Goal: Information Seeking & Learning: Learn about a topic

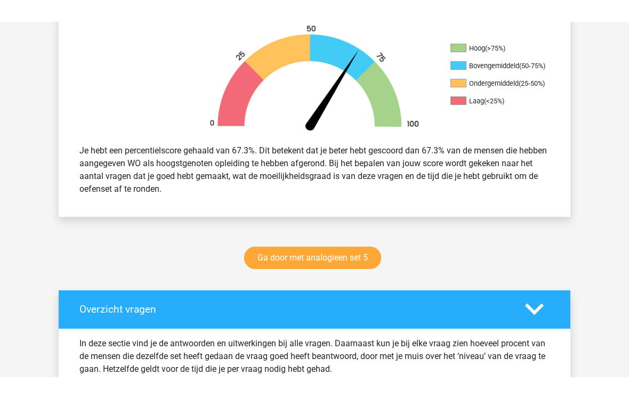
scroll to position [293, 0]
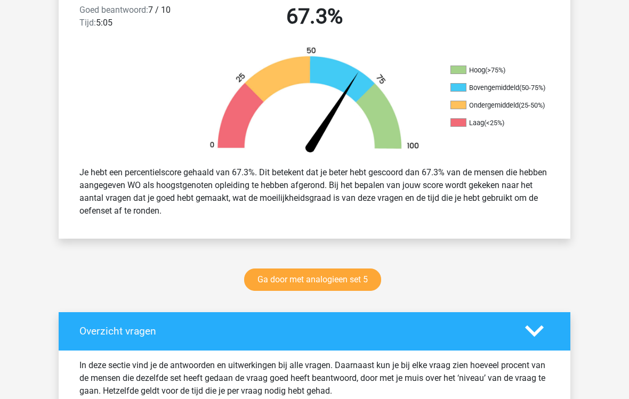
click at [273, 283] on link "Ga door met analogieen set 5" at bounding box center [312, 280] width 137 height 22
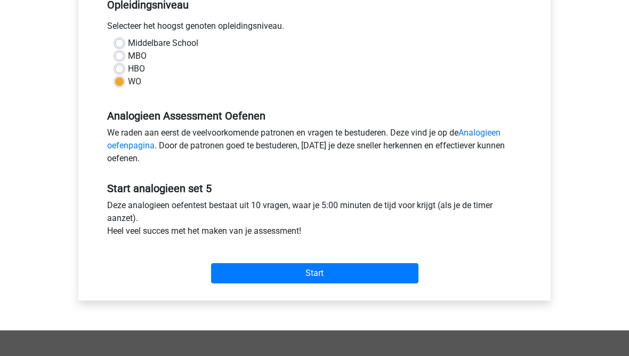
scroll to position [231, 0]
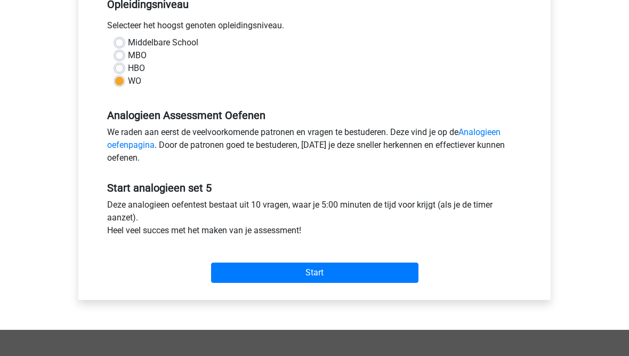
click at [270, 265] on input "Start" at bounding box center [314, 272] width 207 height 20
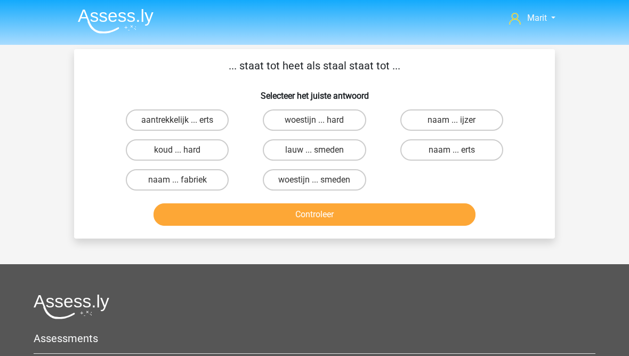
click at [147, 153] on label "koud ... hard" at bounding box center [177, 149] width 103 height 21
click at [178, 153] on input "koud ... hard" at bounding box center [181, 153] width 7 height 7
radio input "true"
click at [228, 226] on button "Controleer" at bounding box center [315, 214] width 323 height 22
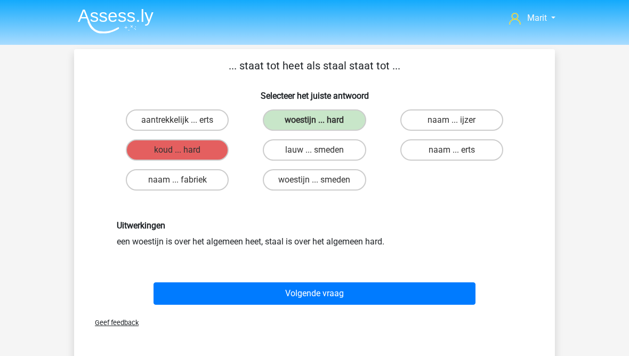
click at [227, 295] on button "Volgende vraag" at bounding box center [315, 293] width 323 height 22
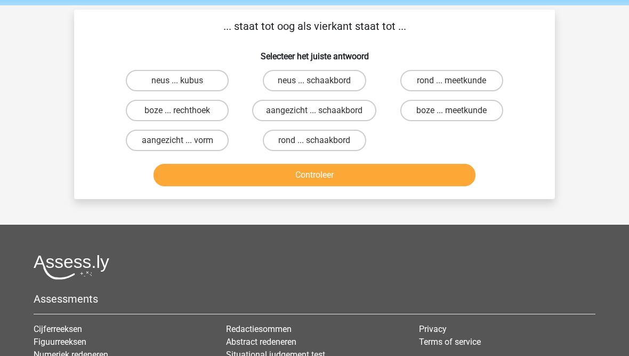
scroll to position [49, 0]
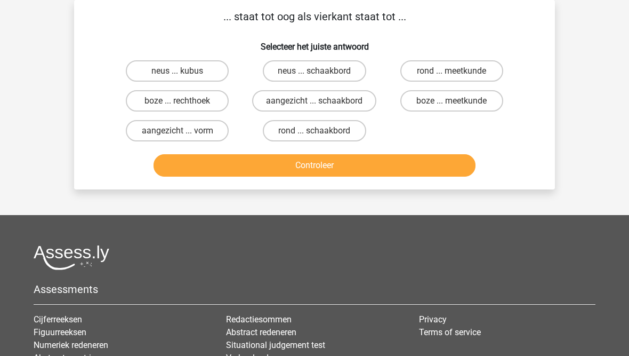
click at [152, 70] on label "neus ... kubus" at bounding box center [177, 70] width 103 height 21
click at [178, 71] on input "neus ... kubus" at bounding box center [181, 74] width 7 height 7
radio input "true"
click at [195, 170] on button "Controleer" at bounding box center [315, 165] width 323 height 22
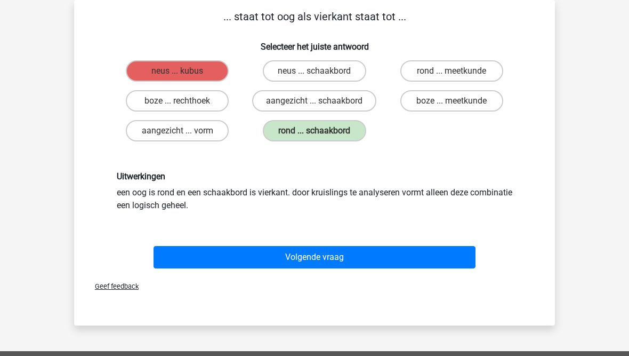
click at [214, 255] on button "Volgende vraag" at bounding box center [315, 257] width 323 height 22
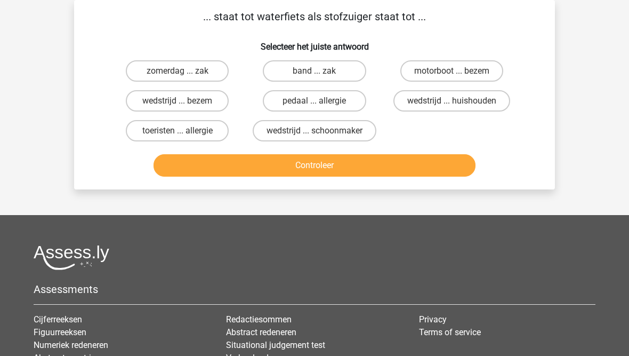
click at [423, 74] on label "motorboot ... bezem" at bounding box center [452, 70] width 103 height 21
click at [452, 74] on input "motorboot ... bezem" at bounding box center [455, 74] width 7 height 7
radio input "true"
click at [313, 171] on button "Controleer" at bounding box center [315, 165] width 323 height 22
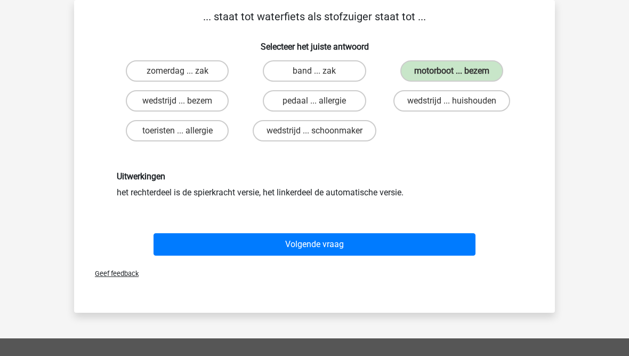
click at [264, 246] on button "Volgende vraag" at bounding box center [315, 244] width 323 height 22
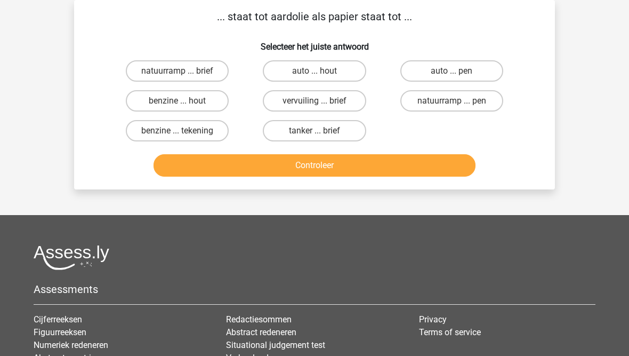
click at [156, 107] on label "benzine ... hout" at bounding box center [177, 100] width 103 height 21
click at [178, 107] on input "benzine ... hout" at bounding box center [181, 104] width 7 height 7
radio input "true"
click at [199, 166] on button "Controleer" at bounding box center [315, 165] width 323 height 22
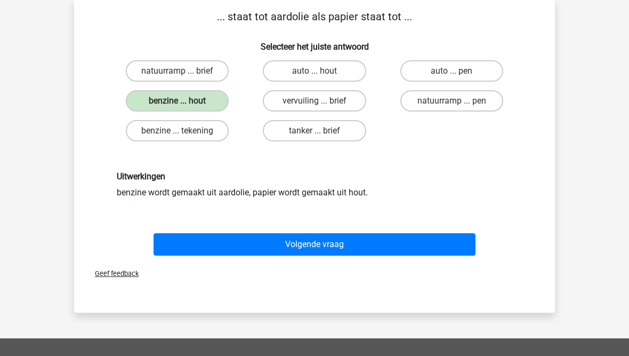
click at [233, 245] on button "Volgende vraag" at bounding box center [315, 244] width 323 height 22
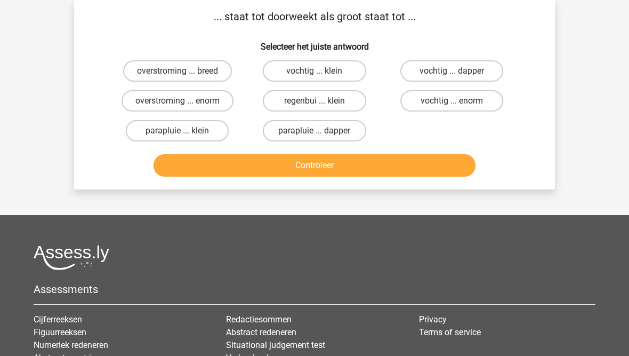
click at [279, 74] on label "vochtig ... klein" at bounding box center [314, 70] width 103 height 21
click at [315, 74] on input "vochtig ... klein" at bounding box center [318, 74] width 7 height 7
radio input "true"
click at [276, 164] on button "Controleer" at bounding box center [315, 165] width 323 height 22
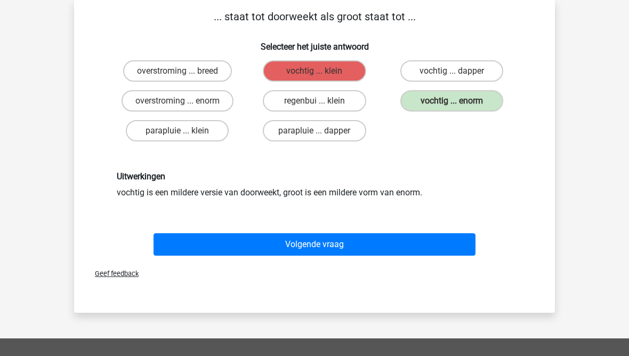
click at [219, 244] on button "Volgende vraag" at bounding box center [315, 244] width 323 height 22
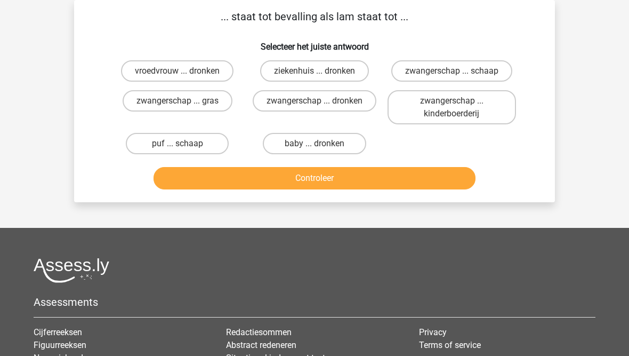
click at [275, 99] on label "zwangerschap ... dronken" at bounding box center [315, 100] width 124 height 21
click at [315, 101] on input "zwangerschap ... dronken" at bounding box center [318, 104] width 7 height 7
radio input "true"
click at [274, 184] on button "Controleer" at bounding box center [315, 178] width 323 height 22
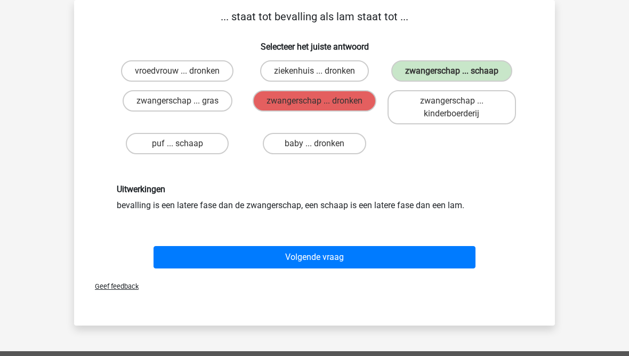
click at [264, 257] on button "Volgende vraag" at bounding box center [315, 257] width 323 height 22
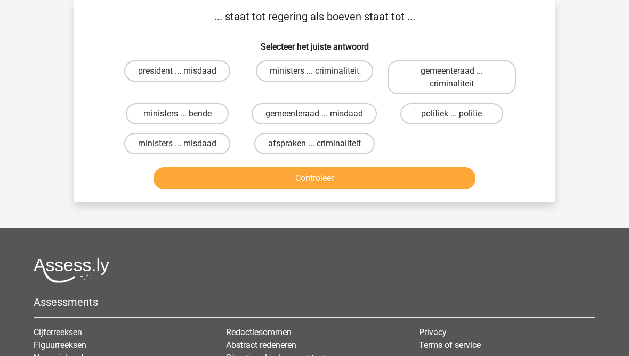
click at [428, 118] on label "politiek ... politie" at bounding box center [452, 113] width 103 height 21
click at [452, 118] on input "politiek ... politie" at bounding box center [455, 117] width 7 height 7
radio input "true"
click at [368, 178] on button "Controleer" at bounding box center [315, 178] width 323 height 22
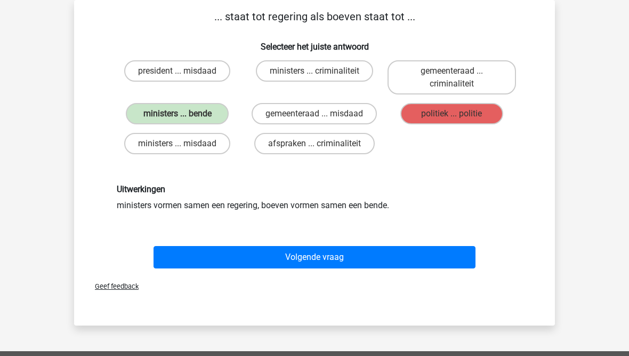
click at [238, 259] on button "Volgende vraag" at bounding box center [315, 257] width 323 height 22
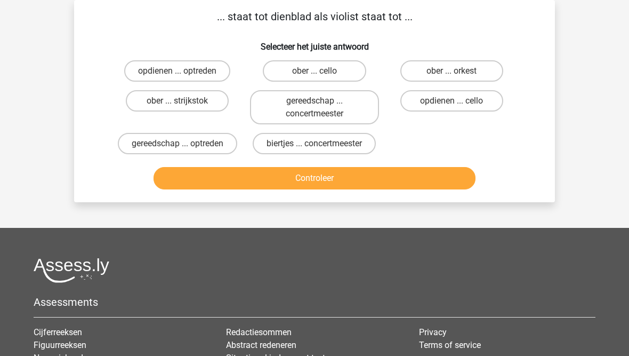
click at [279, 70] on label "ober ... cello" at bounding box center [314, 70] width 103 height 21
click at [315, 71] on input "ober ... cello" at bounding box center [318, 74] width 7 height 7
radio input "true"
click at [269, 180] on button "Controleer" at bounding box center [315, 178] width 323 height 22
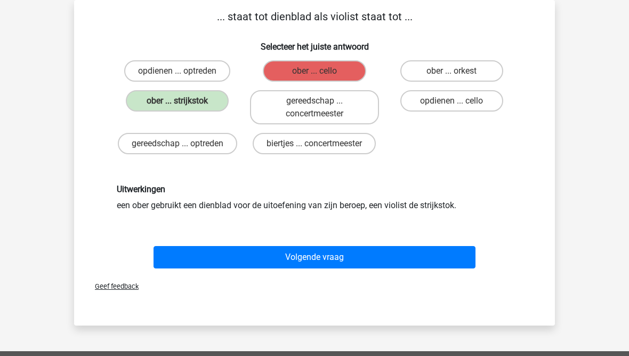
click at [248, 258] on button "Volgende vraag" at bounding box center [315, 257] width 323 height 22
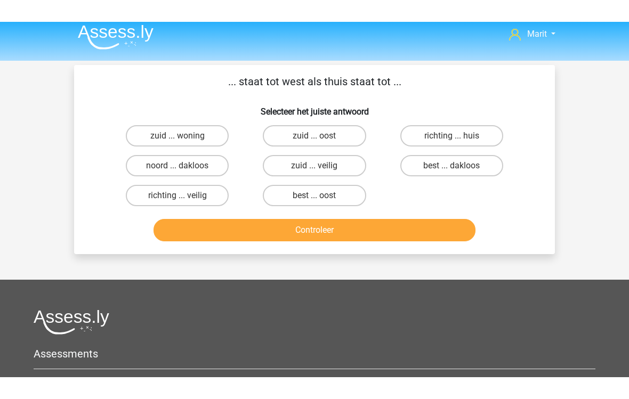
scroll to position [0, 0]
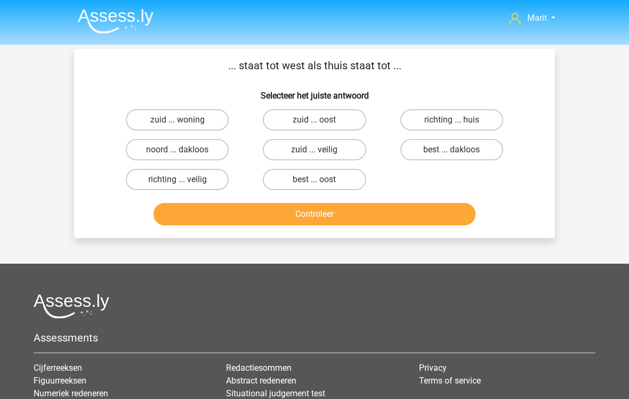
click at [420, 122] on label "richting ... huis" at bounding box center [452, 119] width 103 height 21
click at [452, 122] on input "richting ... huis" at bounding box center [455, 123] width 7 height 7
radio input "true"
click at [348, 217] on button "Controleer" at bounding box center [315, 214] width 323 height 22
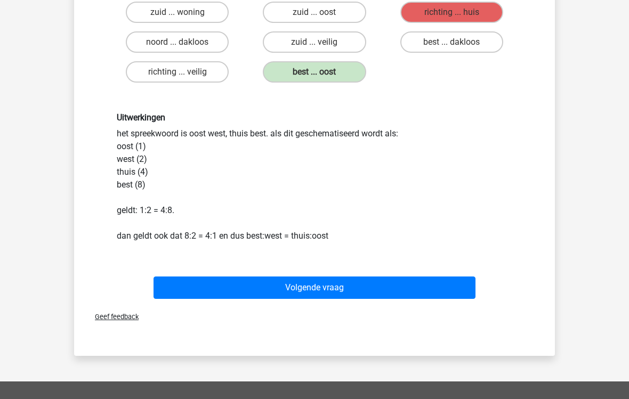
scroll to position [108, 0]
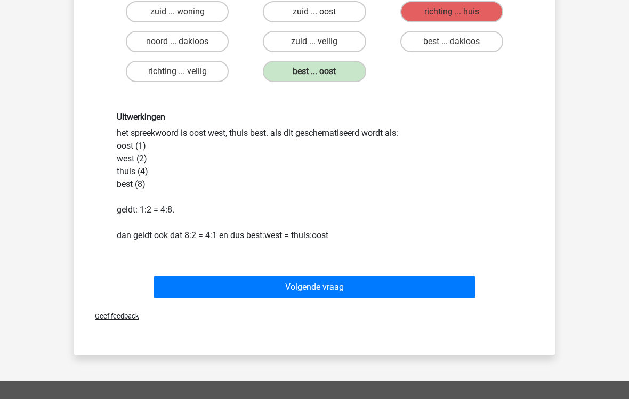
click at [223, 286] on button "Volgende vraag" at bounding box center [315, 288] width 323 height 22
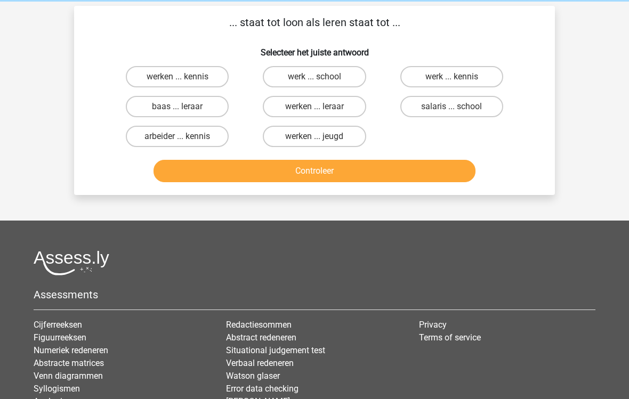
scroll to position [43, 0]
click at [140, 77] on label "werken ... kennis" at bounding box center [177, 76] width 103 height 21
click at [178, 77] on input "werken ... kennis" at bounding box center [181, 80] width 7 height 7
radio input "true"
click at [219, 171] on button "Controleer" at bounding box center [315, 171] width 323 height 22
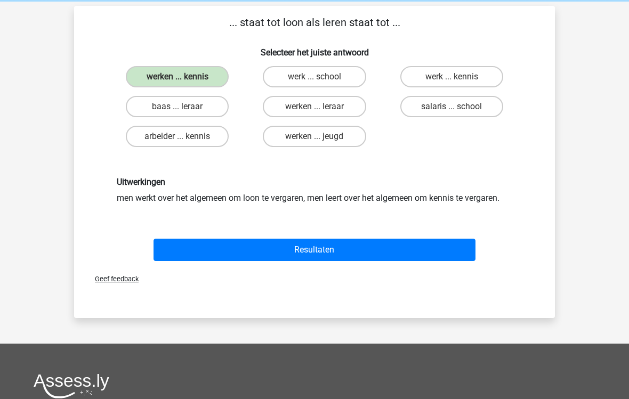
click at [254, 250] on button "Resultaten" at bounding box center [315, 250] width 323 height 22
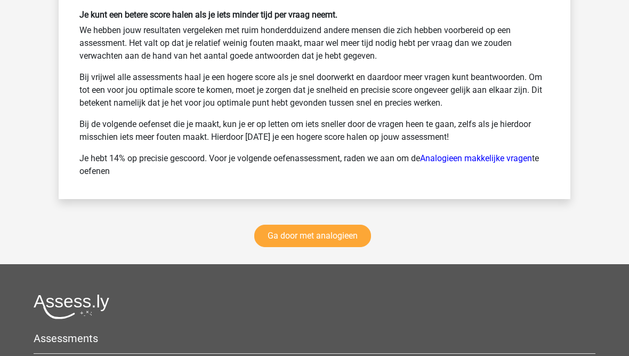
scroll to position [1595, 0]
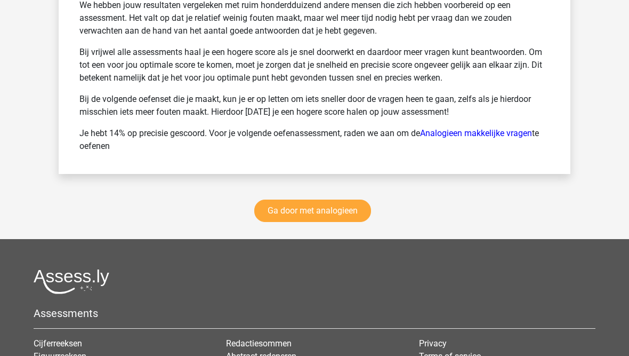
click at [284, 215] on link "Ga door met analogieen" at bounding box center [312, 210] width 117 height 22
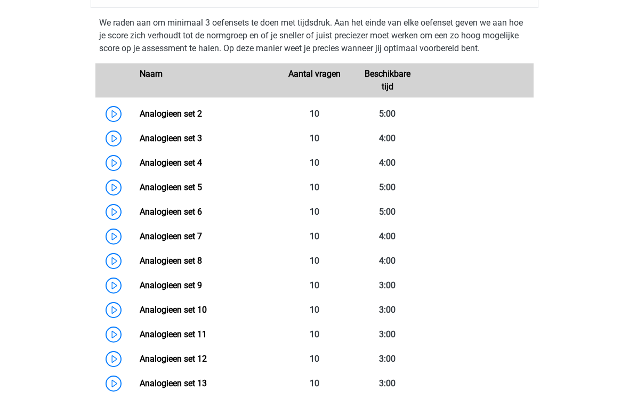
scroll to position [464, 0]
click at [154, 190] on link "Analogieen set 5" at bounding box center [171, 187] width 62 height 10
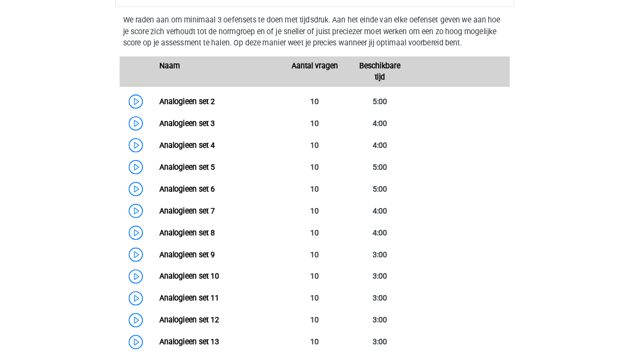
scroll to position [508, 0]
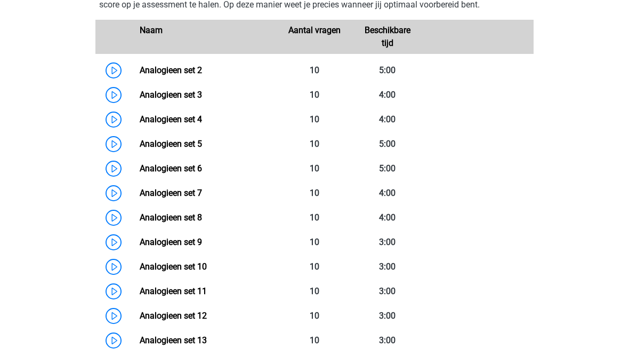
click at [178, 170] on link "Analogieen set 6" at bounding box center [171, 168] width 62 height 10
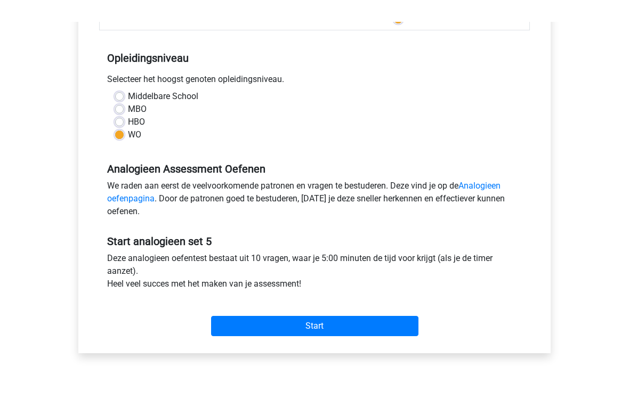
scroll to position [156, 0]
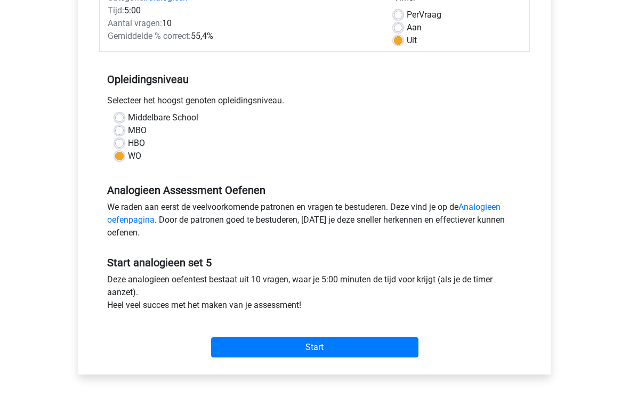
click at [274, 349] on input "Start" at bounding box center [314, 348] width 207 height 20
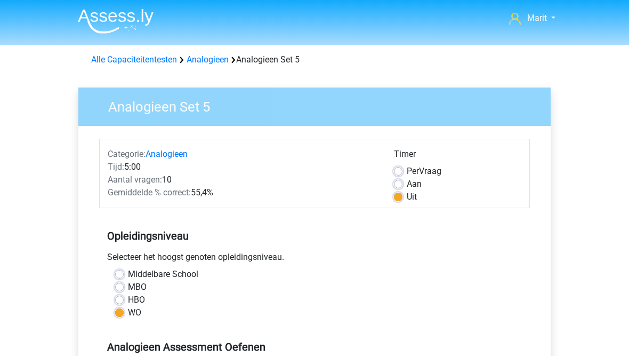
scroll to position [200, 0]
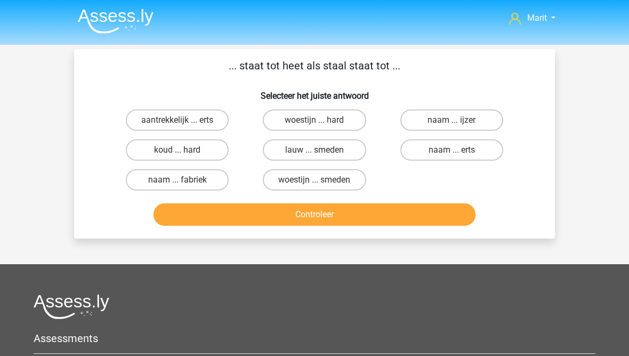
click at [287, 116] on label "woestijn ... hard" at bounding box center [314, 119] width 103 height 21
click at [315, 120] on input "woestijn ... hard" at bounding box center [318, 123] width 7 height 7
radio input "true"
click at [267, 214] on button "Controleer" at bounding box center [315, 214] width 323 height 22
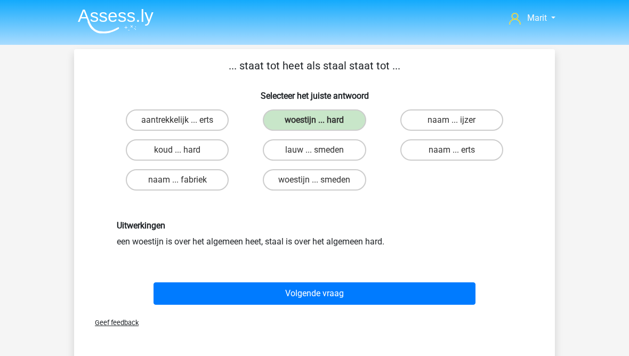
click at [224, 286] on button "Volgende vraag" at bounding box center [315, 293] width 323 height 22
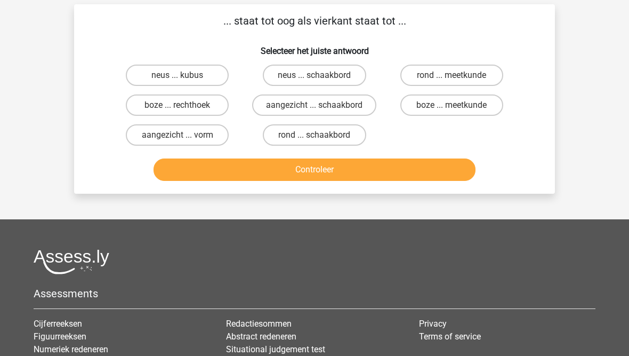
scroll to position [49, 0]
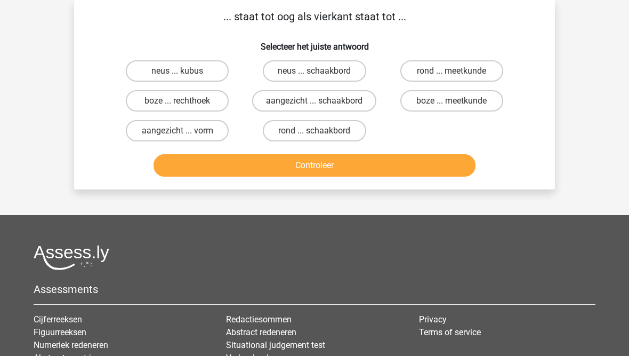
click at [291, 130] on label "rond ... schaakbord" at bounding box center [314, 130] width 103 height 21
click at [315, 131] on input "rond ... schaakbord" at bounding box center [318, 134] width 7 height 7
radio input "true"
click at [269, 169] on button "Controleer" at bounding box center [315, 165] width 323 height 22
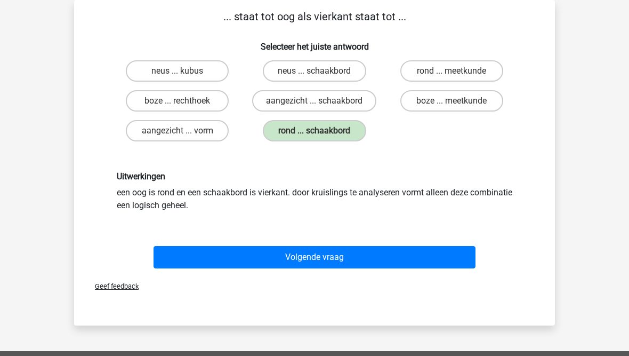
click at [243, 260] on button "Volgende vraag" at bounding box center [315, 257] width 323 height 22
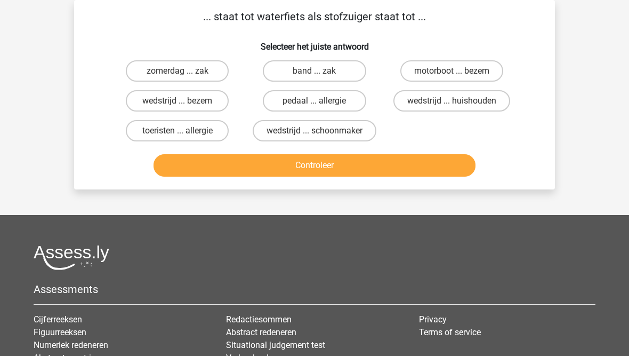
click at [418, 70] on label "motorboot ... bezem" at bounding box center [452, 70] width 103 height 21
click at [452, 71] on input "motorboot ... bezem" at bounding box center [455, 74] width 7 height 7
radio input "true"
click at [306, 171] on button "Controleer" at bounding box center [315, 165] width 323 height 22
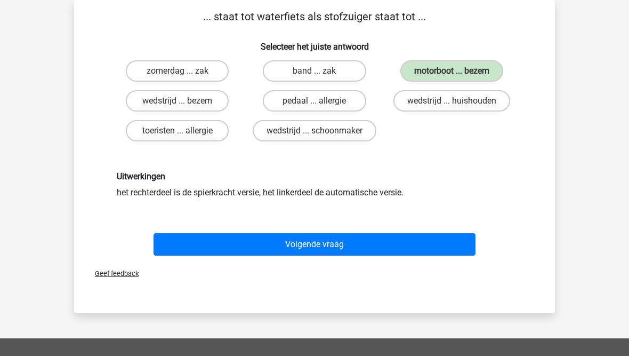
click at [275, 242] on button "Volgende vraag" at bounding box center [315, 244] width 323 height 22
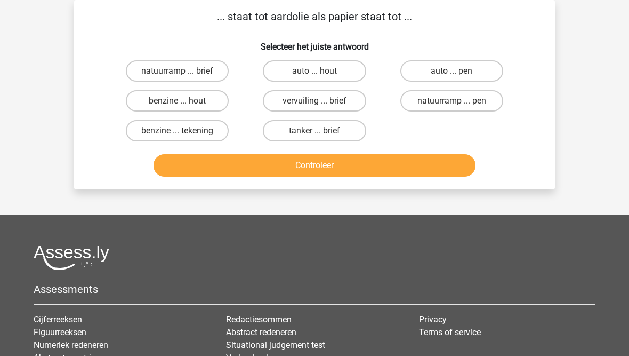
click at [180, 98] on label "benzine ... hout" at bounding box center [177, 100] width 103 height 21
click at [180, 101] on input "benzine ... hout" at bounding box center [181, 104] width 7 height 7
radio input "true"
click at [209, 163] on button "Controleer" at bounding box center [315, 165] width 323 height 22
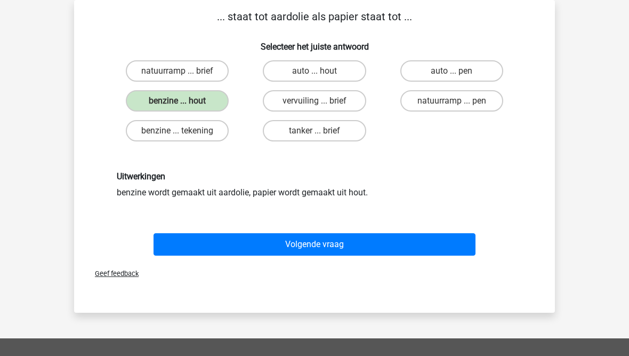
click at [255, 245] on button "Volgende vraag" at bounding box center [315, 244] width 323 height 22
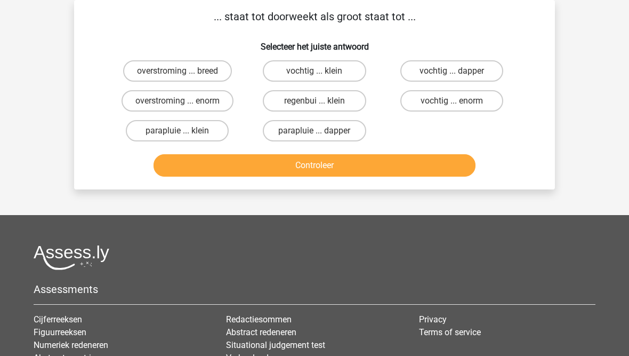
click at [432, 105] on label "vochtig ... enorm" at bounding box center [452, 100] width 103 height 21
click at [452, 105] on input "vochtig ... enorm" at bounding box center [455, 104] width 7 height 7
radio input "true"
click at [274, 166] on button "Controleer" at bounding box center [315, 165] width 323 height 22
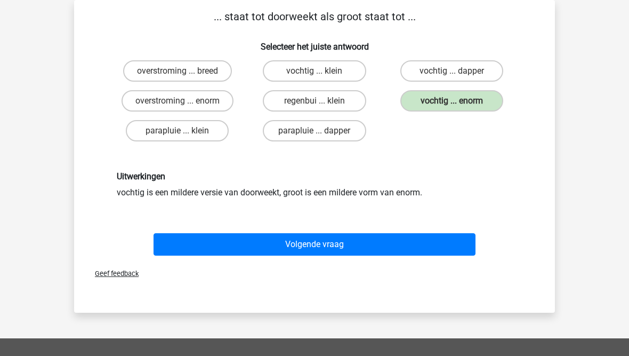
click at [281, 237] on button "Volgende vraag" at bounding box center [315, 244] width 323 height 22
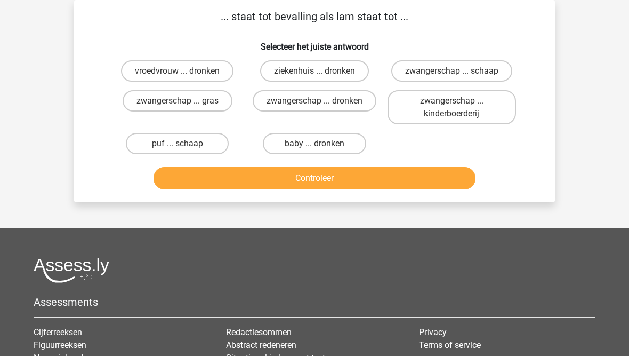
click at [424, 77] on label "zwangerschap ... schaap" at bounding box center [451, 70] width 121 height 21
click at [452, 77] on input "zwangerschap ... schaap" at bounding box center [455, 74] width 7 height 7
radio input "true"
click at [348, 187] on button "Controleer" at bounding box center [315, 178] width 323 height 22
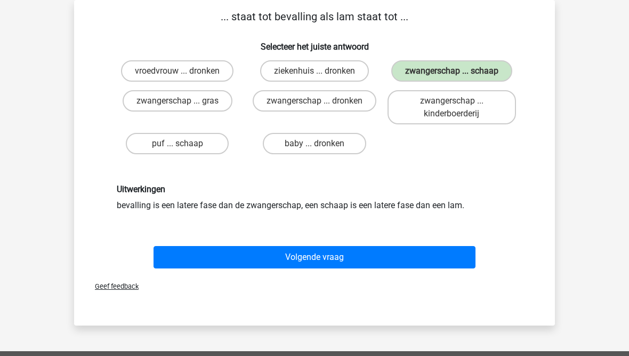
click at [291, 263] on button "Volgende vraag" at bounding box center [315, 257] width 323 height 22
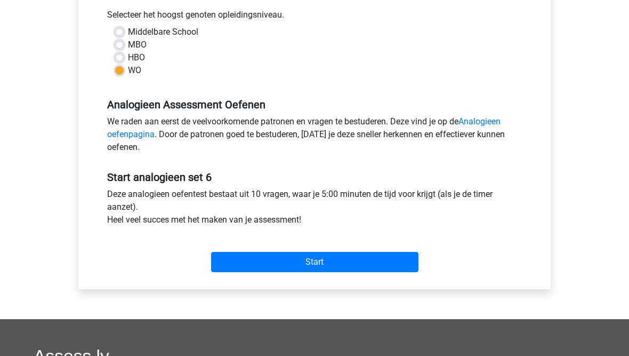
scroll to position [241, 0]
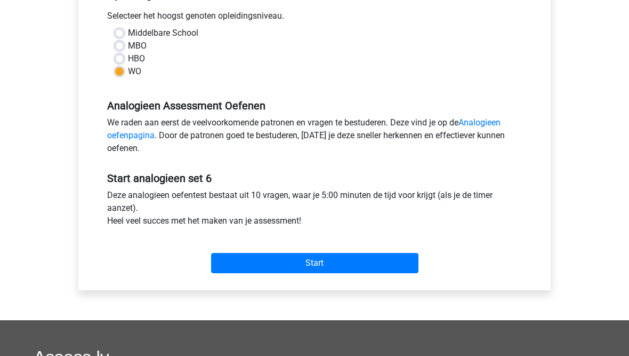
click at [272, 263] on input "Start" at bounding box center [314, 263] width 207 height 20
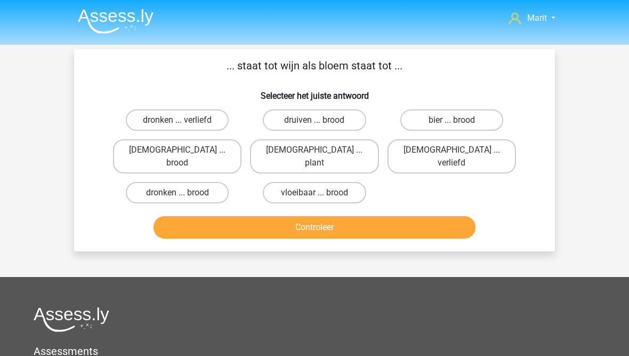
click at [295, 124] on label "druiven ... brood" at bounding box center [314, 119] width 103 height 21
click at [315, 124] on input "druiven ... brood" at bounding box center [318, 123] width 7 height 7
radio input "true"
click at [290, 216] on button "Controleer" at bounding box center [315, 227] width 323 height 22
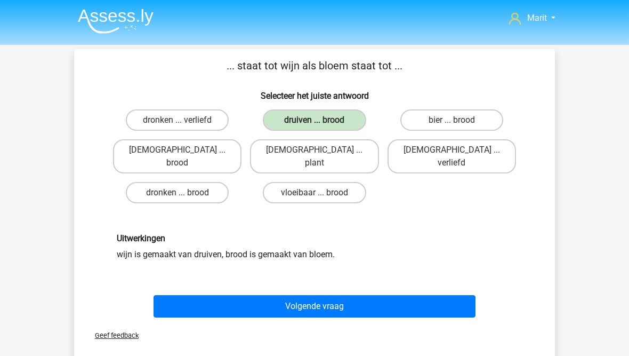
click at [281, 304] on button "Volgende vraag" at bounding box center [315, 306] width 323 height 22
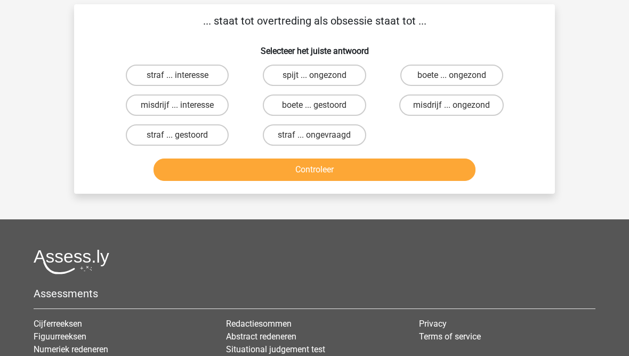
scroll to position [49, 0]
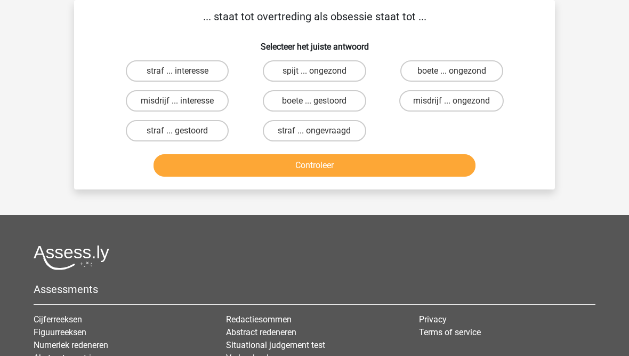
click at [153, 99] on label "misdrijf ... interesse" at bounding box center [177, 100] width 103 height 21
click at [178, 101] on input "misdrijf ... interesse" at bounding box center [181, 104] width 7 height 7
radio input "true"
click at [242, 169] on button "Controleer" at bounding box center [315, 165] width 323 height 22
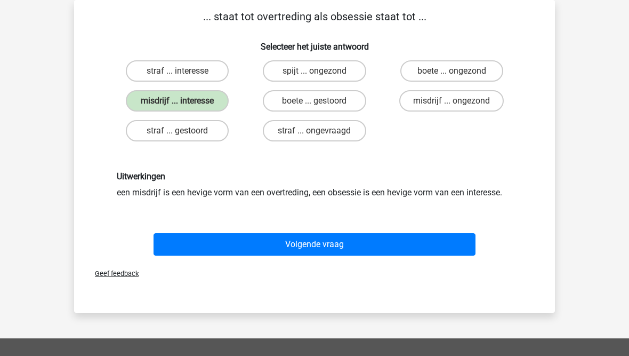
click at [234, 243] on button "Volgende vraag" at bounding box center [315, 244] width 323 height 22
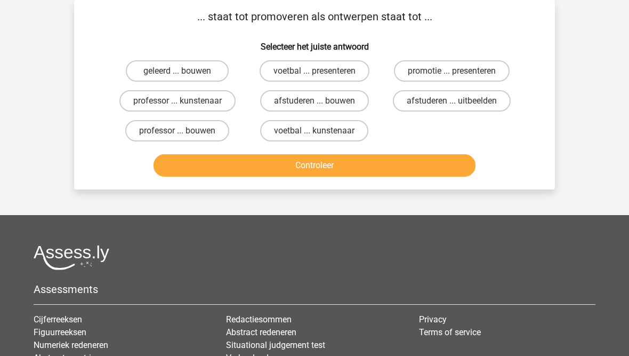
click at [169, 73] on label "geleerd ... bouwen" at bounding box center [177, 70] width 103 height 21
click at [178, 73] on input "geleerd ... bouwen" at bounding box center [181, 74] width 7 height 7
radio input "true"
click at [245, 166] on button "Controleer" at bounding box center [315, 165] width 323 height 22
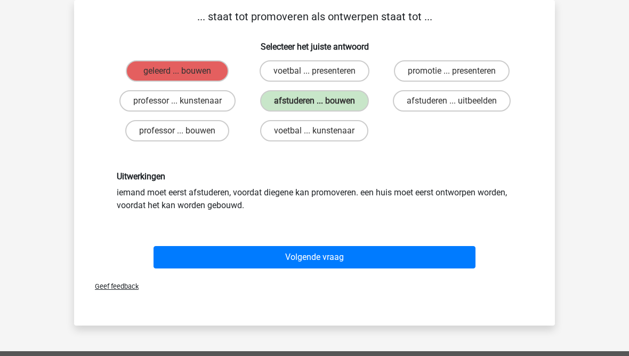
click at [292, 255] on button "Volgende vraag" at bounding box center [315, 257] width 323 height 22
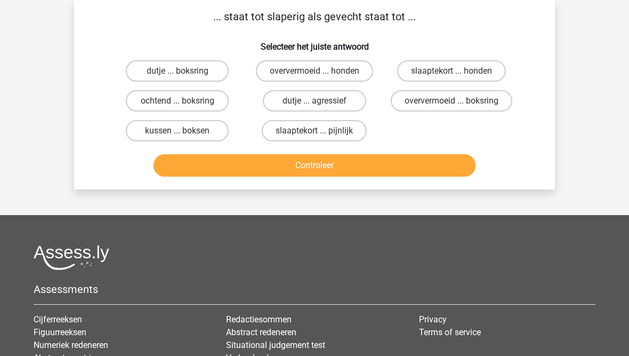
click at [293, 100] on label "dutje ... agressief" at bounding box center [314, 100] width 103 height 21
click at [315, 101] on input "dutje ... agressief" at bounding box center [318, 104] width 7 height 7
radio input "true"
click at [283, 169] on button "Controleer" at bounding box center [315, 165] width 323 height 22
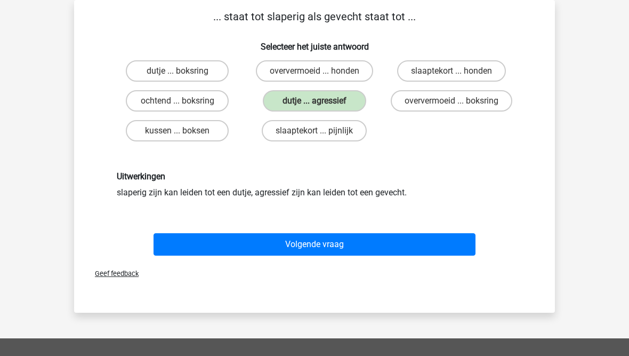
click at [277, 243] on button "Volgende vraag" at bounding box center [315, 244] width 323 height 22
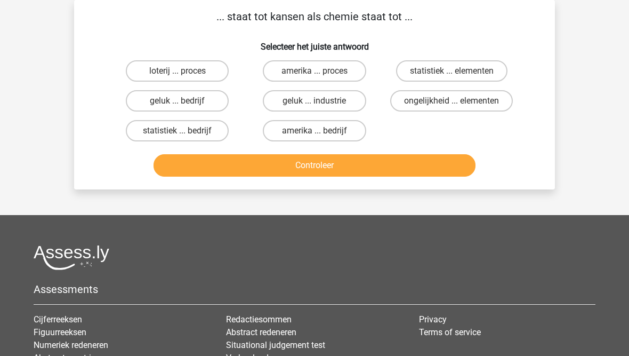
click at [420, 76] on label "statistiek ... elementen" at bounding box center [451, 70] width 111 height 21
click at [452, 76] on input "statistiek ... elementen" at bounding box center [455, 74] width 7 height 7
radio input "true"
click at [347, 164] on button "Controleer" at bounding box center [315, 165] width 323 height 22
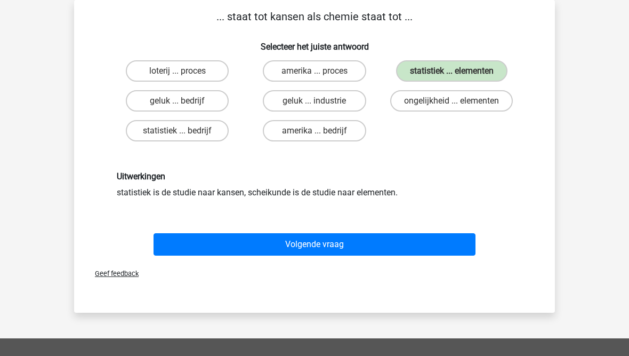
click at [291, 243] on button "Volgende vraag" at bounding box center [315, 244] width 323 height 22
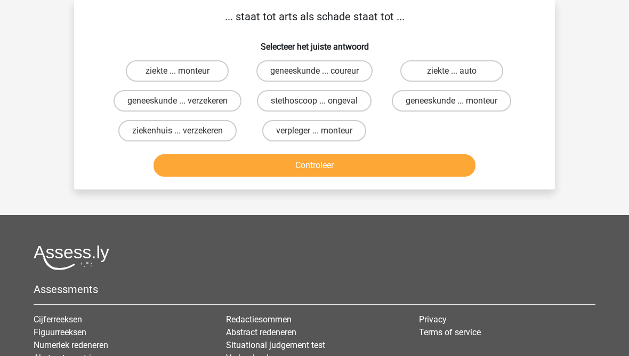
click at [167, 105] on label "geneeskunde ... verzekeren" at bounding box center [178, 100] width 128 height 21
click at [178, 105] on input "geneeskunde ... verzekeren" at bounding box center [181, 104] width 7 height 7
radio input "true"
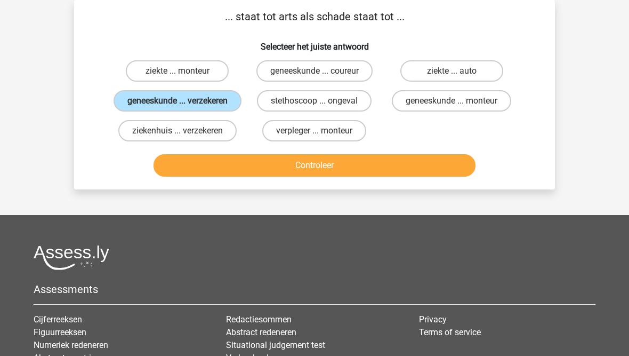
click at [252, 177] on button "Controleer" at bounding box center [315, 165] width 323 height 22
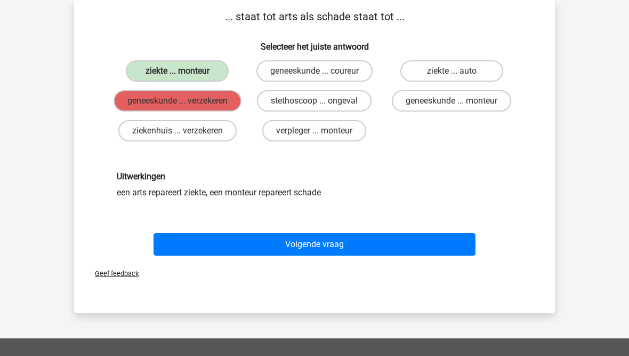
click at [276, 255] on button "Volgende vraag" at bounding box center [315, 244] width 323 height 22
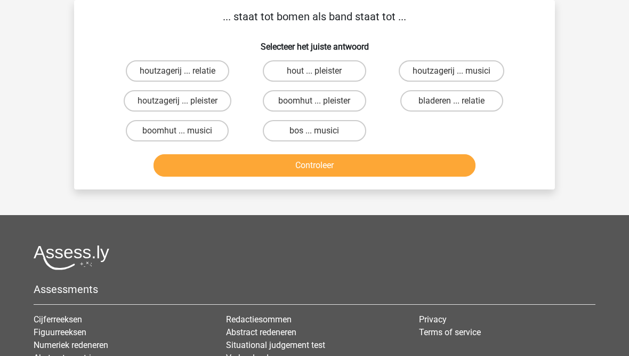
click at [289, 131] on label "bos ... musici" at bounding box center [314, 130] width 103 height 21
click at [315, 131] on input "bos ... musici" at bounding box center [318, 134] width 7 height 7
radio input "true"
click at [297, 164] on button "Controleer" at bounding box center [315, 165] width 323 height 22
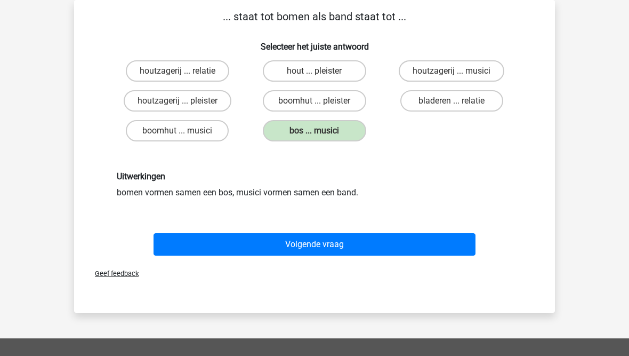
click at [254, 242] on button "Volgende vraag" at bounding box center [315, 244] width 323 height 22
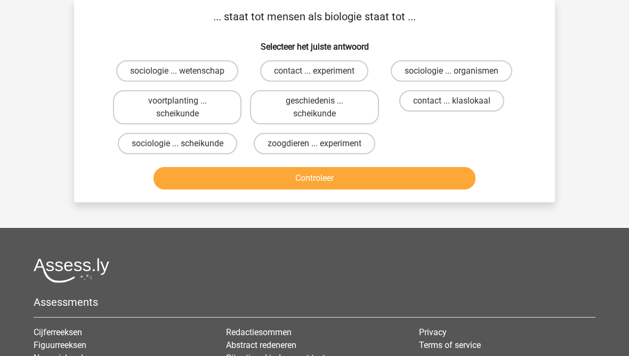
click at [428, 72] on label "sociologie ... organismen" at bounding box center [452, 70] width 122 height 21
click at [452, 72] on input "sociologie ... organismen" at bounding box center [455, 74] width 7 height 7
radio input "true"
click at [363, 181] on button "Controleer" at bounding box center [315, 178] width 323 height 22
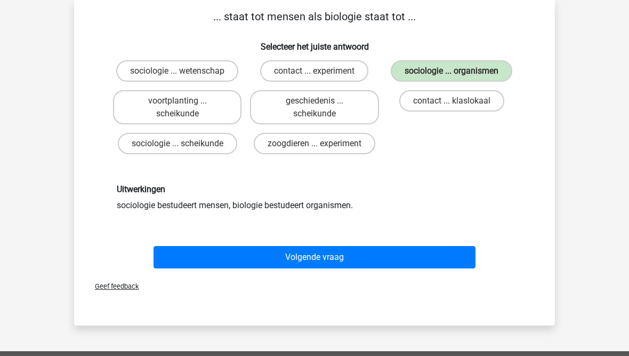
click at [293, 253] on button "Volgende vraag" at bounding box center [315, 257] width 323 height 22
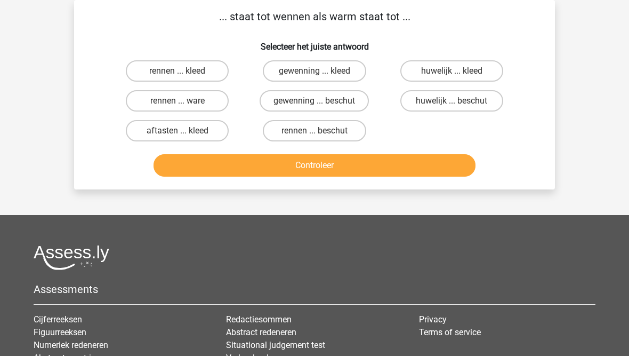
click at [161, 108] on label "rennen ... ware" at bounding box center [177, 100] width 103 height 21
click at [178, 108] on input "rennen ... ware" at bounding box center [181, 104] width 7 height 7
radio input "true"
click at [223, 168] on button "Controleer" at bounding box center [315, 165] width 323 height 22
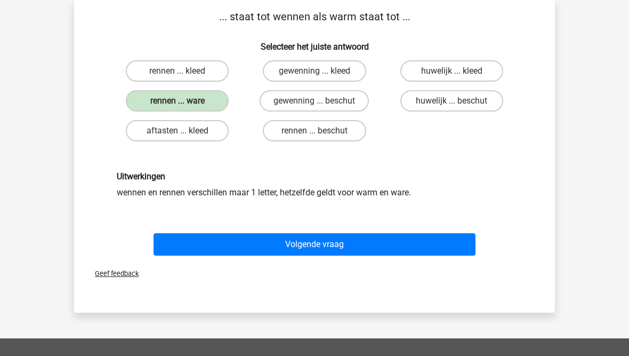
click at [262, 241] on button "Volgende vraag" at bounding box center [315, 244] width 323 height 22
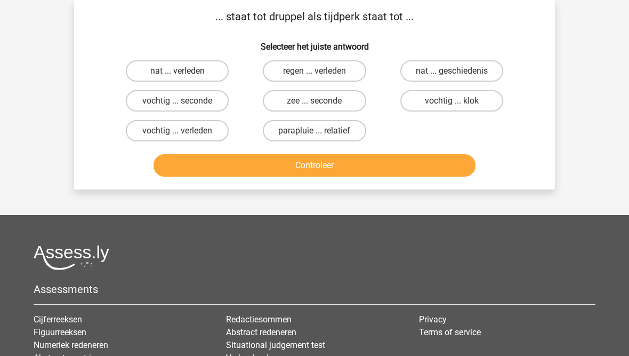
click at [292, 75] on label "regen ... verleden" at bounding box center [314, 70] width 103 height 21
click at [315, 75] on input "regen ... verleden" at bounding box center [318, 74] width 7 height 7
radio input "true"
click at [286, 170] on button "Controleer" at bounding box center [315, 165] width 323 height 22
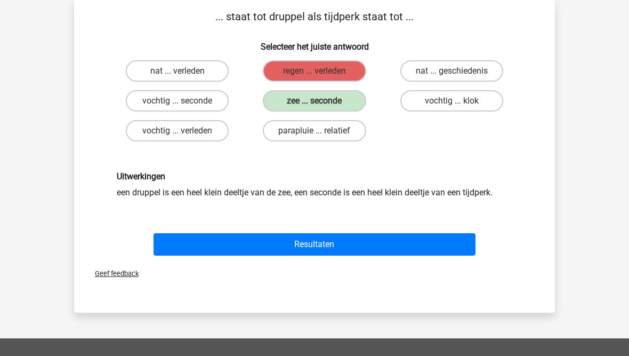
click at [284, 244] on button "Resultaten" at bounding box center [315, 244] width 323 height 22
click at [291, 245] on button "Resultaten" at bounding box center [315, 244] width 323 height 22
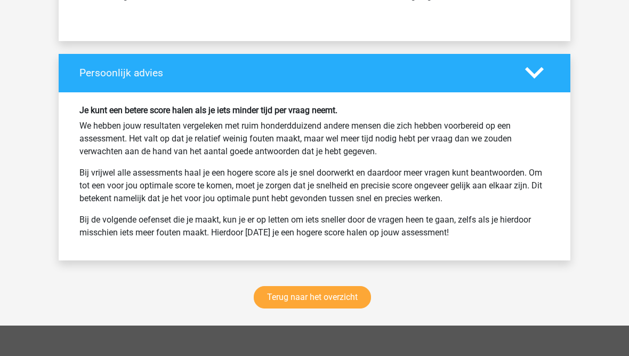
scroll to position [1523, 0]
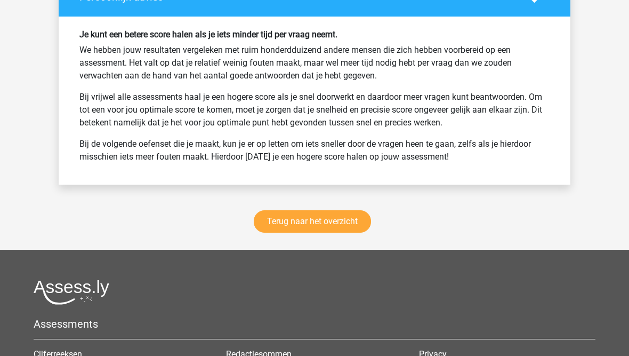
click at [290, 221] on link "Terug naar het overzicht" at bounding box center [312, 222] width 117 height 22
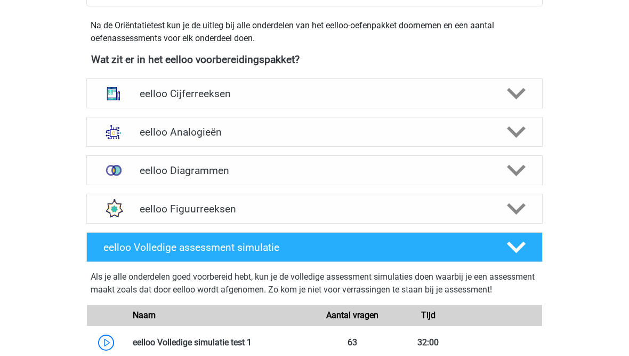
click at [158, 137] on h4 "eelloo Analogieën" at bounding box center [314, 132] width 349 height 12
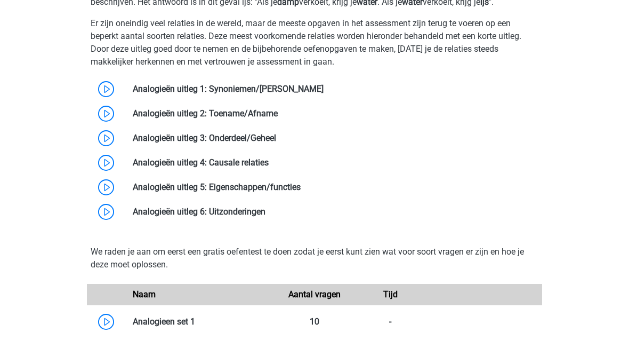
scroll to position [630, 0]
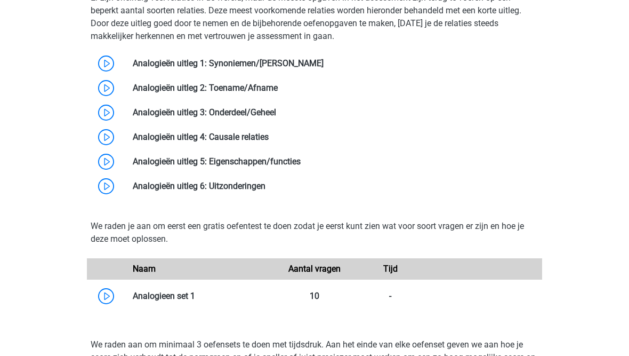
click at [324, 68] on link at bounding box center [324, 63] width 0 height 10
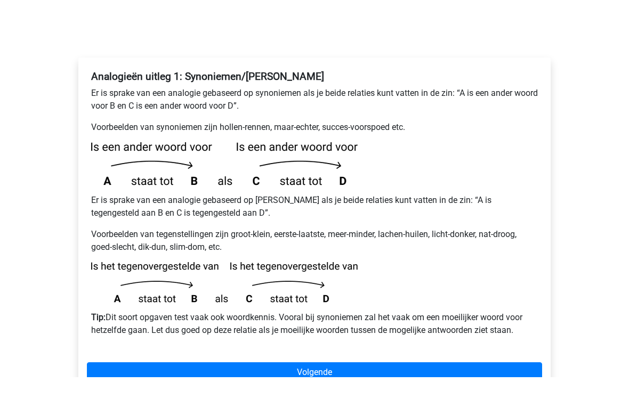
scroll to position [129, 0]
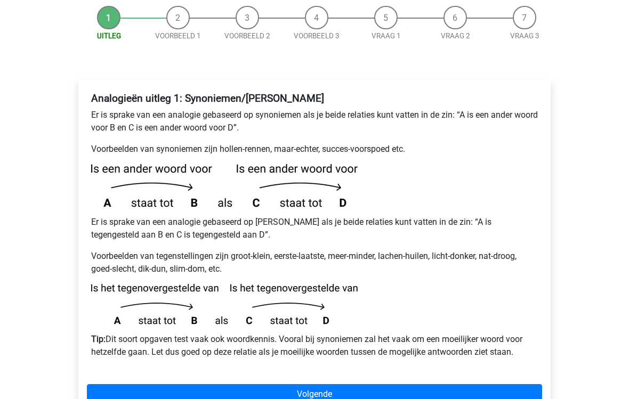
click at [270, 355] on link "Volgende" at bounding box center [314, 395] width 455 height 20
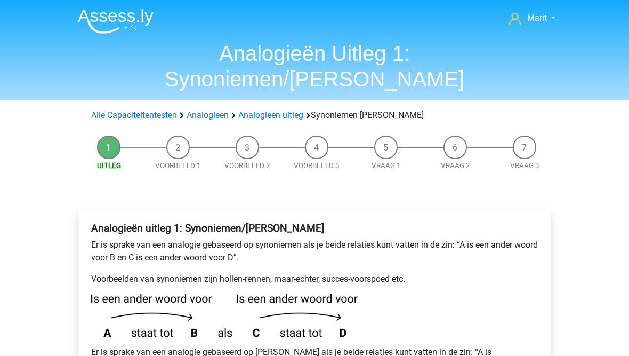
scroll to position [173, 0]
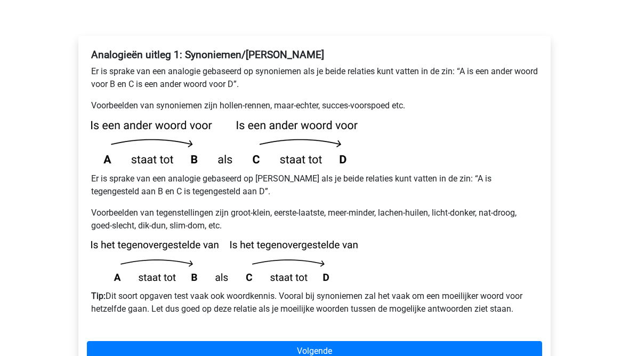
click at [244, 341] on link "Volgende" at bounding box center [314, 351] width 455 height 20
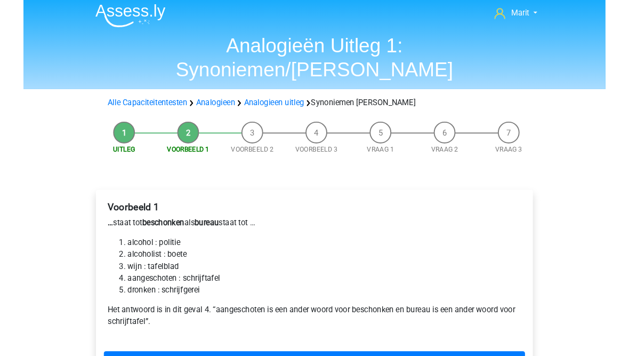
scroll to position [33, 0]
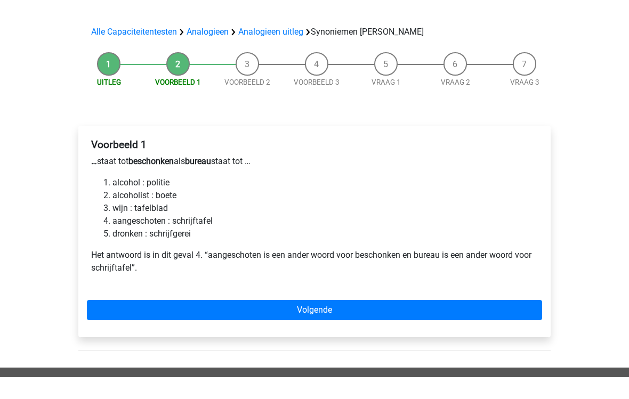
scroll to position [64, 0]
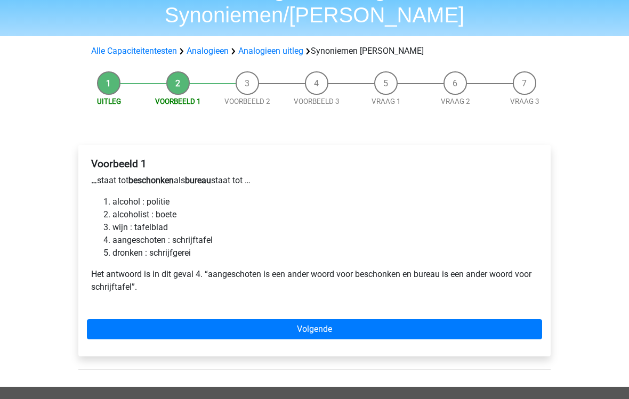
click at [241, 319] on link "Volgende" at bounding box center [314, 329] width 455 height 20
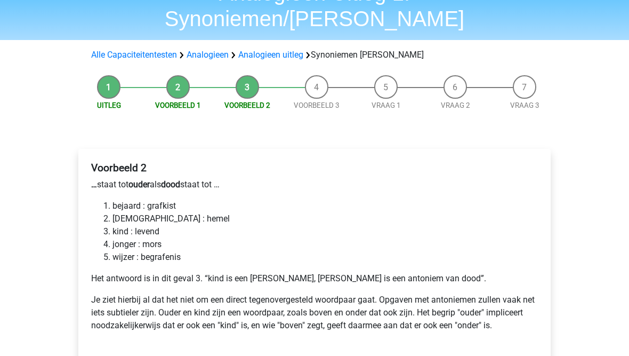
scroll to position [60, 0]
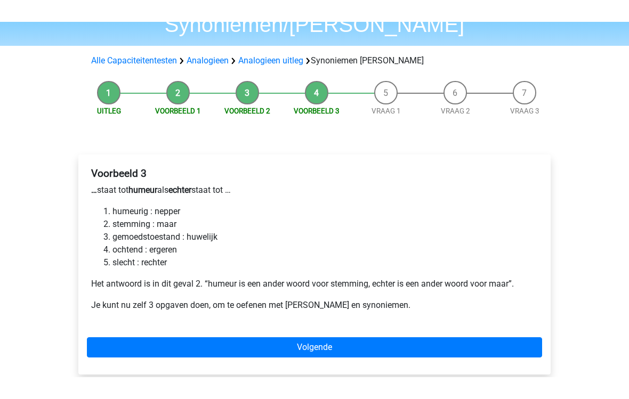
scroll to position [33, 0]
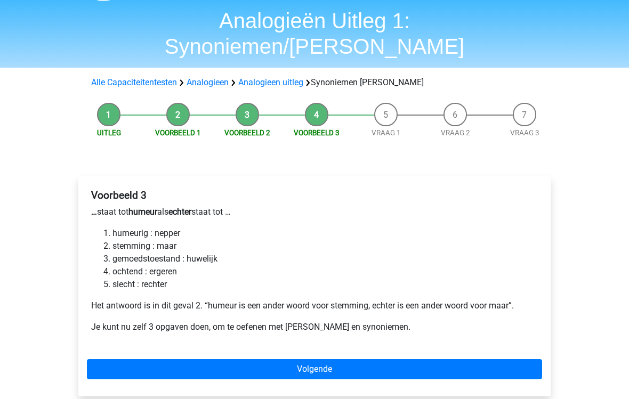
click at [208, 355] on link "Volgende" at bounding box center [314, 369] width 455 height 20
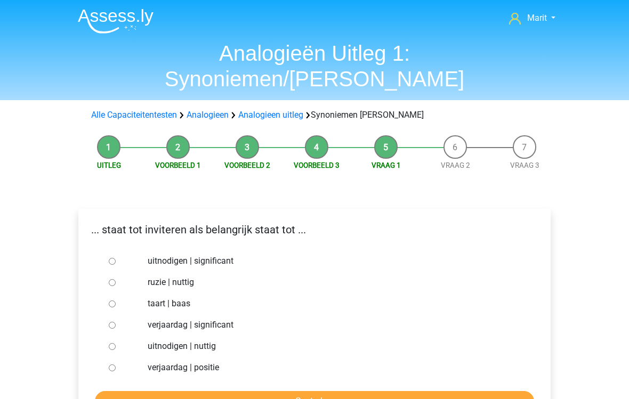
click at [122, 355] on div at bounding box center [122, 367] width 35 height 21
click at [115, 355] on input "verjaardag | positie" at bounding box center [112, 368] width 7 height 7
radio input "true"
click at [156, 355] on input "Controleer" at bounding box center [314, 401] width 439 height 20
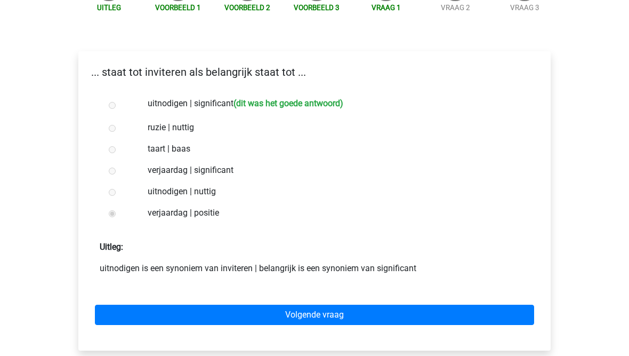
scroll to position [157, 0]
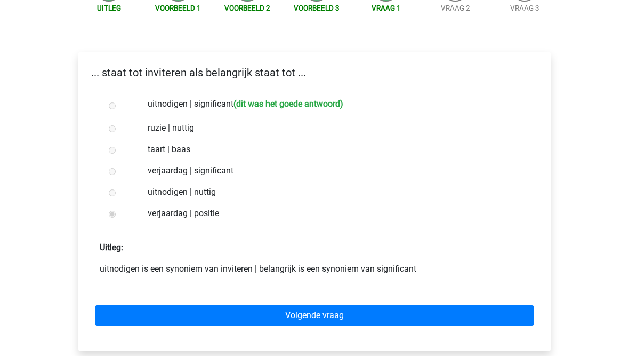
click at [271, 306] on link "Volgende vraag" at bounding box center [314, 316] width 439 height 20
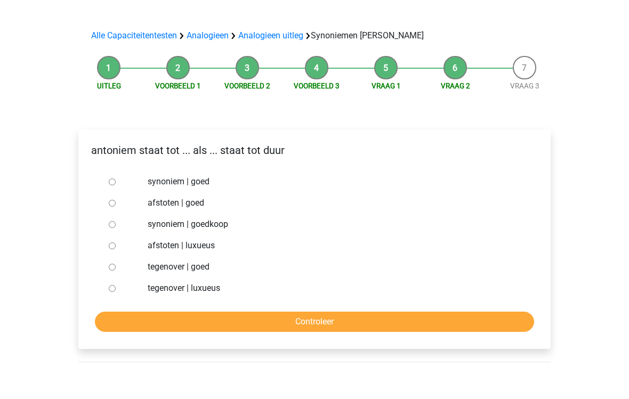
scroll to position [57, 0]
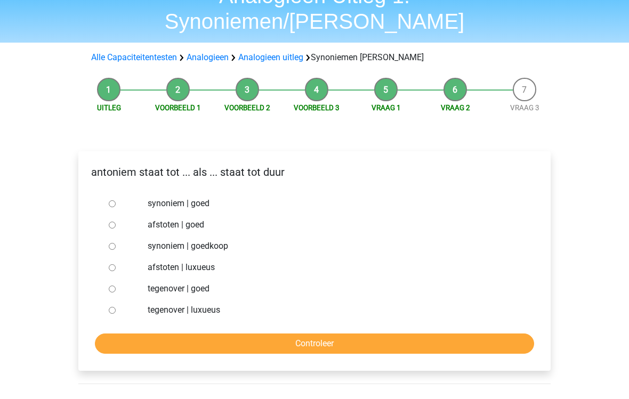
click at [111, 244] on input "synoniem | goedkoop" at bounding box center [112, 247] width 7 height 7
radio input "true"
click at [189, 334] on input "Controleer" at bounding box center [314, 344] width 439 height 20
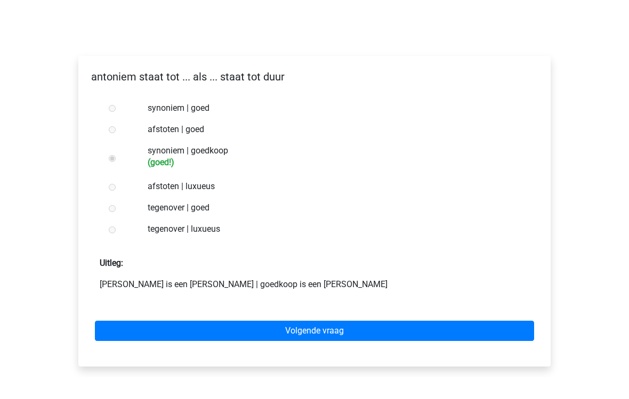
scroll to position [132, 0]
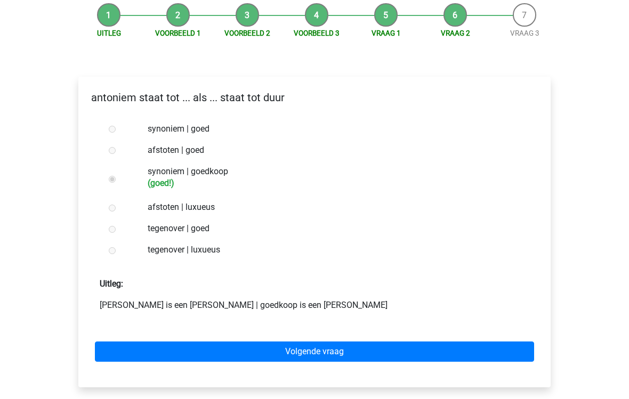
click at [245, 342] on link "Volgende vraag" at bounding box center [314, 352] width 439 height 20
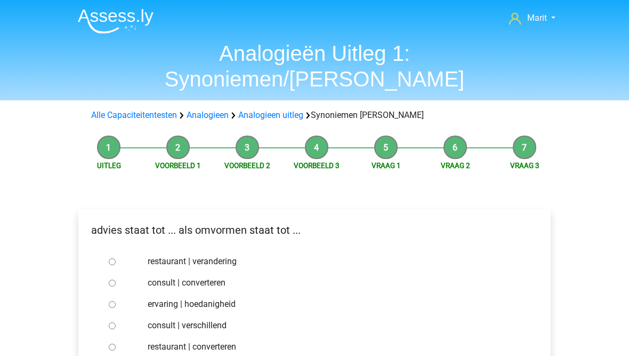
click at [125, 272] on div at bounding box center [122, 282] width 35 height 21
click at [116, 279] on input "consult | converteren" at bounding box center [112, 282] width 7 height 7
radio input "true"
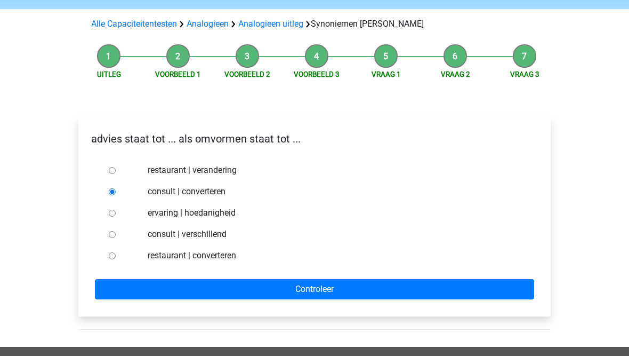
scroll to position [90, 0]
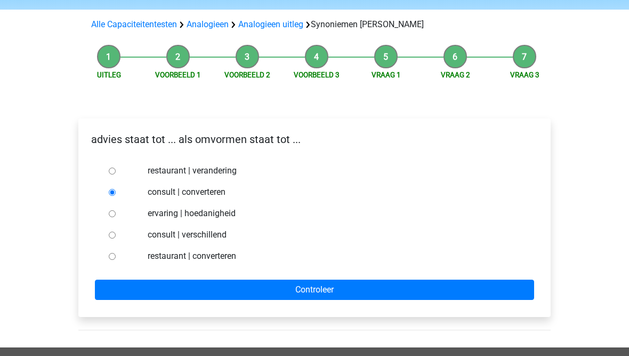
click at [233, 280] on input "Controleer" at bounding box center [314, 290] width 439 height 20
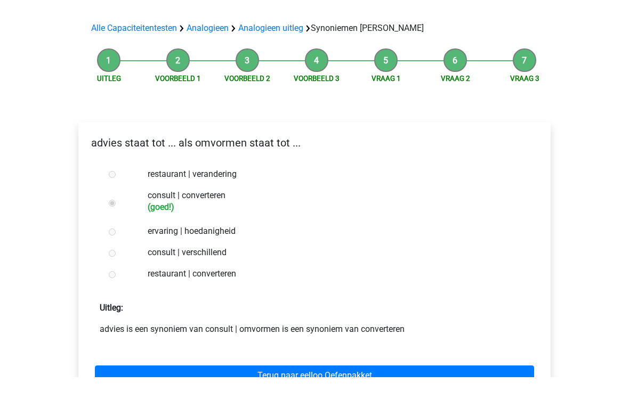
scroll to position [67, 0]
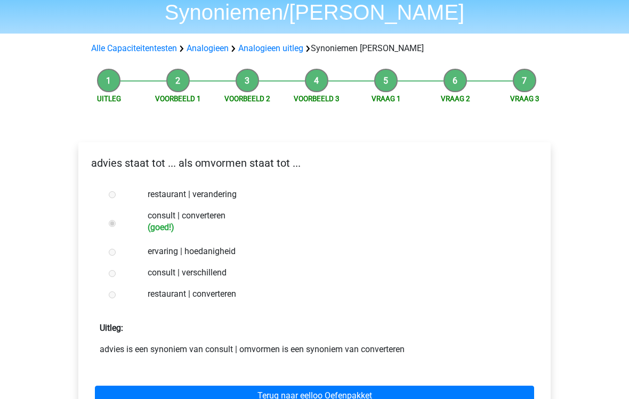
click at [256, 355] on link "Terug naar eelloo Oefenpakket" at bounding box center [314, 396] width 439 height 20
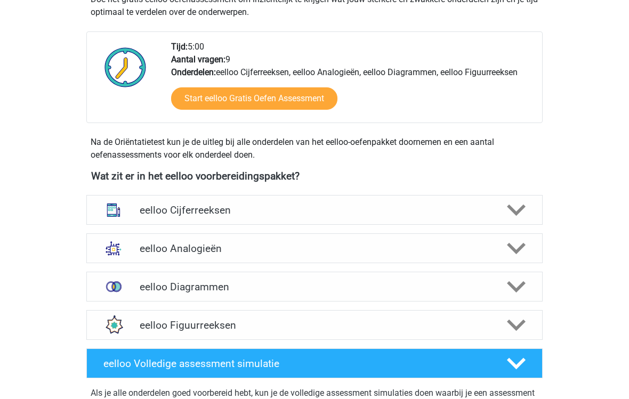
click at [138, 251] on div "eelloo Analogieën" at bounding box center [314, 249] width 365 height 12
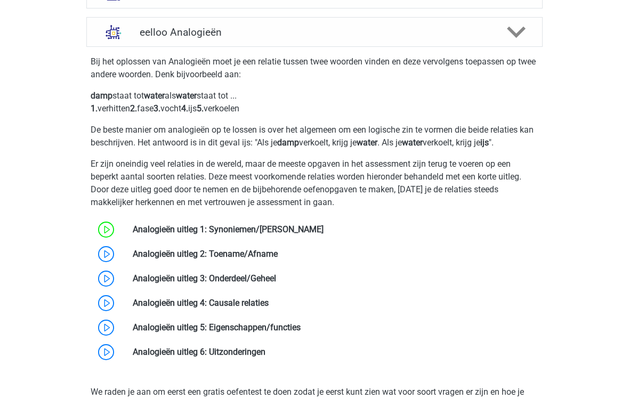
scroll to position [484, 0]
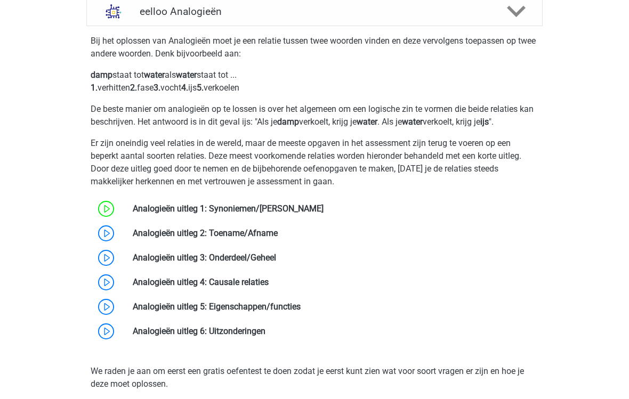
click at [278, 236] on link at bounding box center [278, 233] width 0 height 10
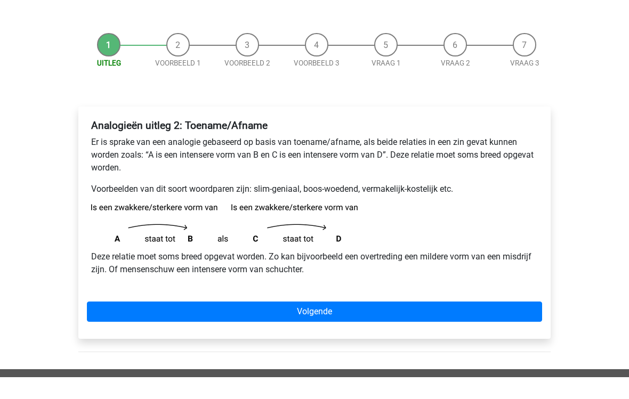
scroll to position [55, 0]
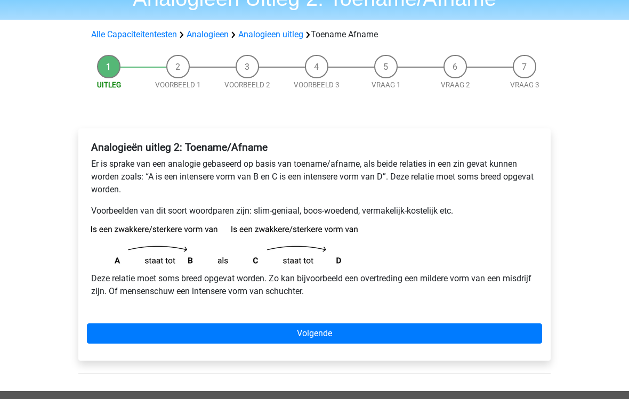
click at [274, 334] on link "Volgende" at bounding box center [314, 334] width 455 height 20
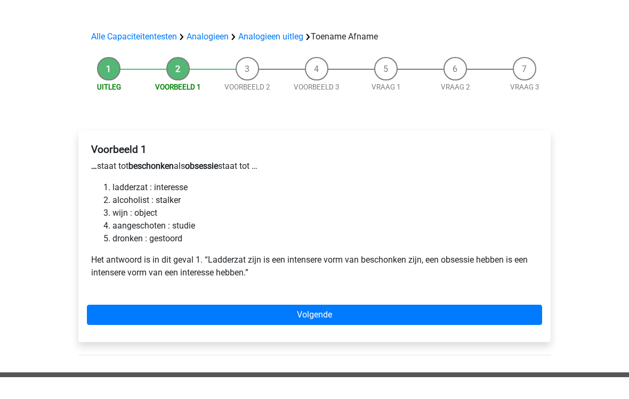
scroll to position [31, 0]
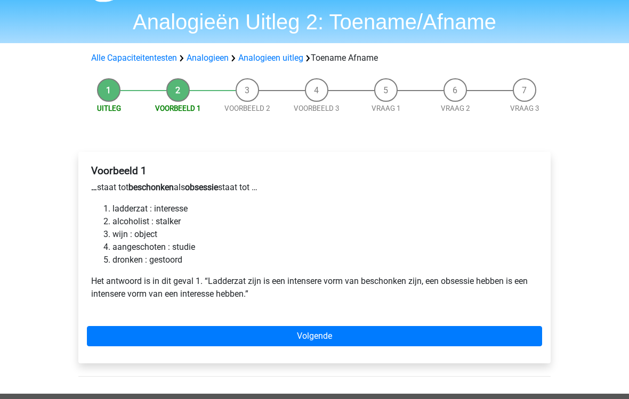
click at [192, 336] on link "Volgende" at bounding box center [314, 336] width 455 height 20
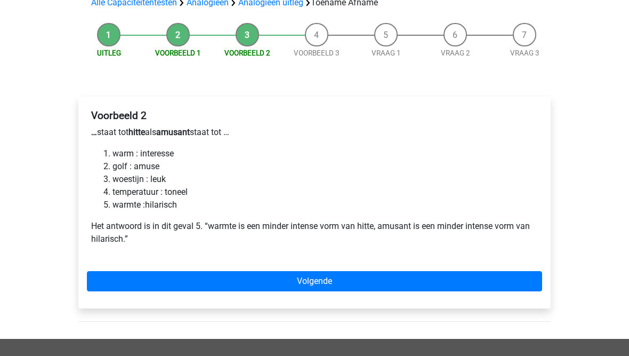
scroll to position [85, 0]
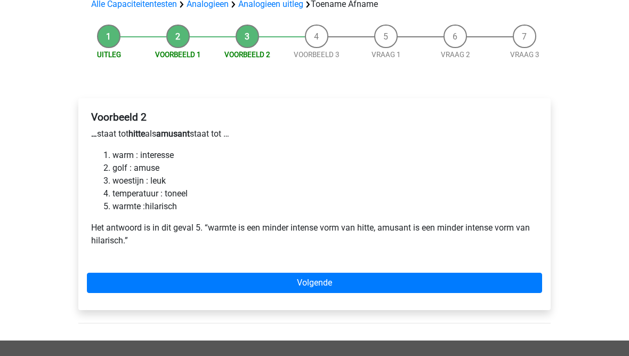
click at [244, 287] on link "Volgende" at bounding box center [314, 283] width 455 height 20
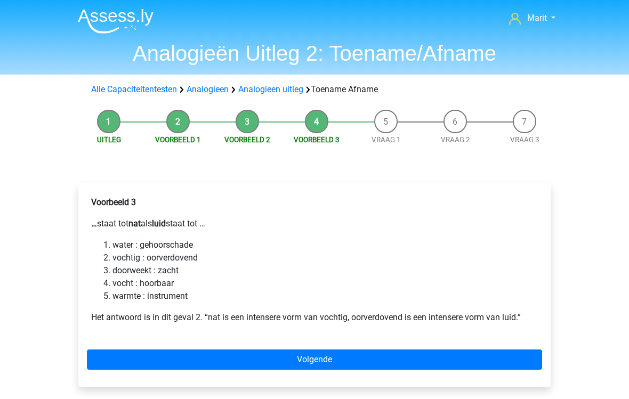
click at [253, 355] on link "Volgende" at bounding box center [314, 360] width 455 height 20
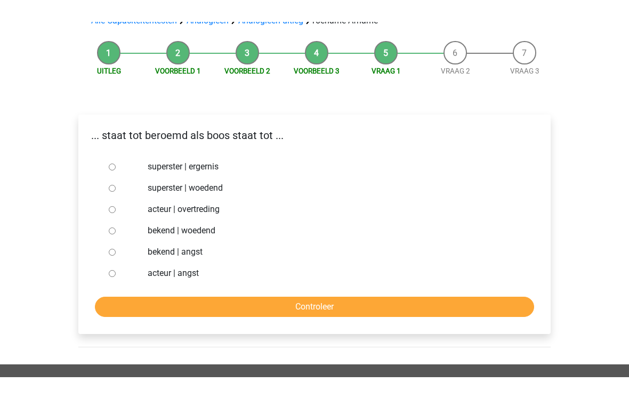
scroll to position [47, 0]
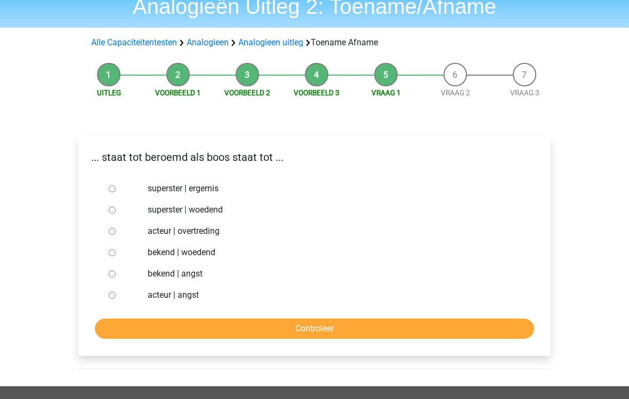
click at [113, 255] on input "bekend | woedend" at bounding box center [112, 253] width 7 height 7
radio input "true"
click at [253, 326] on input "Controleer" at bounding box center [314, 329] width 439 height 20
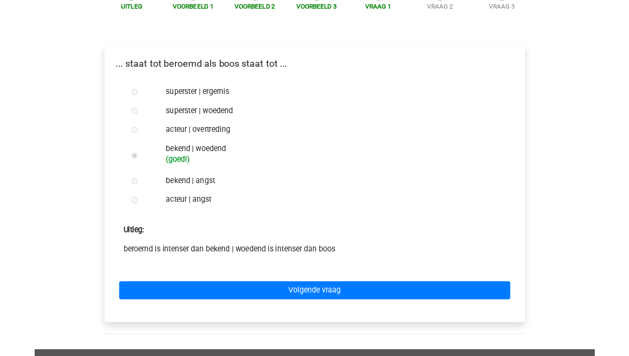
scroll to position [177, 0]
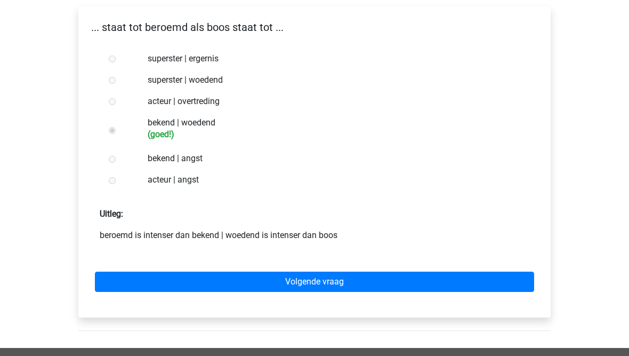
click at [270, 282] on link "Volgende vraag" at bounding box center [314, 282] width 439 height 20
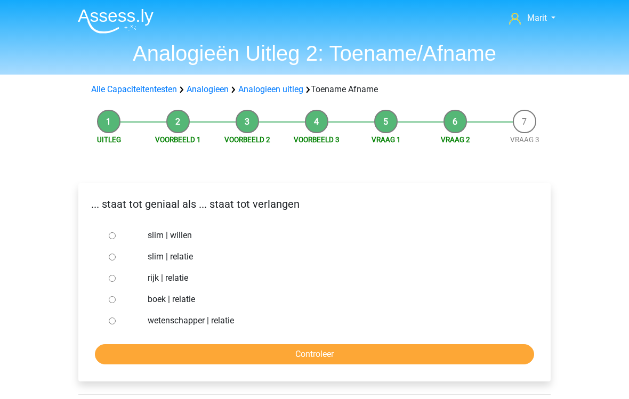
click at [114, 236] on input "slim | willen" at bounding box center [112, 236] width 7 height 7
radio input "true"
click at [253, 355] on input "Controleer" at bounding box center [314, 355] width 439 height 20
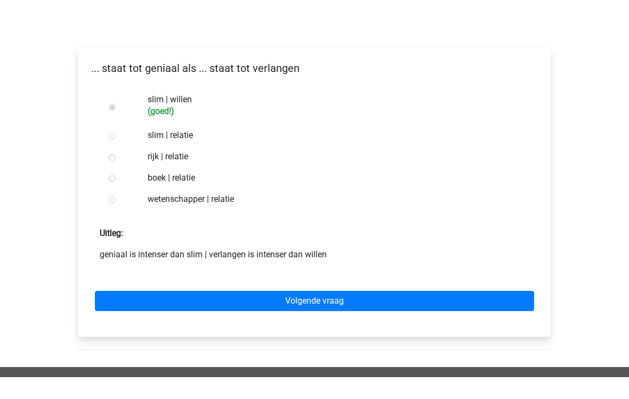
scroll to position [114, 0]
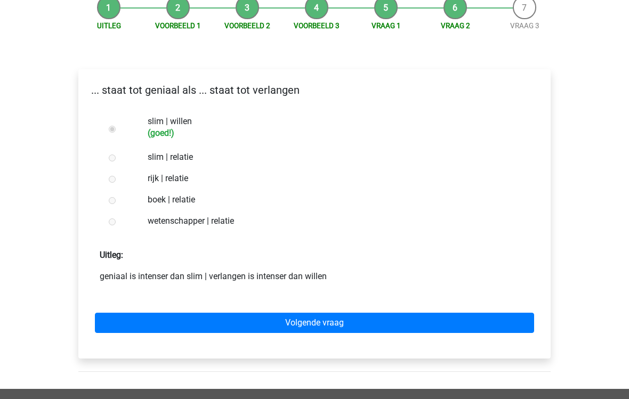
click at [249, 320] on link "Volgende vraag" at bounding box center [314, 323] width 439 height 20
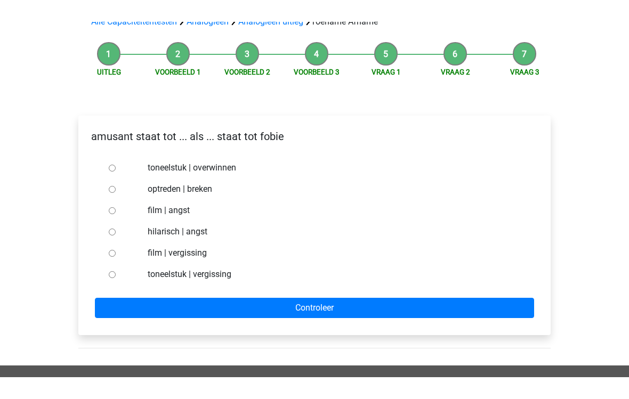
scroll to position [46, 0]
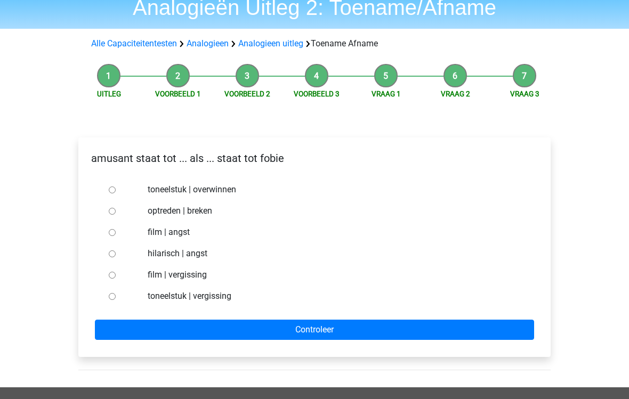
click at [112, 256] on input "hilarisch | angst" at bounding box center [112, 254] width 7 height 7
radio input "true"
click at [235, 332] on input "Controleer" at bounding box center [314, 330] width 439 height 20
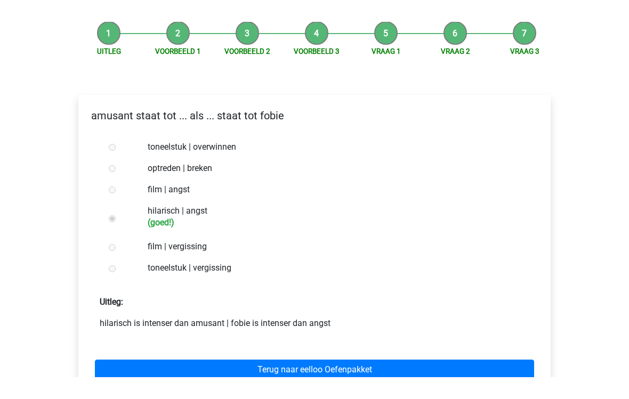
scroll to position [67, 0]
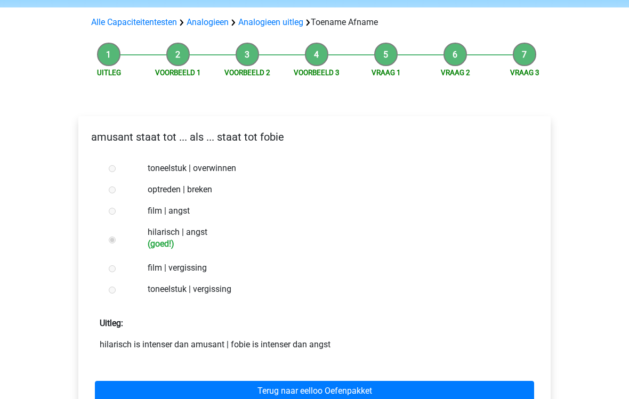
click at [222, 355] on link "Terug naar eelloo Oefenpakket" at bounding box center [314, 391] width 439 height 20
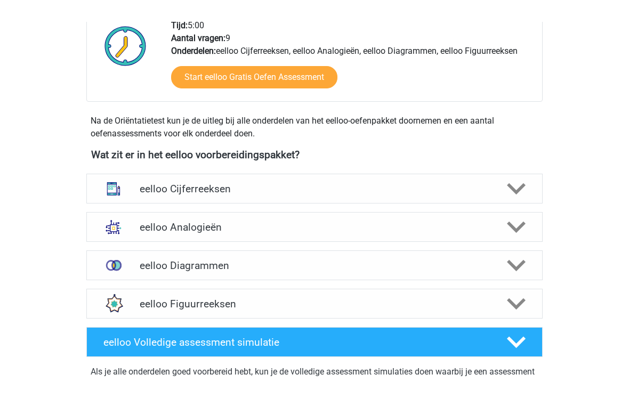
scroll to position [246, 0]
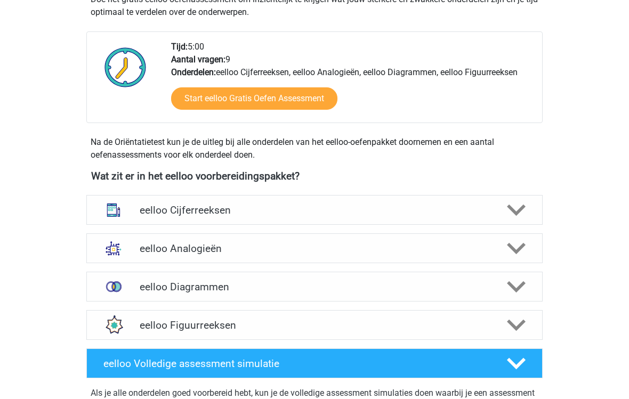
click at [141, 252] on h4 "eelloo Analogieën" at bounding box center [314, 249] width 349 height 12
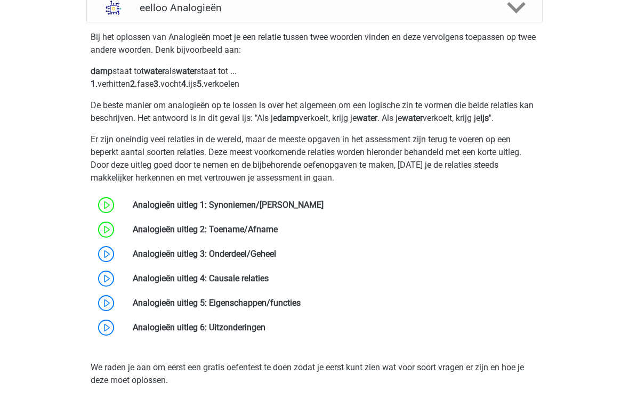
scroll to position [488, 0]
click at [276, 250] on link at bounding box center [276, 254] width 0 height 10
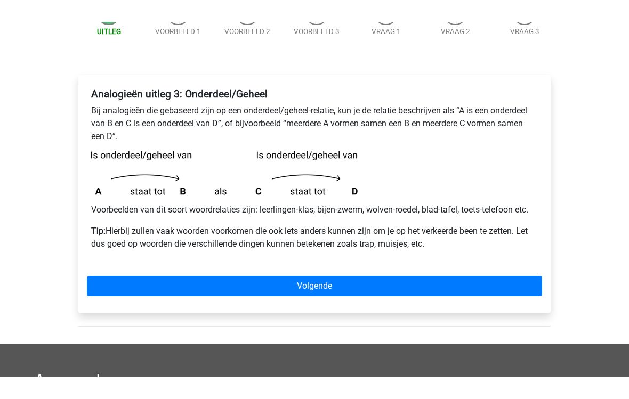
scroll to position [86, 0]
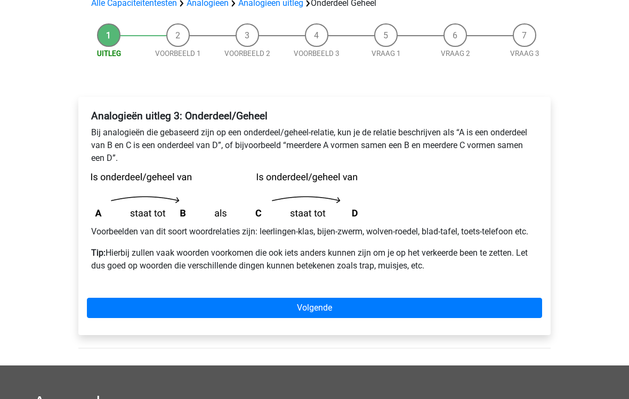
click at [241, 314] on link "Volgende" at bounding box center [314, 309] width 455 height 20
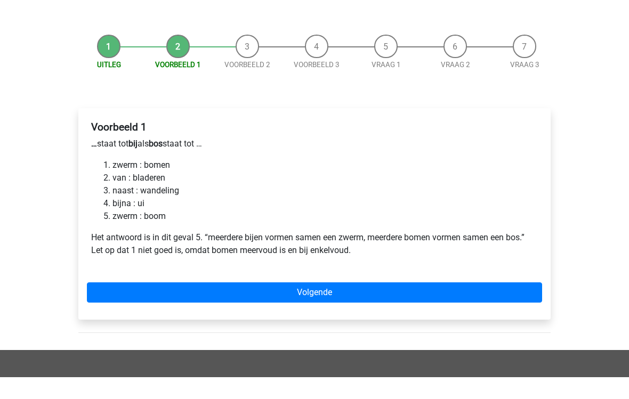
scroll to position [53, 0]
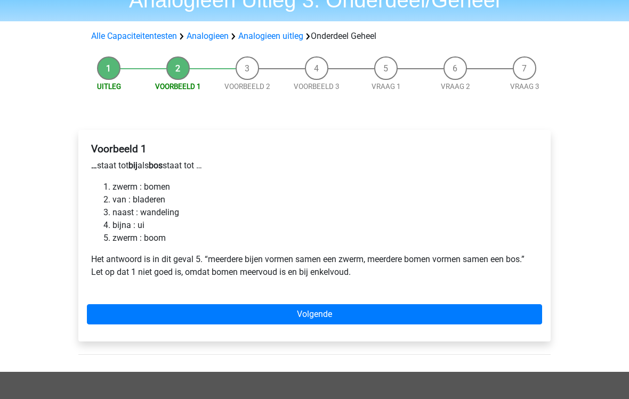
click at [241, 313] on link "Volgende" at bounding box center [314, 315] width 455 height 20
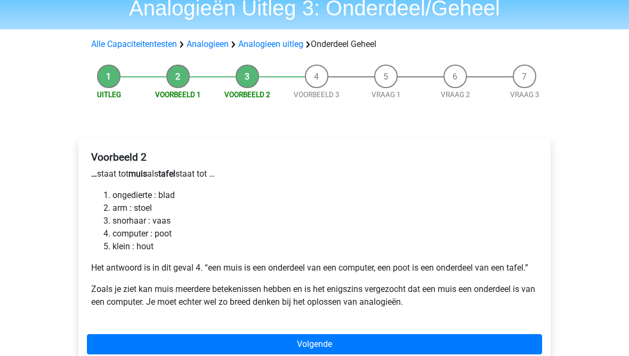
scroll to position [45, 0]
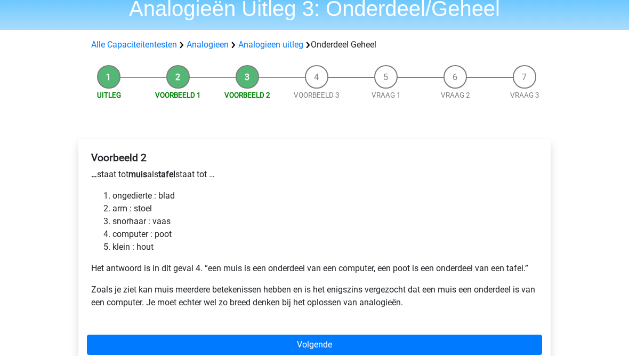
click at [254, 346] on link "Volgende" at bounding box center [314, 344] width 455 height 20
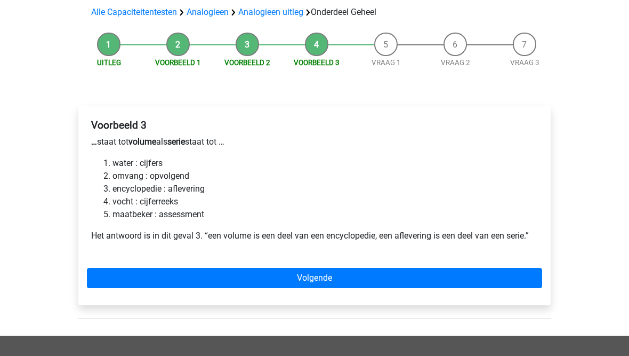
scroll to position [75, 0]
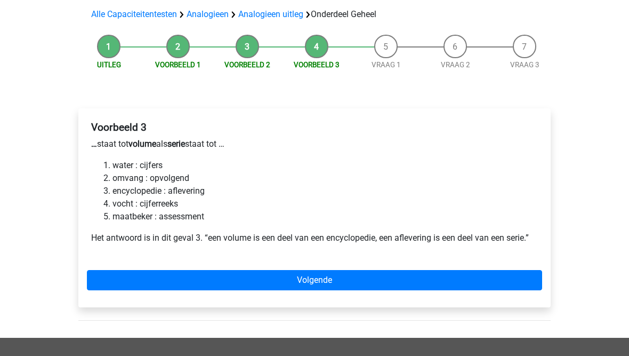
click at [231, 278] on link "Volgende" at bounding box center [314, 280] width 455 height 20
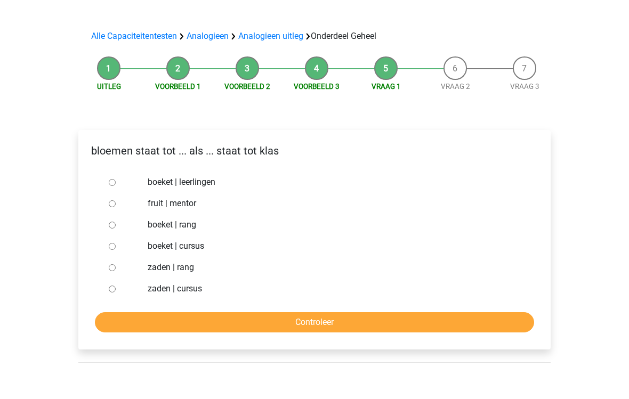
scroll to position [31, 0]
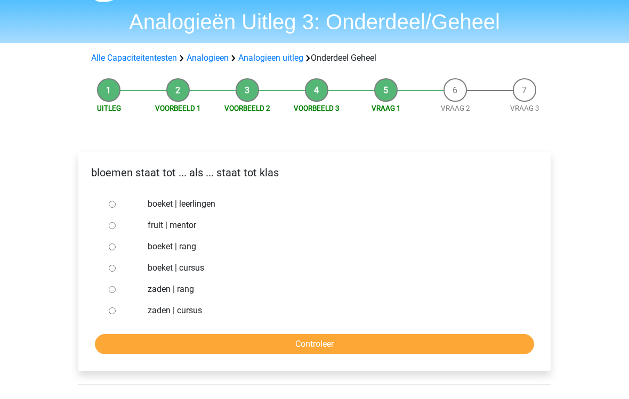
click at [114, 204] on input "boeket | leerlingen" at bounding box center [112, 205] width 7 height 7
radio input "true"
click at [186, 340] on input "Controleer" at bounding box center [314, 345] width 439 height 20
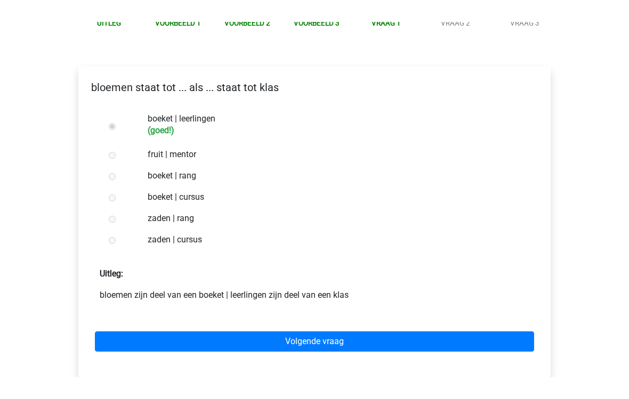
scroll to position [94, 0]
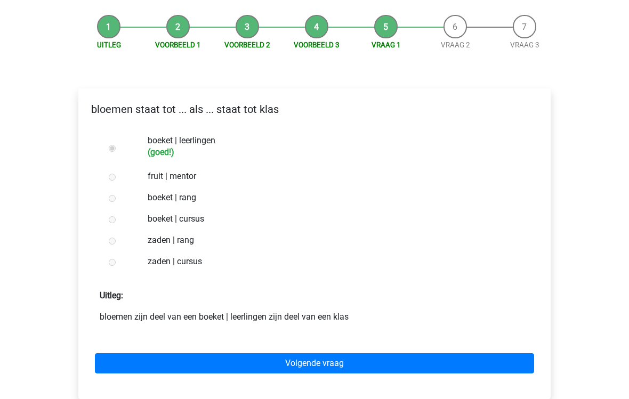
click at [234, 355] on link "Volgende vraag" at bounding box center [314, 364] width 439 height 20
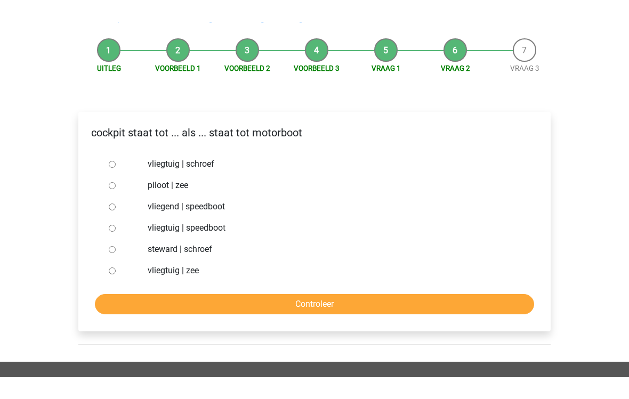
scroll to position [50, 0]
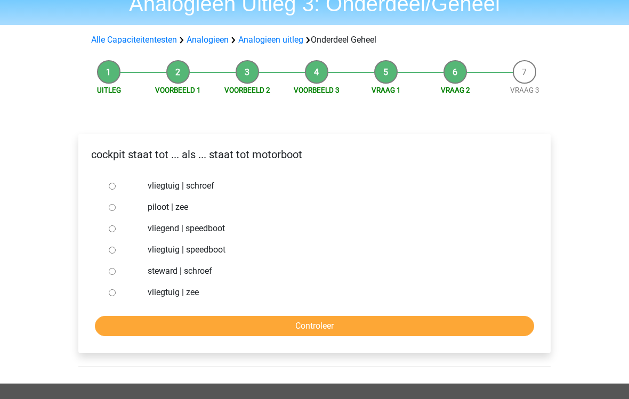
click at [109, 188] on input "vliegtuig | schroef" at bounding box center [112, 186] width 7 height 7
radio input "true"
click at [186, 326] on input "Controleer" at bounding box center [314, 326] width 439 height 20
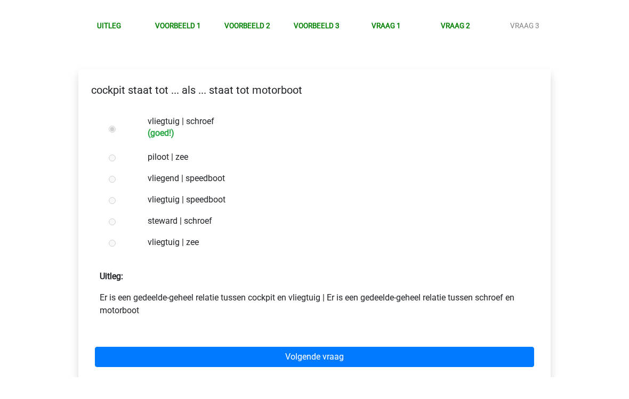
scroll to position [93, 0]
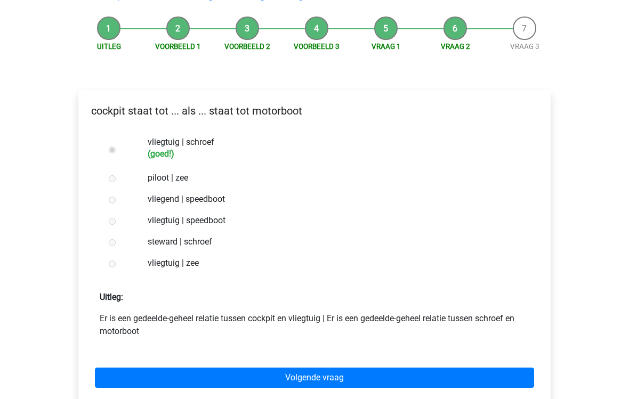
click at [225, 355] on link "Volgende vraag" at bounding box center [314, 379] width 439 height 20
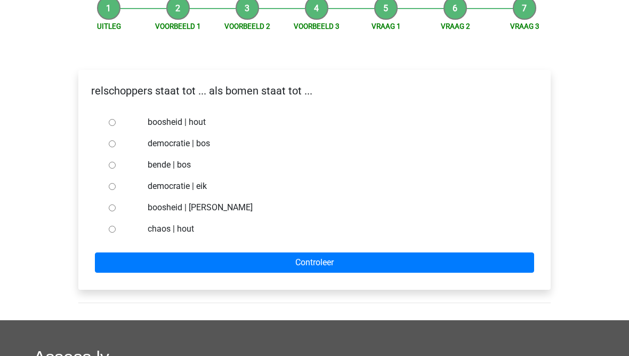
scroll to position [113, 0]
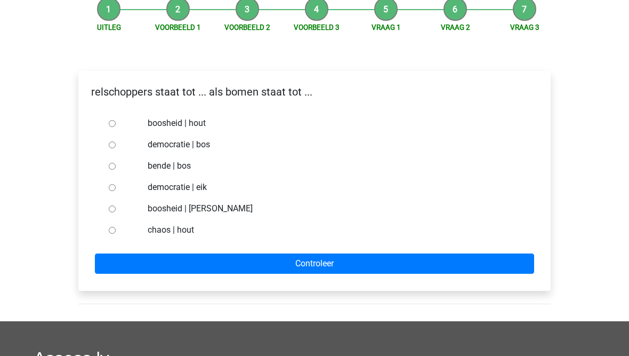
click at [126, 167] on div at bounding box center [122, 165] width 35 height 21
click at [114, 164] on input "bende | bos" at bounding box center [112, 166] width 7 height 7
radio input "true"
click at [218, 269] on input "Controleer" at bounding box center [314, 263] width 439 height 20
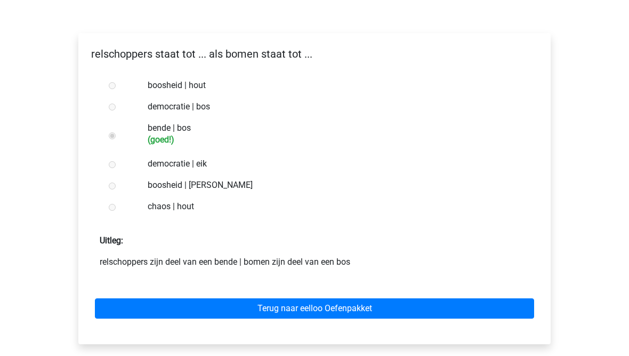
scroll to position [149, 0]
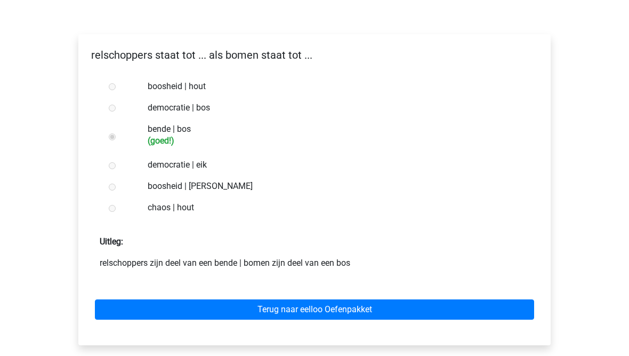
click at [249, 314] on link "Terug naar eelloo Oefenpakket" at bounding box center [314, 309] width 439 height 20
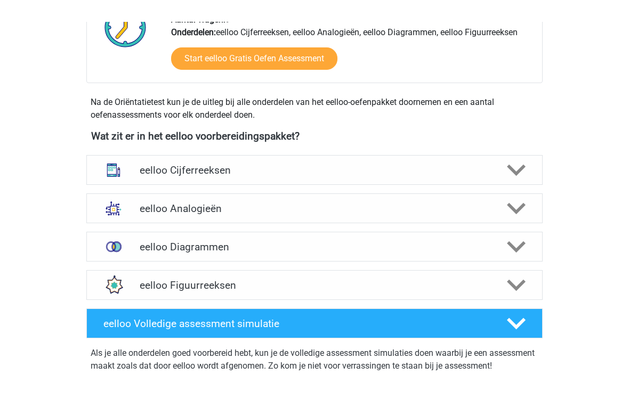
scroll to position [265, 0]
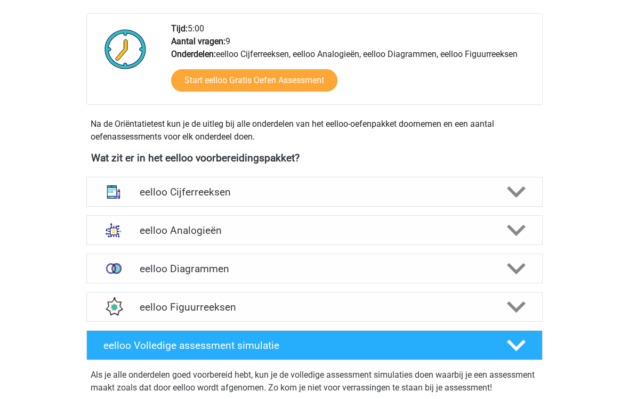
click at [126, 235] on img at bounding box center [114, 231] width 28 height 28
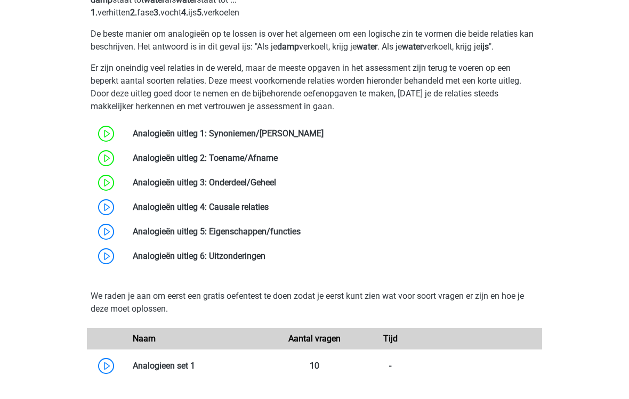
scroll to position [559, 0]
click at [269, 212] on link at bounding box center [269, 207] width 0 height 10
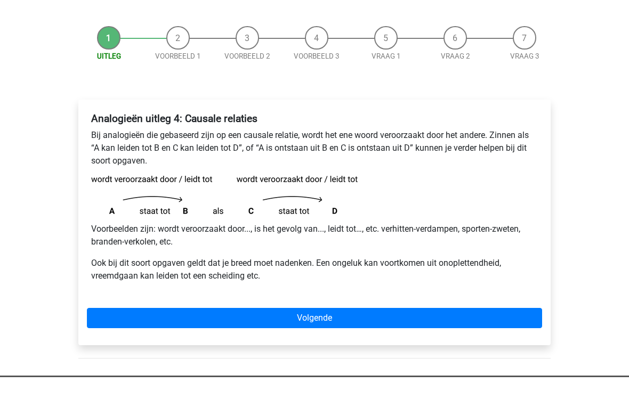
scroll to position [62, 0]
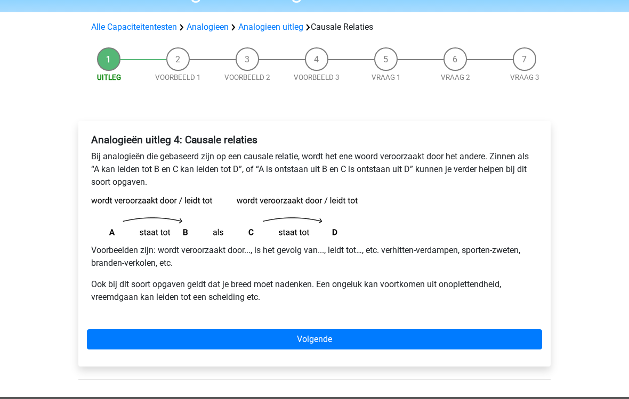
click at [259, 339] on link "Volgende" at bounding box center [314, 340] width 455 height 20
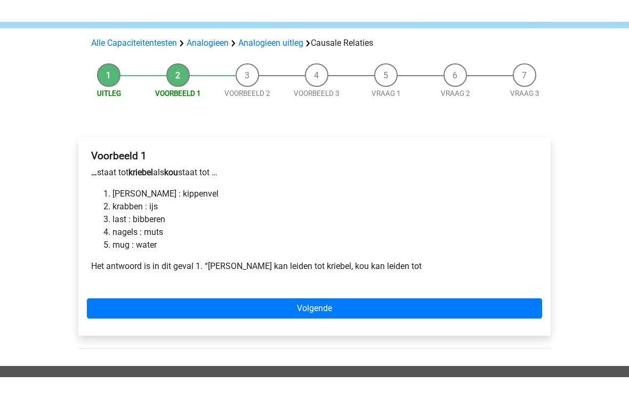
scroll to position [25, 0]
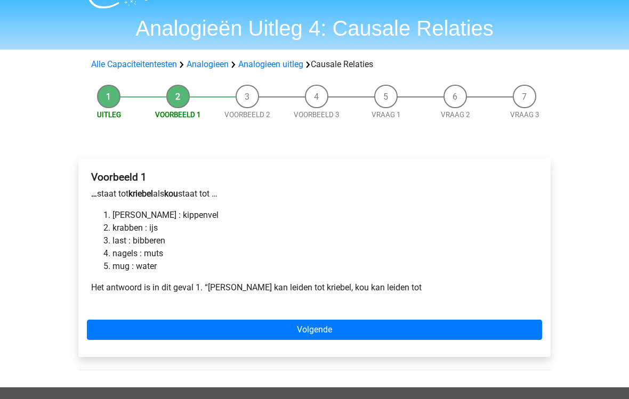
click at [207, 329] on link "Volgende" at bounding box center [314, 330] width 455 height 20
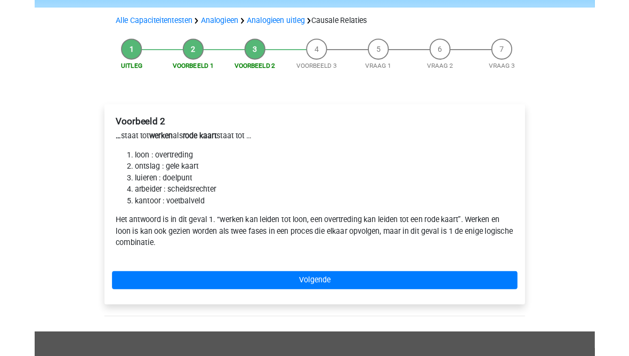
scroll to position [110, 0]
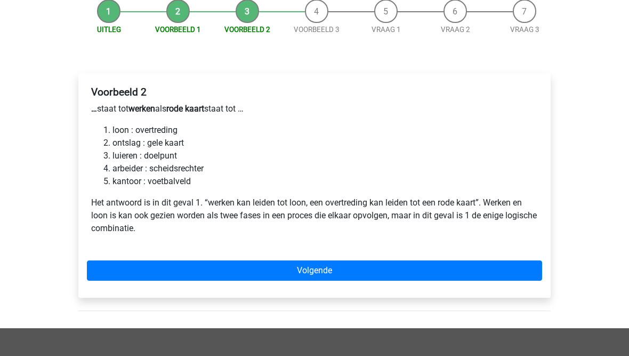
click at [174, 264] on link "Volgende" at bounding box center [314, 271] width 455 height 20
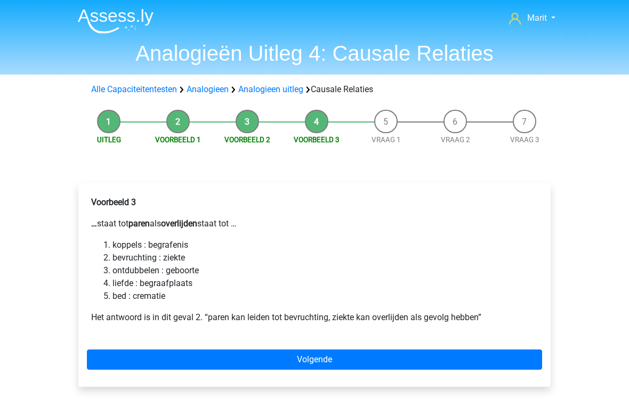
click at [256, 355] on link "Volgende" at bounding box center [314, 360] width 455 height 20
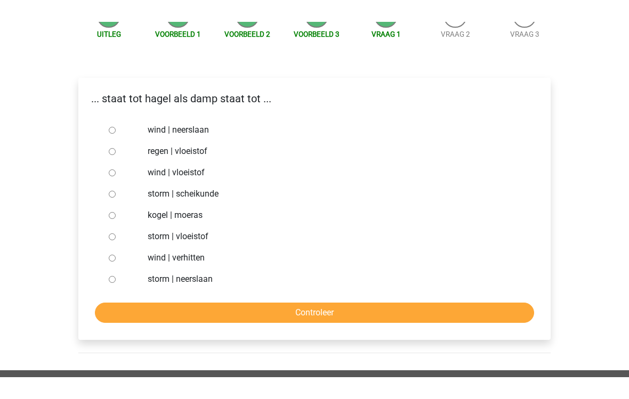
scroll to position [83, 0]
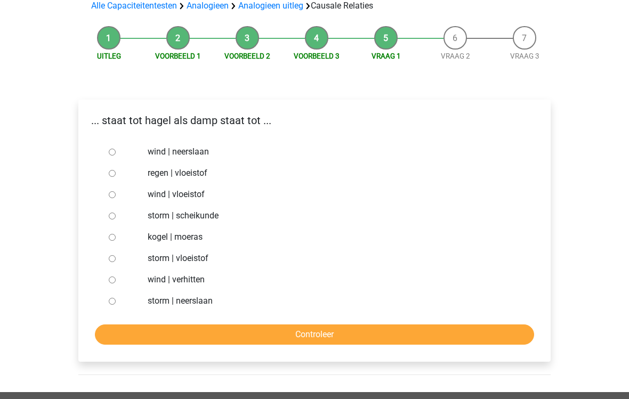
click at [114, 176] on input "regen | vloeistof" at bounding box center [112, 174] width 7 height 7
radio input "true"
click at [203, 337] on input "Controleer" at bounding box center [314, 335] width 439 height 20
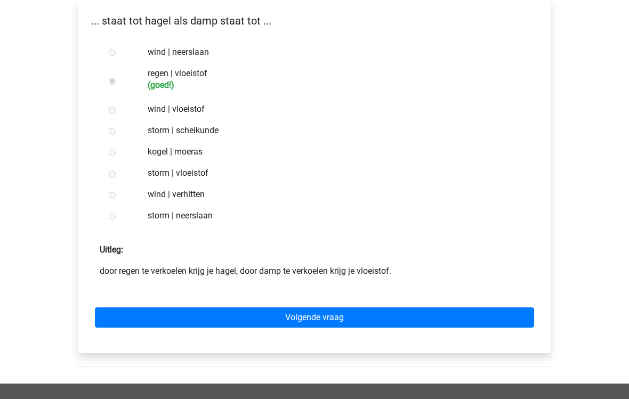
scroll to position [188, 0]
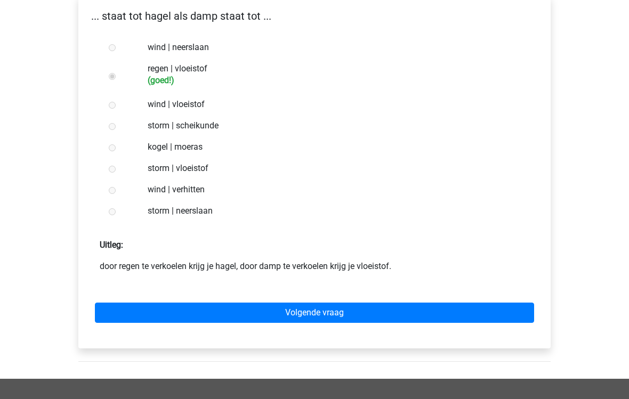
click at [233, 316] on link "Volgende vraag" at bounding box center [314, 313] width 439 height 20
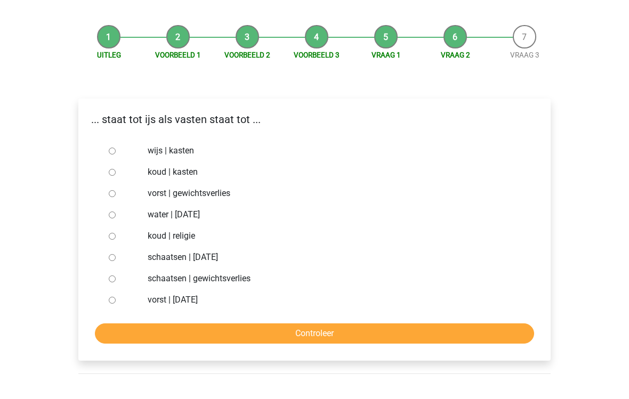
scroll to position [63, 0]
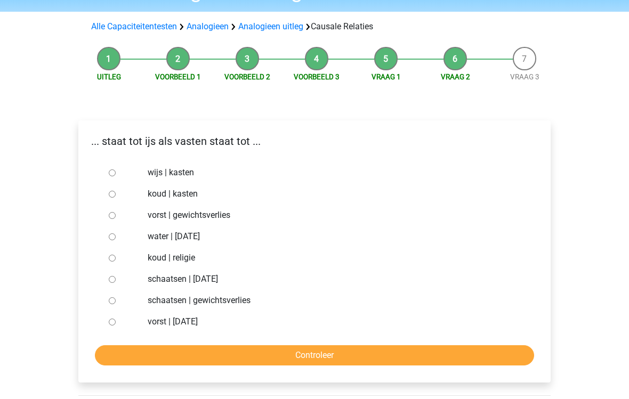
click at [113, 176] on input "wijs | kasten" at bounding box center [112, 173] width 7 height 7
radio input "true"
click at [185, 352] on input "Controleer" at bounding box center [314, 356] width 439 height 20
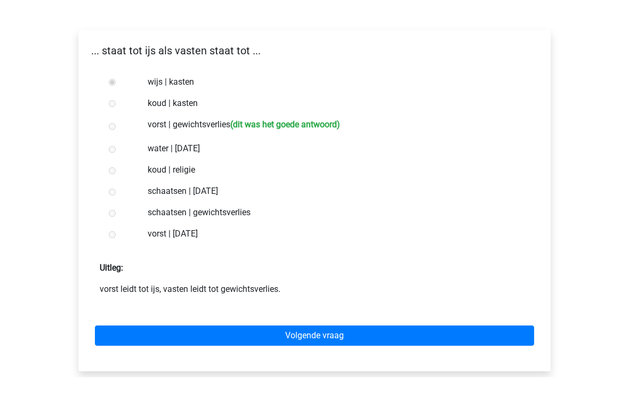
scroll to position [135, 0]
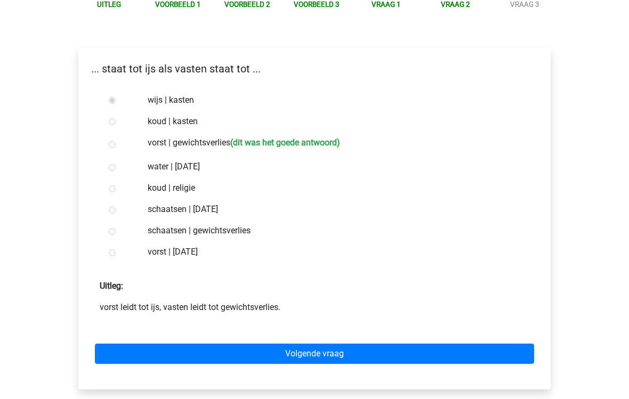
click at [211, 355] on link "Volgende vraag" at bounding box center [314, 355] width 439 height 20
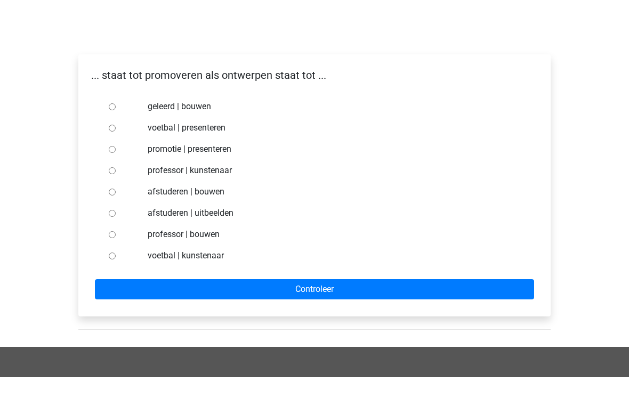
scroll to position [107, 0]
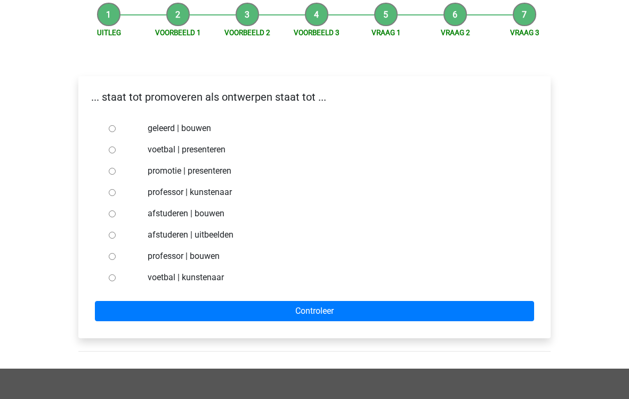
click at [116, 212] on input "afstuderen | bouwen" at bounding box center [112, 214] width 7 height 7
radio input "true"
click at [181, 312] on input "Controleer" at bounding box center [314, 311] width 439 height 20
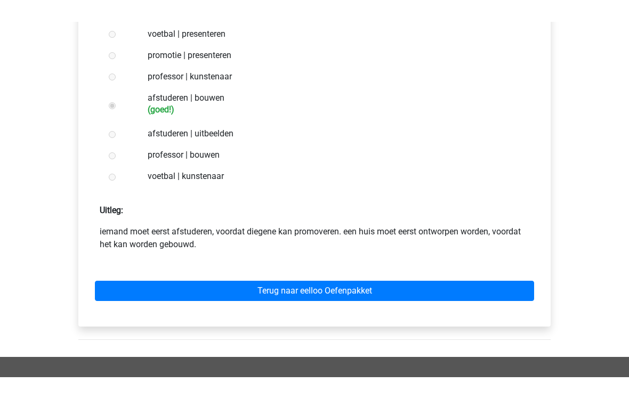
scroll to position [201, 0]
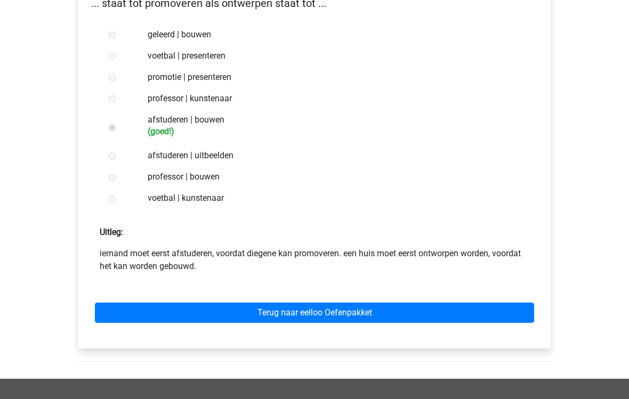
click at [227, 316] on link "Terug naar eelloo Oefenpakket" at bounding box center [314, 313] width 439 height 20
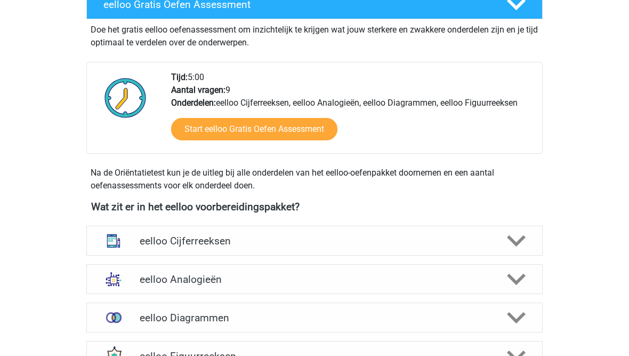
scroll to position [303, 0]
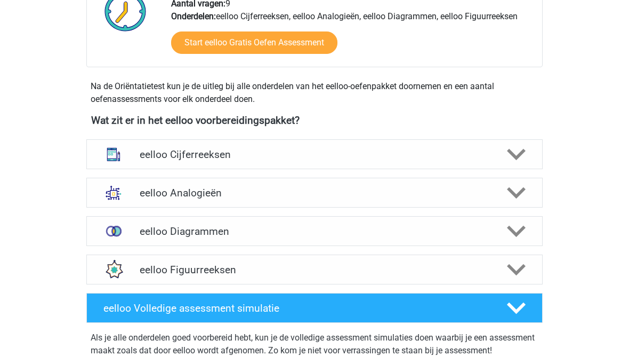
click at [144, 199] on div "eelloo Analogieën" at bounding box center [314, 193] width 456 height 30
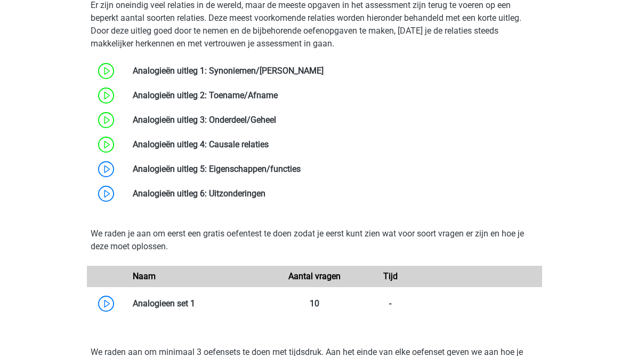
scroll to position [662, 0]
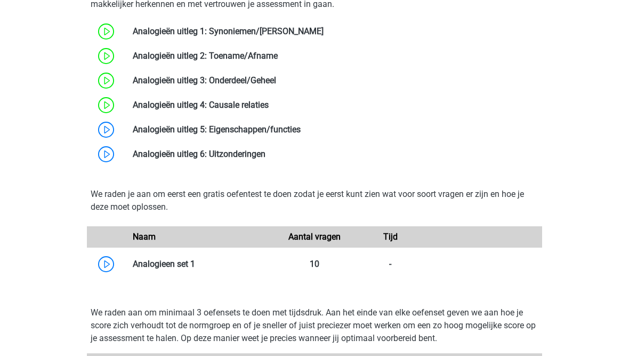
click at [269, 109] on link at bounding box center [269, 105] width 0 height 10
click at [301, 134] on link at bounding box center [301, 129] width 0 height 10
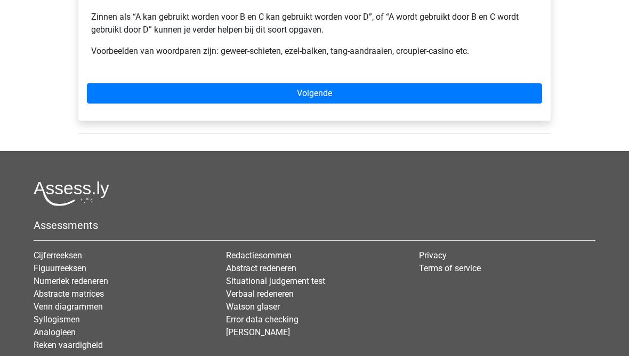
scroll to position [95, 0]
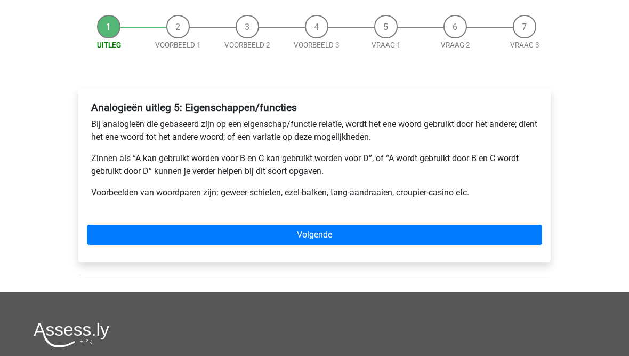
click at [247, 235] on link "Volgende" at bounding box center [314, 235] width 455 height 20
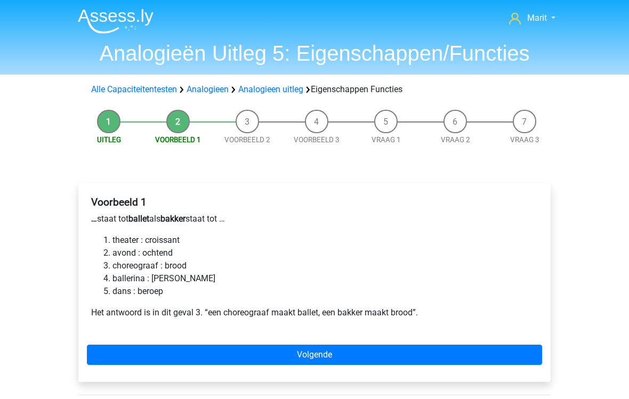
click at [222, 355] on link "Volgende" at bounding box center [314, 355] width 455 height 20
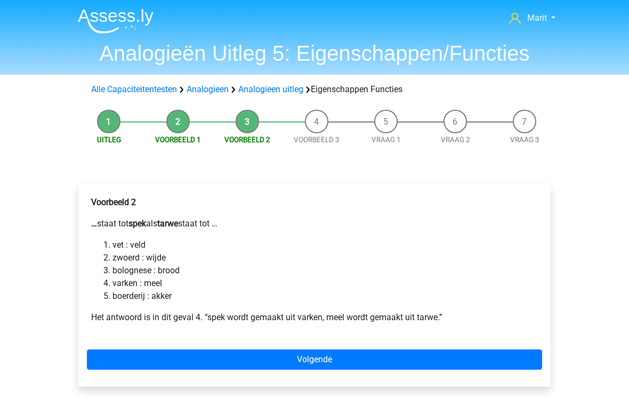
click at [218, 355] on link "Volgende" at bounding box center [314, 360] width 455 height 20
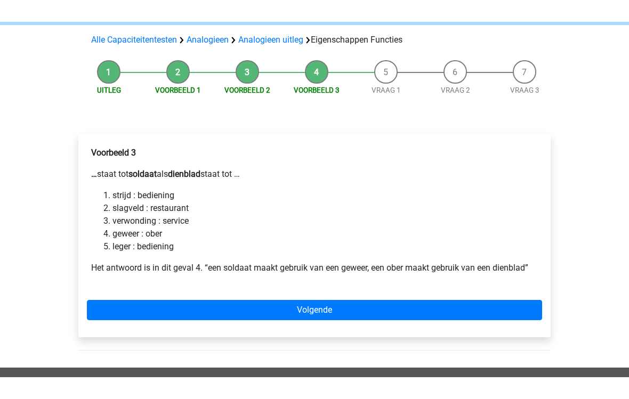
scroll to position [28, 0]
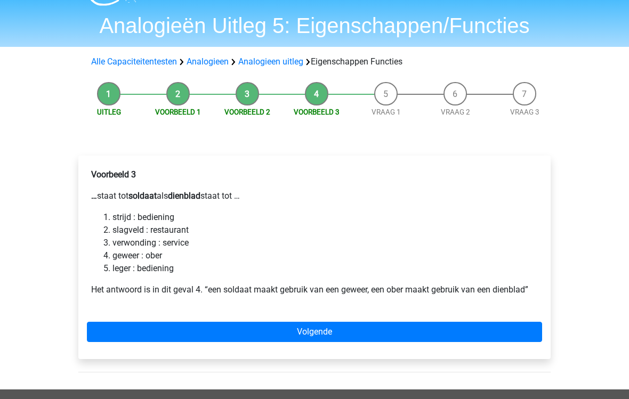
click at [195, 335] on link "Volgende" at bounding box center [314, 332] width 455 height 20
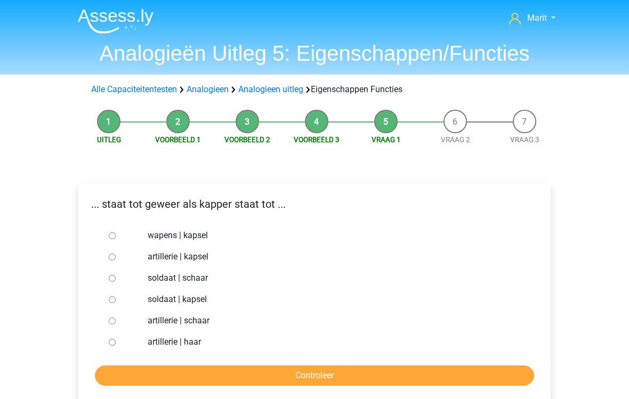
click at [115, 282] on input "soldaat | schaar" at bounding box center [112, 278] width 7 height 7
radio input "true"
click at [186, 355] on input "Controleer" at bounding box center [314, 376] width 439 height 20
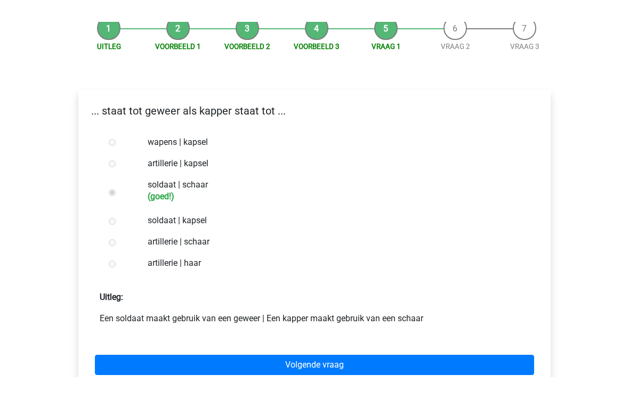
scroll to position [71, 0]
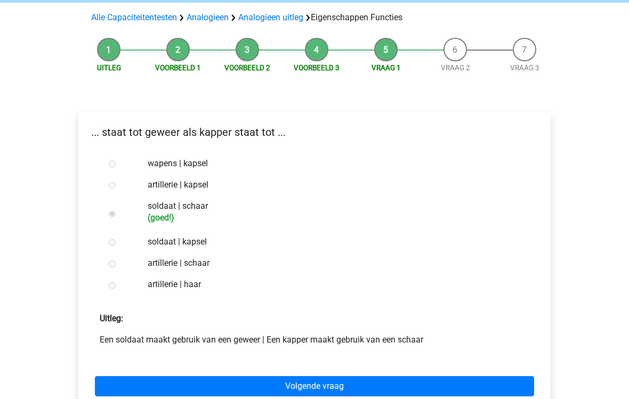
click at [215, 355] on link "Volgende vraag" at bounding box center [314, 387] width 439 height 20
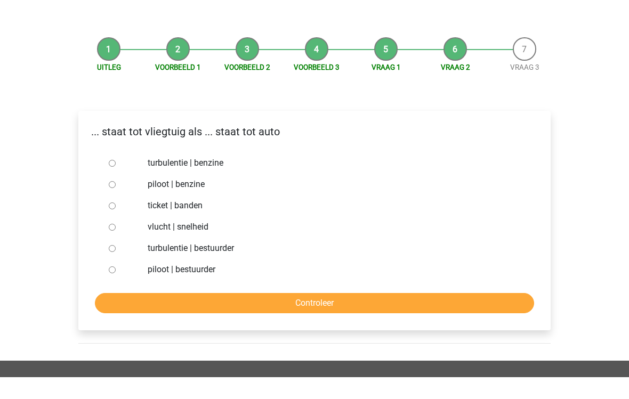
scroll to position [51, 0]
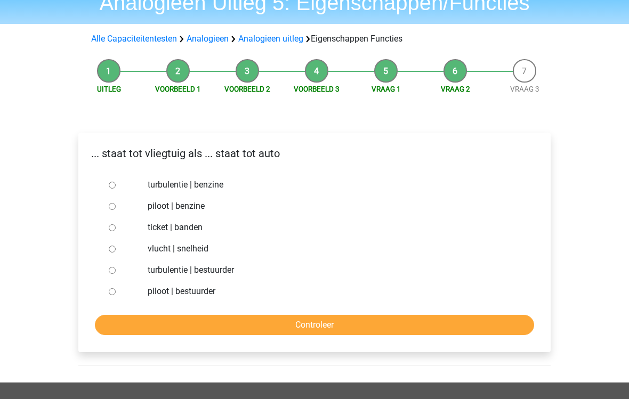
click at [115, 295] on input "piloot | bestuurder" at bounding box center [112, 292] width 7 height 7
radio input "true"
click at [155, 326] on input "Controleer" at bounding box center [314, 325] width 439 height 20
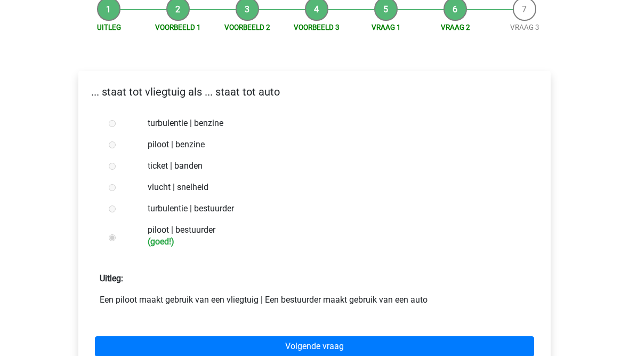
scroll to position [112, 0]
click at [217, 348] on link "Volgende vraag" at bounding box center [314, 347] width 439 height 20
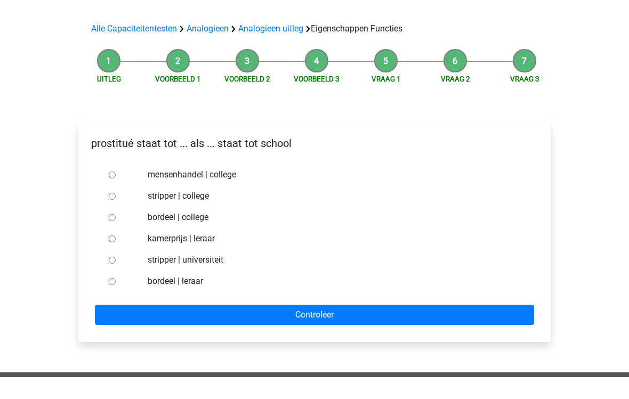
scroll to position [38, 0]
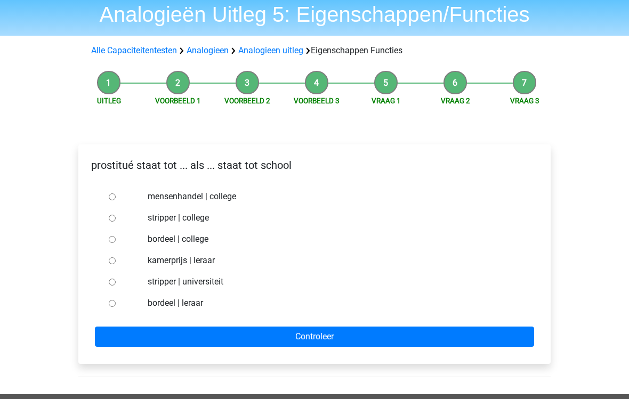
click at [127, 304] on div at bounding box center [122, 303] width 35 height 21
click at [115, 304] on input "bordeel | leraar" at bounding box center [112, 304] width 7 height 7
radio input "true"
click at [158, 346] on input "Controleer" at bounding box center [314, 337] width 439 height 20
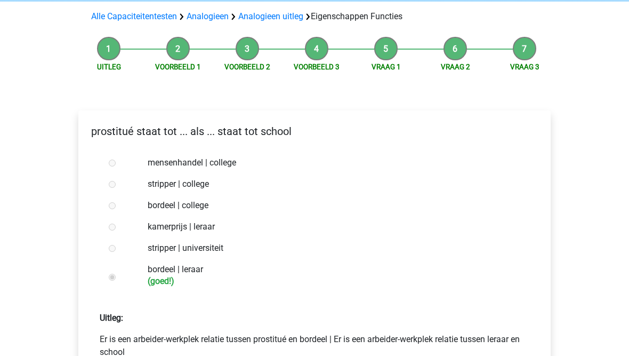
scroll to position [201, 0]
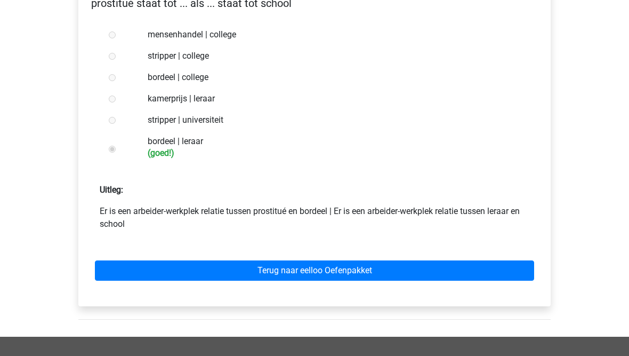
click at [236, 277] on link "Terug naar eelloo Oefenpakket" at bounding box center [314, 270] width 439 height 20
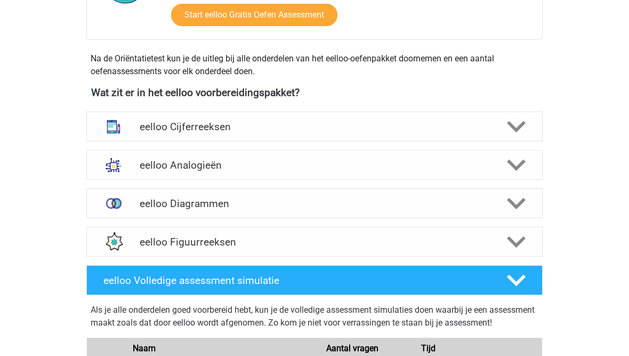
click at [144, 172] on div "eelloo Analogieën" at bounding box center [314, 165] width 456 height 30
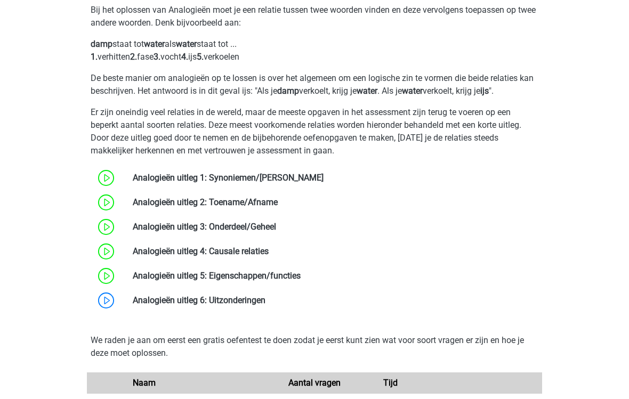
scroll to position [515, 0]
click at [266, 302] on link at bounding box center [266, 300] width 0 height 10
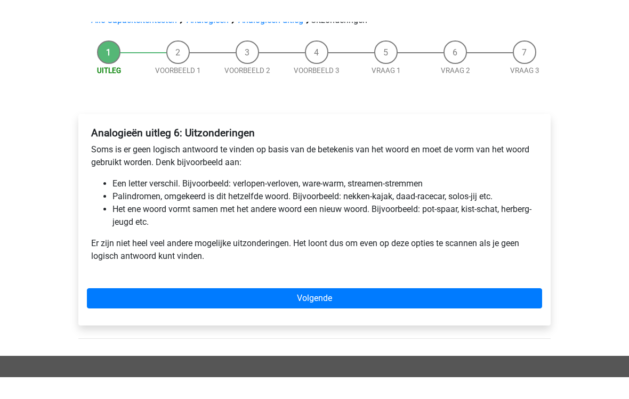
scroll to position [47, 0]
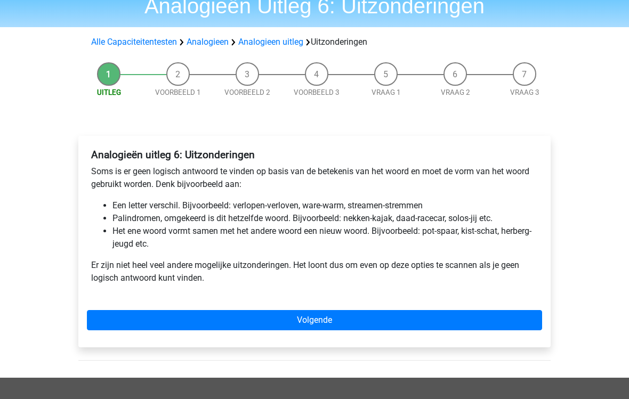
click at [244, 321] on link "Volgende" at bounding box center [314, 320] width 455 height 20
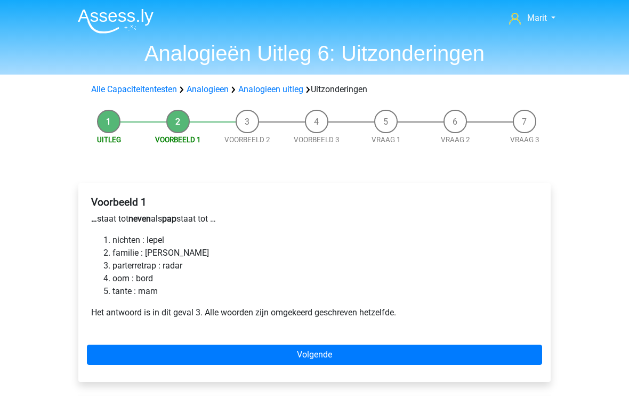
click at [118, 355] on link "Volgende" at bounding box center [314, 355] width 455 height 20
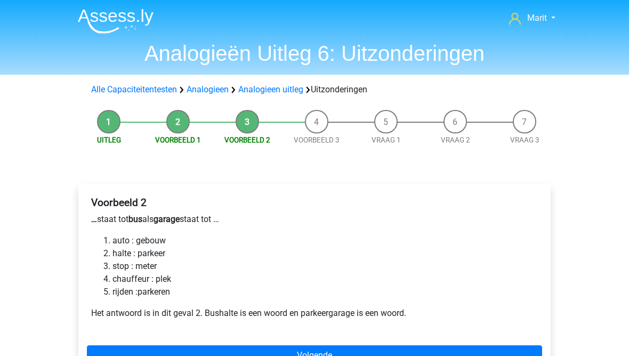
click at [119, 350] on link "Volgende" at bounding box center [314, 355] width 455 height 20
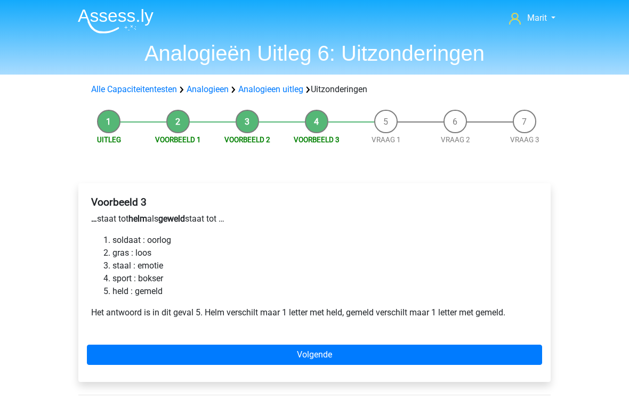
click at [133, 355] on link "Volgende" at bounding box center [314, 355] width 455 height 20
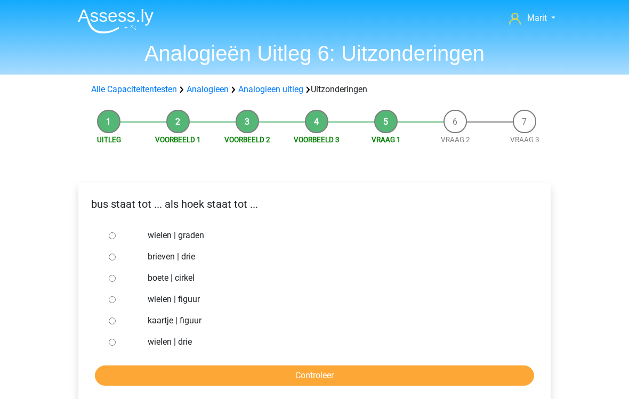
click at [110, 261] on input "brieven | drie" at bounding box center [112, 257] width 7 height 7
radio input "true"
click at [130, 355] on input "Controleer" at bounding box center [314, 376] width 439 height 20
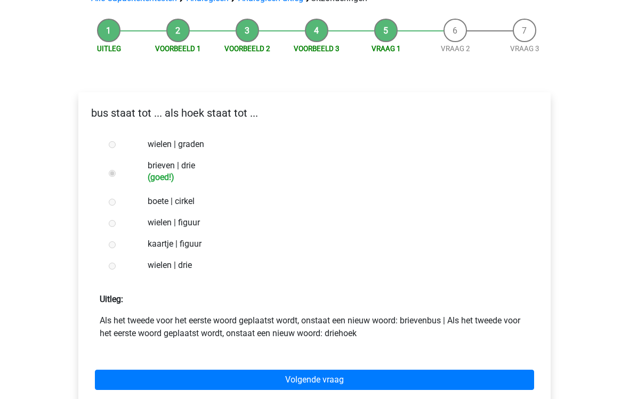
scroll to position [95, 0]
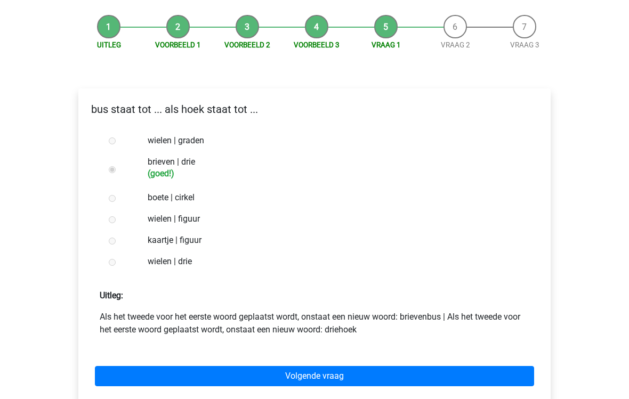
click at [129, 355] on link "Volgende vraag" at bounding box center [314, 376] width 439 height 20
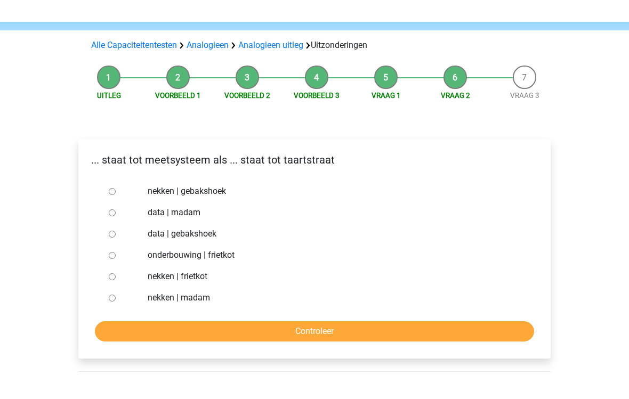
scroll to position [26, 0]
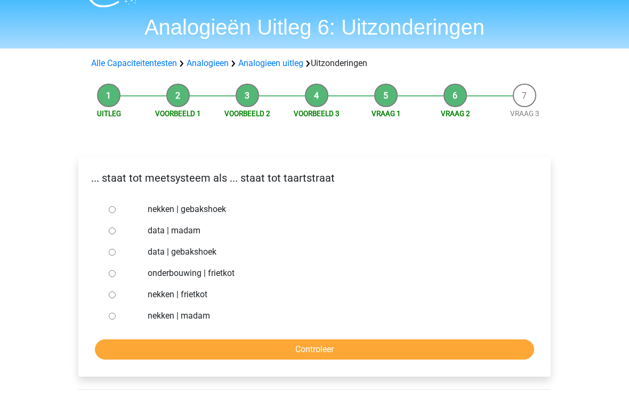
click at [116, 252] on input "data | gebakshoek" at bounding box center [112, 252] width 7 height 7
radio input "true"
click at [124, 345] on input "Controleer" at bounding box center [314, 350] width 439 height 20
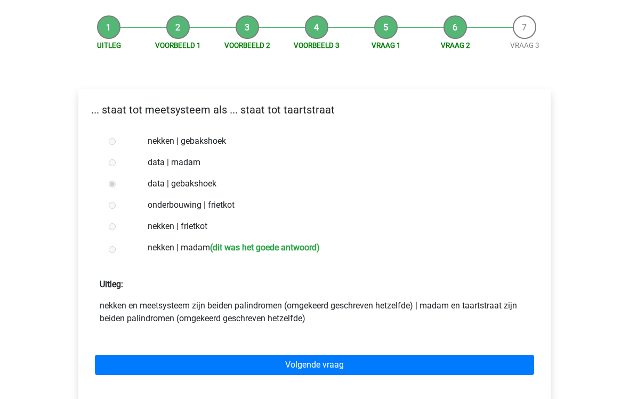
scroll to position [94, 0]
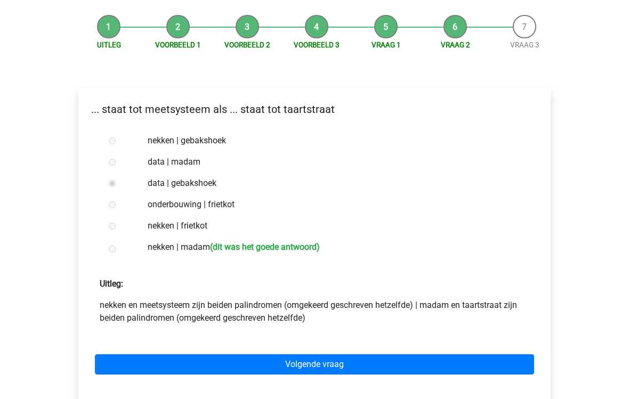
click at [109, 355] on link "Volgende vraag" at bounding box center [314, 365] width 439 height 20
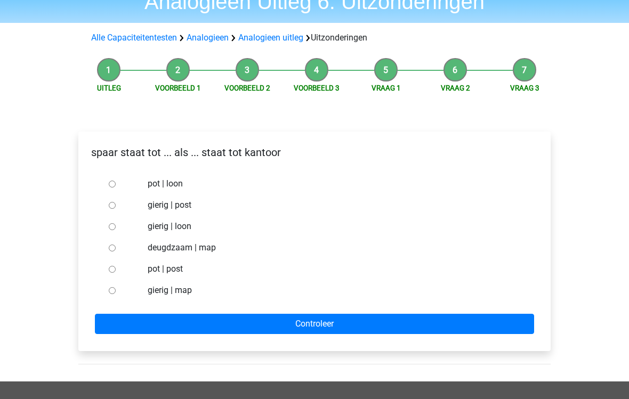
scroll to position [55, 0]
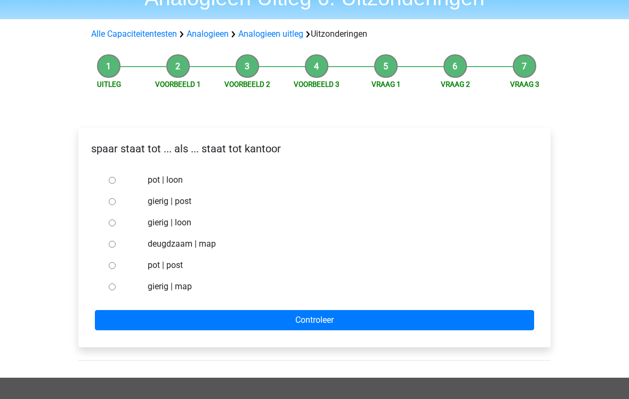
click at [114, 180] on input "pot | loon" at bounding box center [112, 181] width 7 height 7
radio input "true"
click at [135, 325] on input "Controleer" at bounding box center [314, 321] width 439 height 20
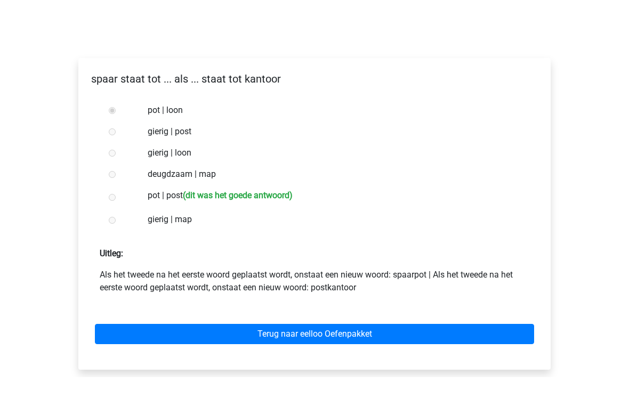
scroll to position [103, 0]
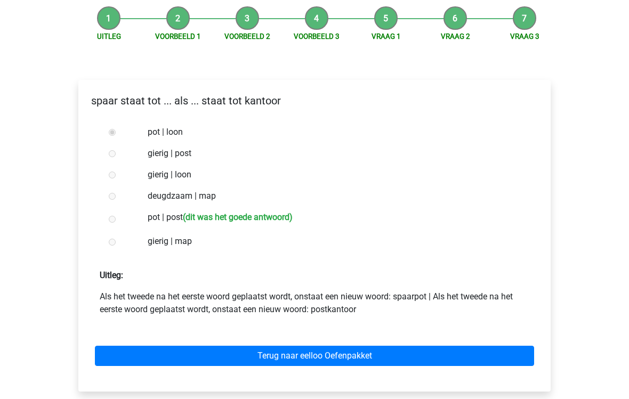
click at [119, 355] on link "Terug naar eelloo Oefenpakket" at bounding box center [314, 357] width 439 height 20
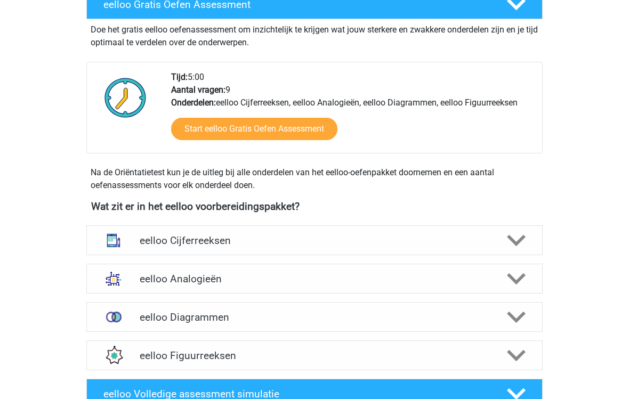
click at [120, 282] on img at bounding box center [114, 280] width 28 height 28
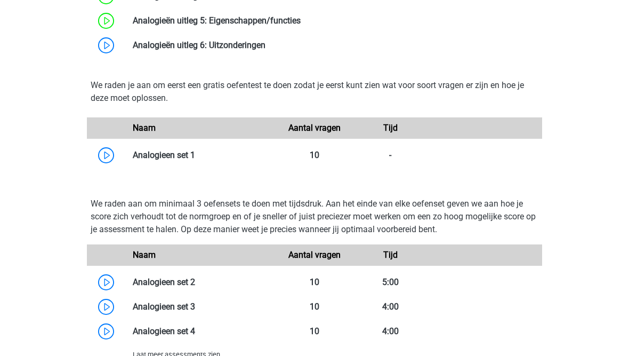
scroll to position [771, 0]
click at [195, 156] on link at bounding box center [195, 155] width 0 height 10
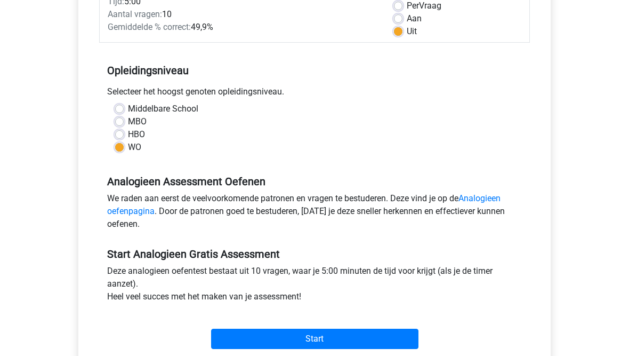
scroll to position [263, 0]
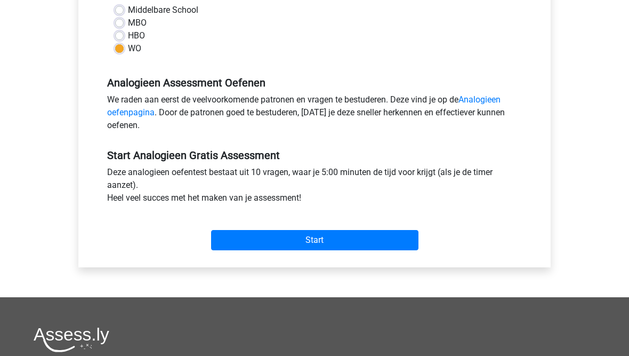
click at [237, 241] on input "Start" at bounding box center [314, 240] width 207 height 20
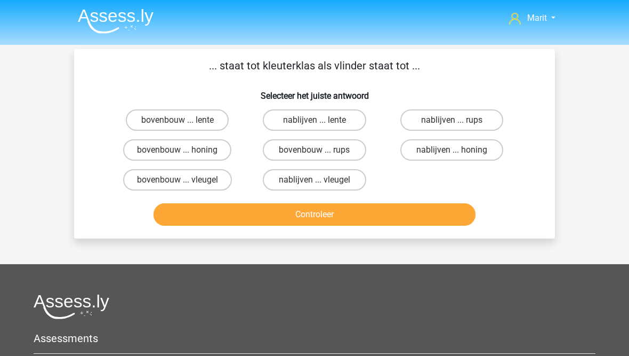
click at [281, 150] on label "bovenbouw ... rups" at bounding box center [314, 149] width 103 height 21
click at [315, 150] on input "bovenbouw ... rups" at bounding box center [318, 153] width 7 height 7
radio input "true"
click at [250, 220] on button "Controleer" at bounding box center [315, 214] width 323 height 22
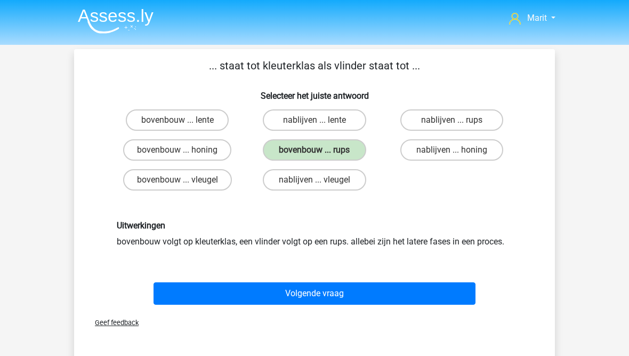
click at [226, 290] on button "Volgende vraag" at bounding box center [315, 293] width 323 height 22
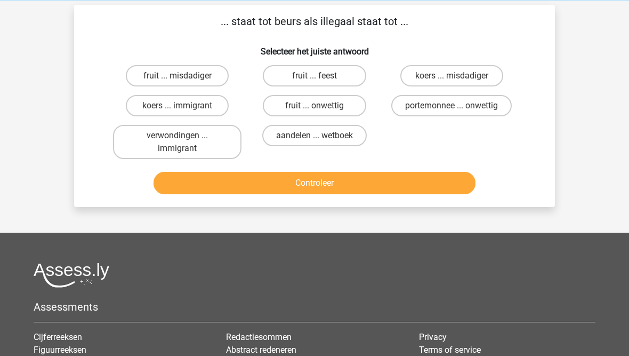
scroll to position [49, 0]
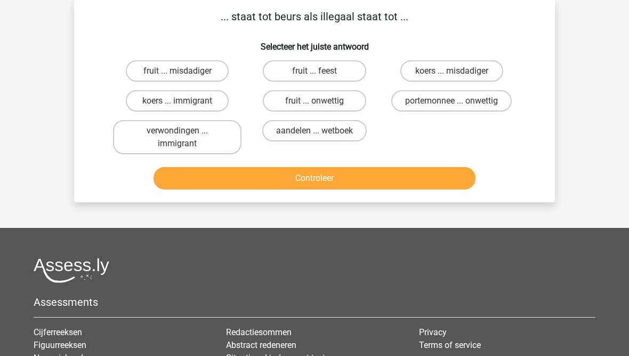
click at [146, 104] on label "koers ... immigrant" at bounding box center [177, 101] width 103 height 21
click at [178, 104] on input "koers ... immigrant" at bounding box center [181, 104] width 7 height 7
radio input "true"
click at [199, 183] on button "Controleer" at bounding box center [315, 178] width 323 height 22
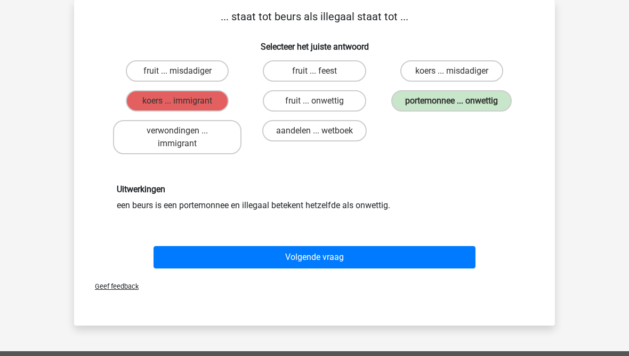
click at [215, 261] on button "Volgende vraag" at bounding box center [315, 257] width 323 height 22
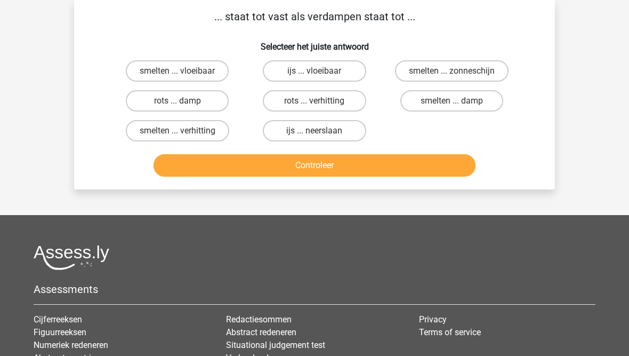
click at [158, 68] on label "smelten ... vloeibaar" at bounding box center [177, 70] width 103 height 21
click at [178, 71] on input "smelten ... vloeibaar" at bounding box center [181, 74] width 7 height 7
radio input "true"
click at [212, 170] on button "Controleer" at bounding box center [315, 165] width 323 height 22
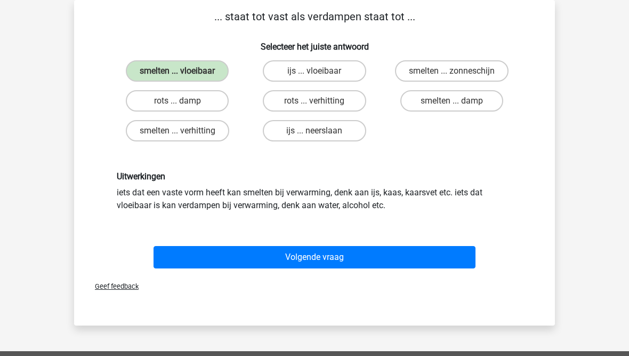
click at [227, 259] on button "Volgende vraag" at bounding box center [315, 257] width 323 height 22
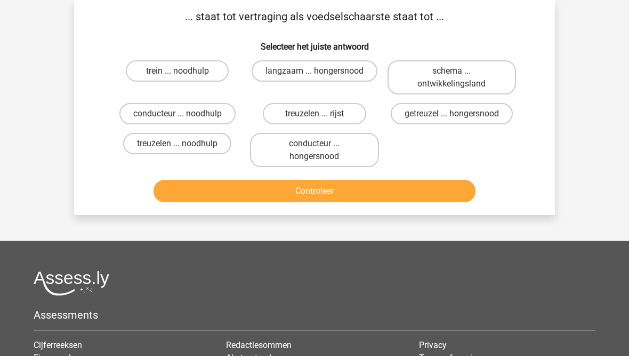
click at [422, 113] on label "getreuzel ... hongersnood" at bounding box center [452, 113] width 122 height 21
click at [452, 114] on input "getreuzel ... hongersnood" at bounding box center [455, 117] width 7 height 7
radio input "true"
click at [324, 202] on button "Controleer" at bounding box center [315, 191] width 323 height 22
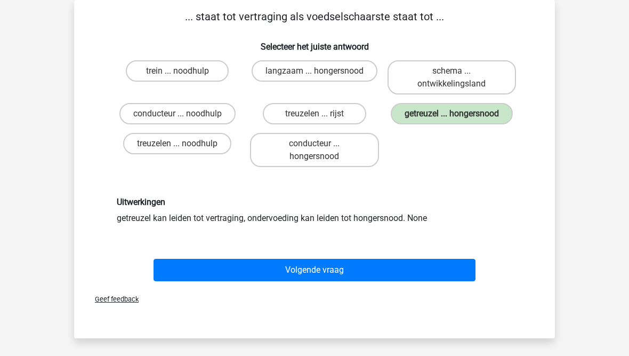
click at [225, 281] on button "Volgende vraag" at bounding box center [315, 270] width 323 height 22
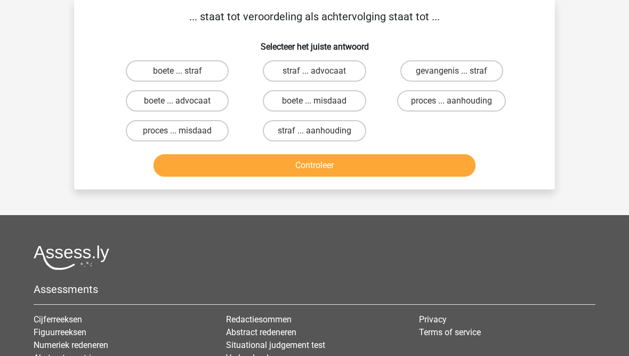
click at [287, 134] on label "straf ... aanhouding" at bounding box center [314, 130] width 103 height 21
click at [315, 134] on input "straf ... aanhouding" at bounding box center [318, 134] width 7 height 7
radio input "true"
click at [284, 166] on button "Controleer" at bounding box center [315, 165] width 323 height 22
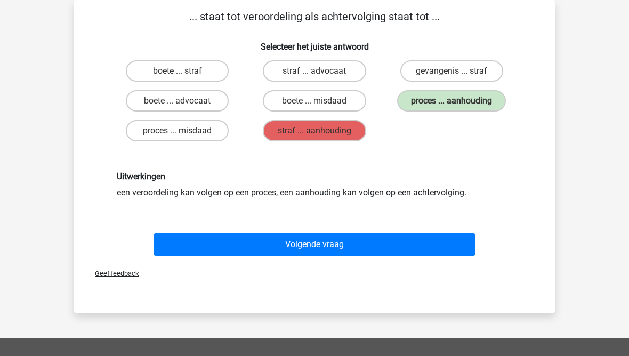
click at [226, 238] on button "Volgende vraag" at bounding box center [315, 244] width 323 height 22
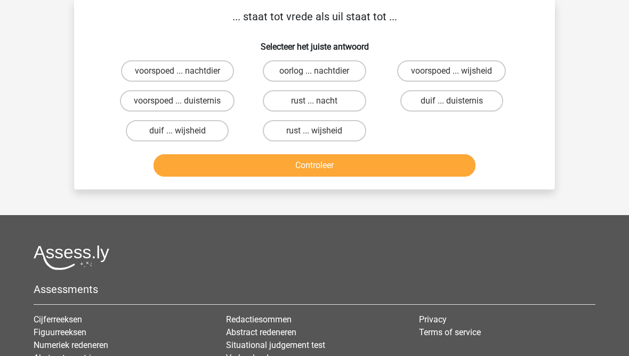
click at [404, 72] on label "voorspoed ... wijsheid" at bounding box center [451, 70] width 109 height 21
click at [452, 72] on input "voorspoed ... wijsheid" at bounding box center [455, 74] width 7 height 7
radio input "true"
click at [306, 172] on button "Controleer" at bounding box center [315, 165] width 323 height 22
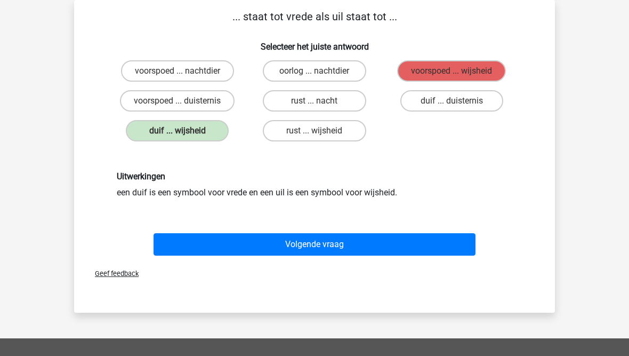
click at [281, 246] on button "Volgende vraag" at bounding box center [315, 244] width 323 height 22
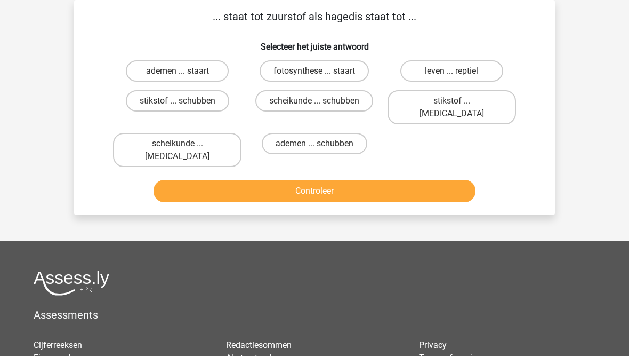
click at [282, 133] on label "ademen ... schubben" at bounding box center [315, 143] width 106 height 21
click at [315, 143] on input "ademen ... schubben" at bounding box center [318, 146] width 7 height 7
radio input "true"
click at [282, 180] on button "Controleer" at bounding box center [315, 191] width 323 height 22
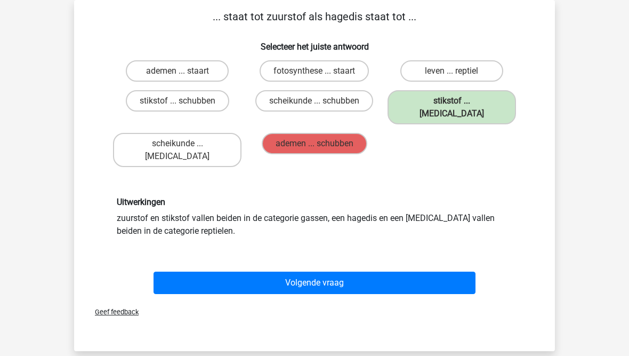
click at [244, 271] on button "Volgende vraag" at bounding box center [315, 282] width 323 height 22
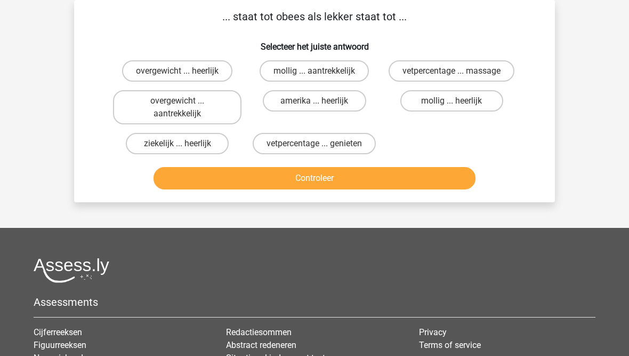
click at [445, 105] on label "mollig ... heerlijk" at bounding box center [452, 100] width 103 height 21
click at [452, 105] on input "mollig ... heerlijk" at bounding box center [455, 104] width 7 height 7
radio input "true"
click at [392, 182] on button "Controleer" at bounding box center [315, 178] width 323 height 22
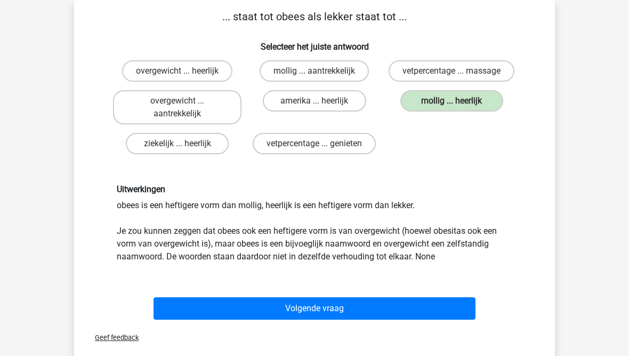
click at [311, 308] on button "Volgende vraag" at bounding box center [315, 308] width 323 height 22
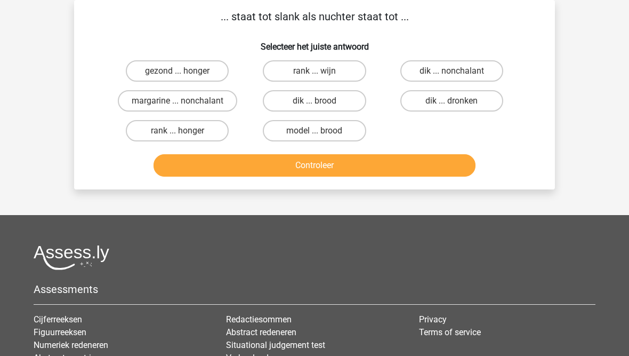
click at [451, 100] on label "dik ... dronken" at bounding box center [452, 100] width 103 height 21
click at [452, 101] on input "dik ... dronken" at bounding box center [455, 104] width 7 height 7
radio input "true"
click at [408, 167] on button "Controleer" at bounding box center [315, 165] width 323 height 22
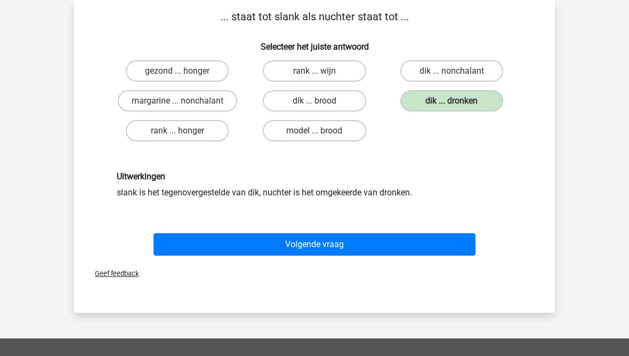
click at [379, 234] on button "Volgende vraag" at bounding box center [315, 244] width 323 height 22
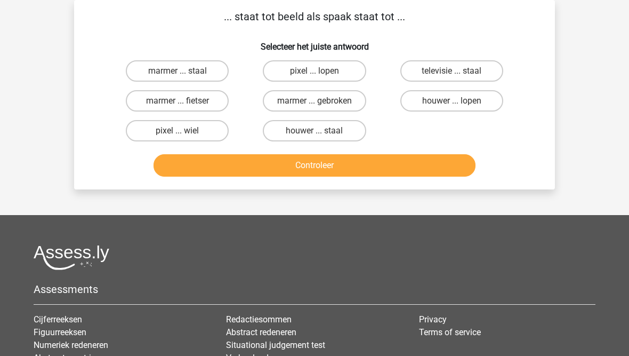
click at [190, 132] on label "pixel ... wiel" at bounding box center [177, 130] width 103 height 21
click at [185, 132] on input "pixel ... wiel" at bounding box center [181, 134] width 7 height 7
radio input "true"
click at [237, 168] on button "Controleer" at bounding box center [315, 165] width 323 height 22
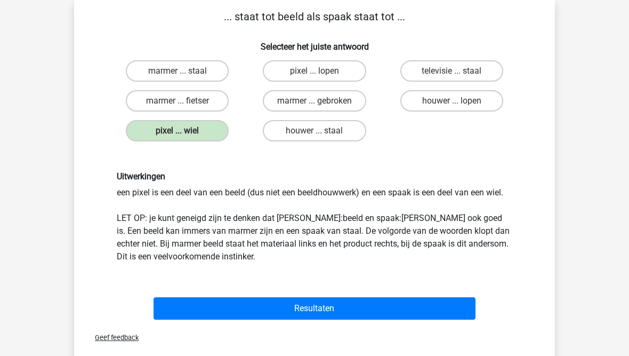
click at [278, 302] on button "Resultaten" at bounding box center [315, 308] width 323 height 22
click at [308, 310] on button "Resultaten" at bounding box center [315, 308] width 323 height 22
click at [327, 300] on button "Resultaten" at bounding box center [315, 308] width 323 height 22
click at [313, 314] on button "Resultaten" at bounding box center [315, 308] width 323 height 22
click at [302, 303] on button "Resultaten" at bounding box center [315, 308] width 323 height 22
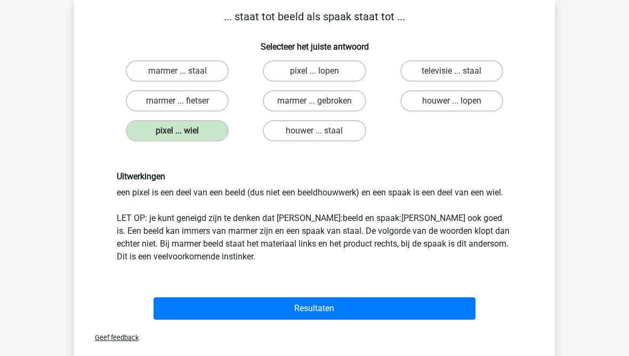
click at [308, 309] on button "Resultaten" at bounding box center [315, 308] width 323 height 22
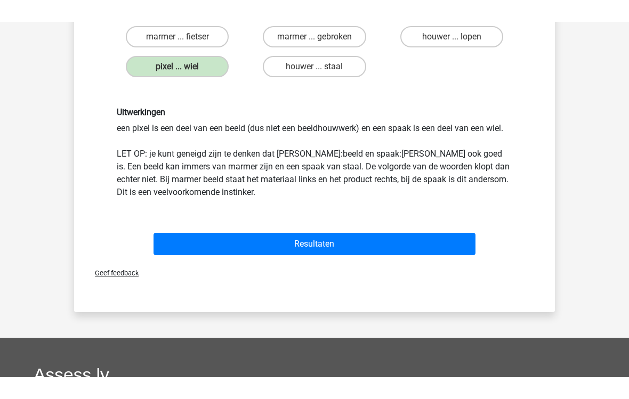
scroll to position [91, 0]
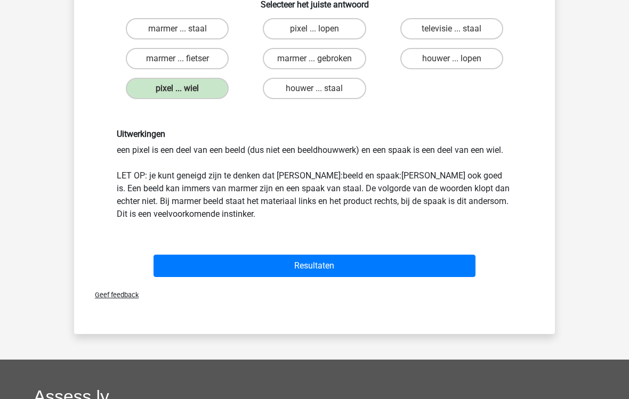
click at [267, 271] on button "Resultaten" at bounding box center [315, 266] width 323 height 22
click at [291, 262] on button "Resultaten" at bounding box center [315, 266] width 323 height 22
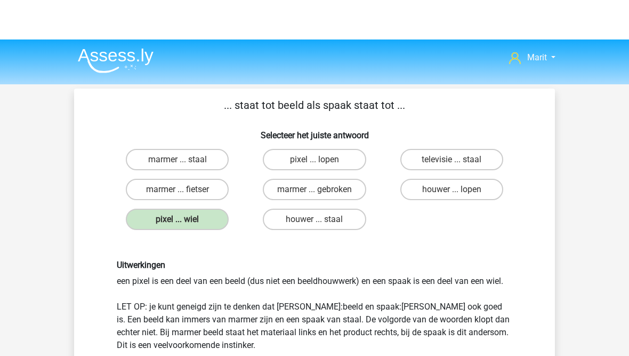
scroll to position [4, 0]
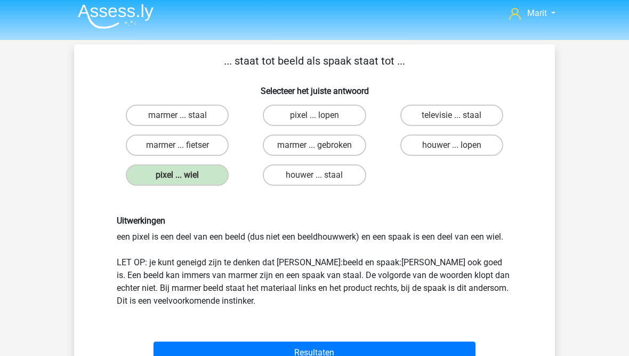
click at [113, 190] on div "Uitwerkingen een pixel is een deel van een beeld (dus niet een beeldhouwwerk) e…" at bounding box center [314, 261] width 447 height 142
click at [292, 342] on button "Resultaten" at bounding box center [315, 353] width 323 height 22
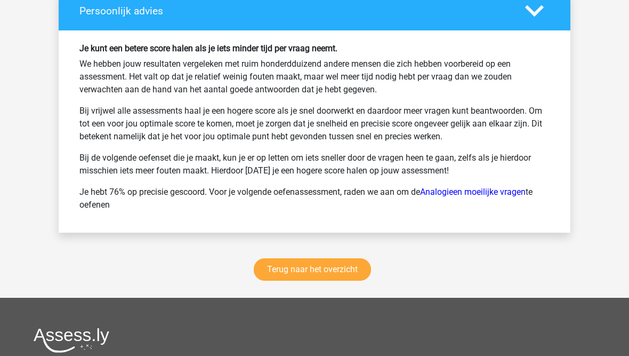
scroll to position [1539, 0]
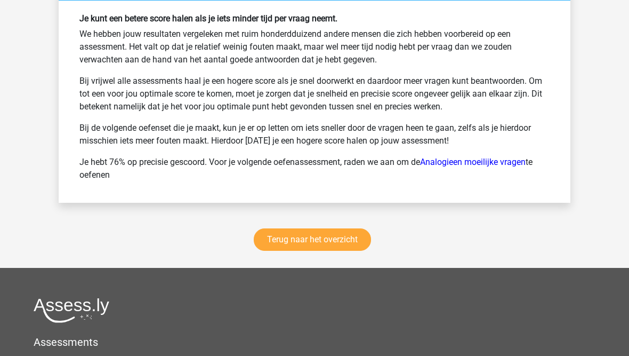
click at [299, 246] on link "Terug naar het overzicht" at bounding box center [312, 240] width 117 height 22
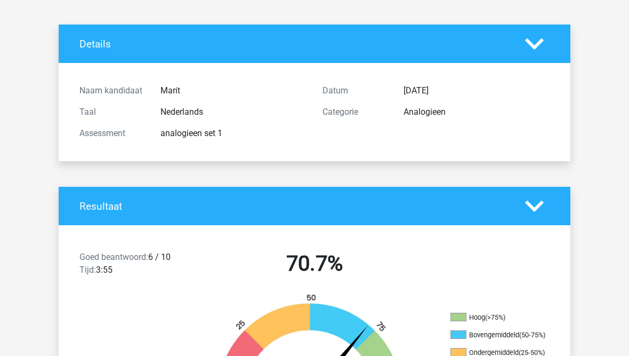
scroll to position [0, 0]
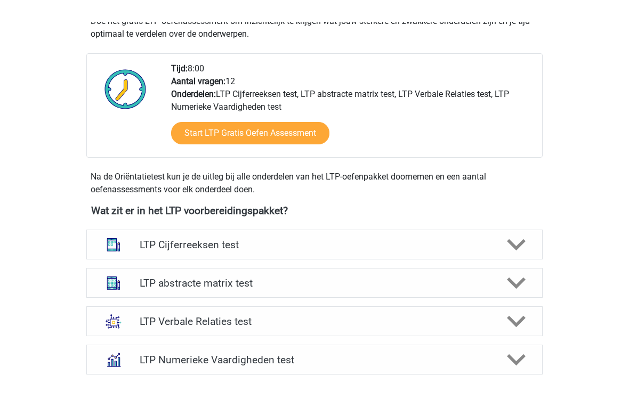
scroll to position [203, 0]
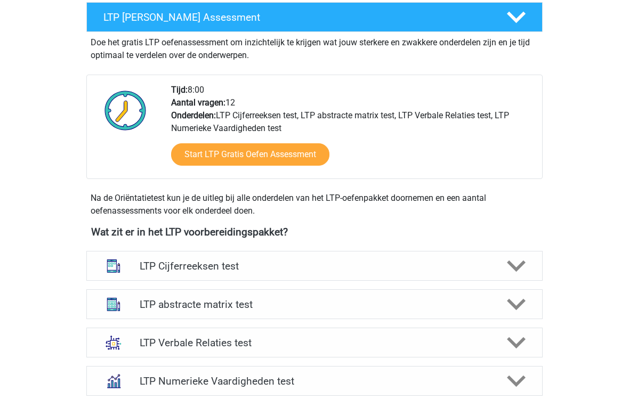
click at [147, 271] on h4 "LTP Cijferreeksen test" at bounding box center [314, 267] width 349 height 12
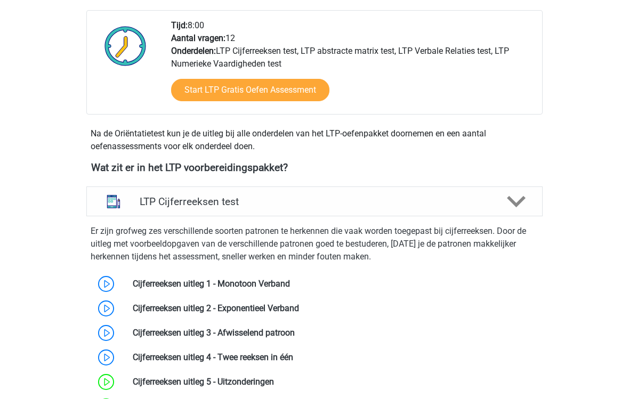
click at [154, 213] on div "LTP Cijferreeksen test" at bounding box center [314, 202] width 456 height 30
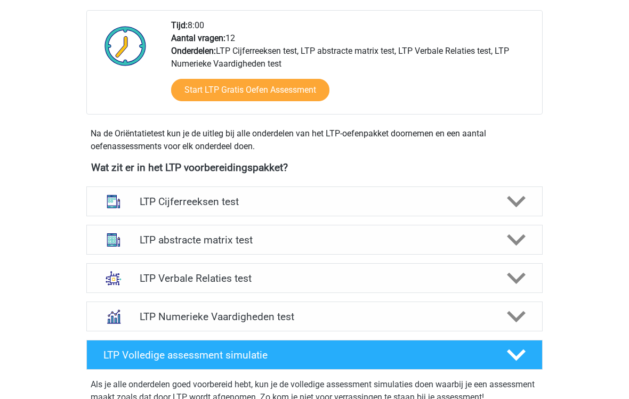
click at [73, 217] on div "LTP Cijferreeksen test Er zijn grofweg zes verschillende soorten patronen te he…" at bounding box center [315, 201] width 498 height 38
click at [164, 244] on h4 "LTP abstracte matrix test" at bounding box center [314, 240] width 349 height 12
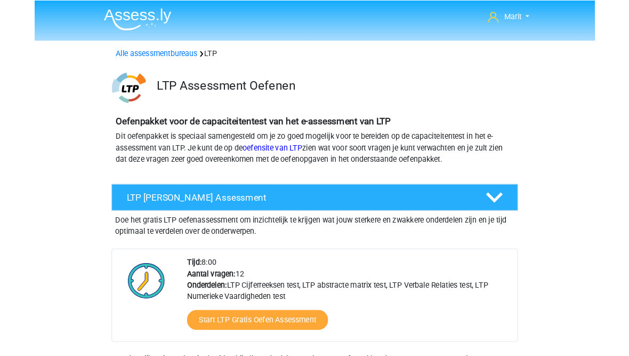
scroll to position [44, 0]
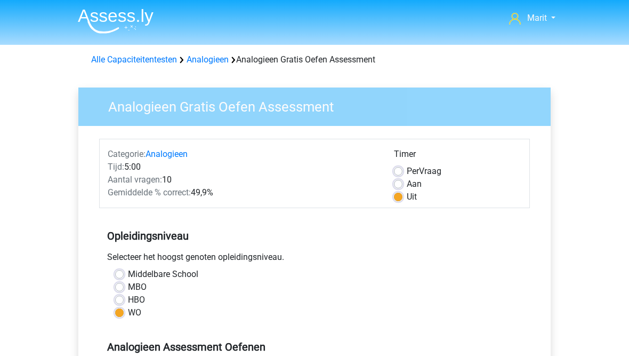
scroll to position [264, 0]
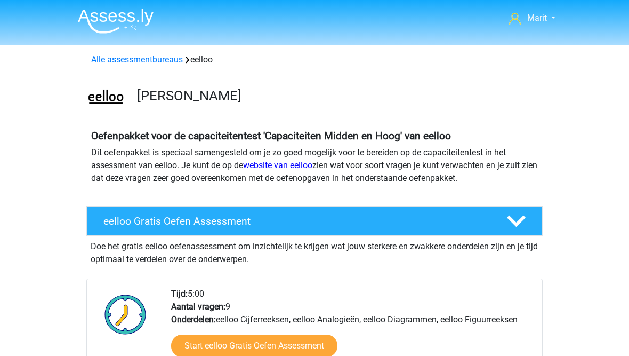
scroll to position [771, 0]
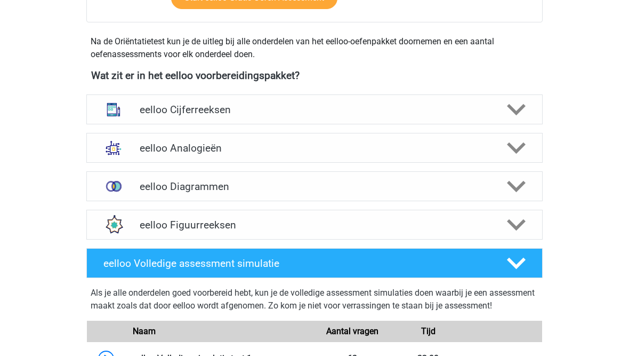
click at [162, 224] on h4 "eelloo Figuurreeksen" at bounding box center [314, 225] width 349 height 12
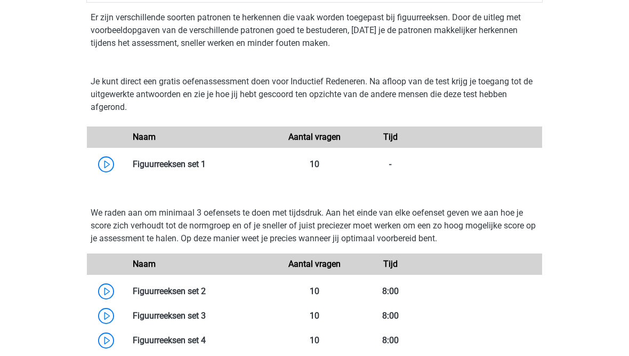
scroll to position [584, 0]
click at [206, 164] on link at bounding box center [206, 164] width 0 height 10
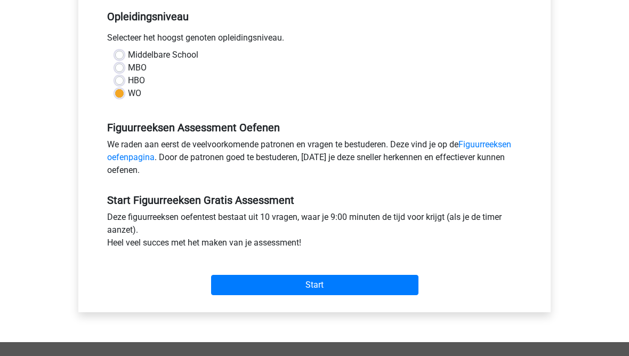
scroll to position [219, 0]
click at [242, 285] on input "Start" at bounding box center [314, 285] width 207 height 20
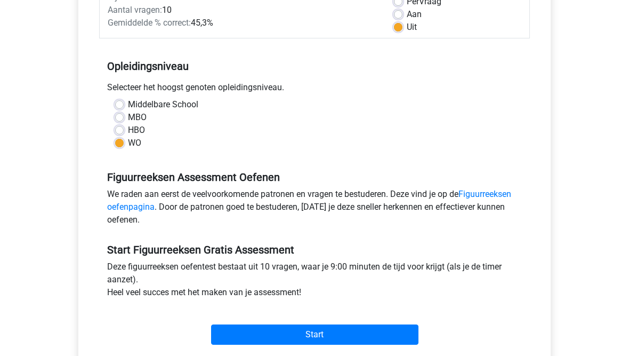
scroll to position [0, 0]
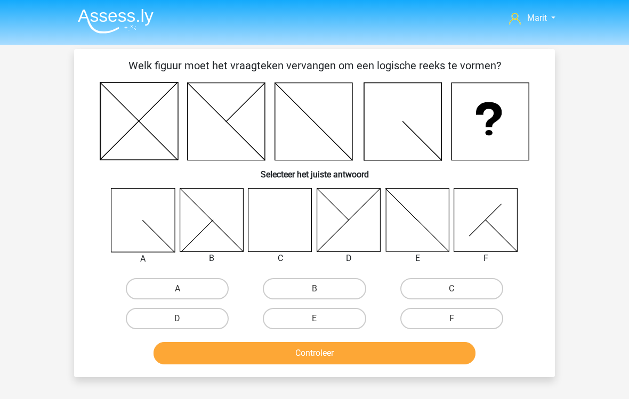
click at [204, 226] on icon at bounding box center [211, 219] width 63 height 63
click at [290, 293] on label "B" at bounding box center [314, 288] width 103 height 21
click at [315, 293] on input "B" at bounding box center [318, 292] width 7 height 7
radio input "true"
click at [281, 349] on button "Controleer" at bounding box center [315, 353] width 323 height 22
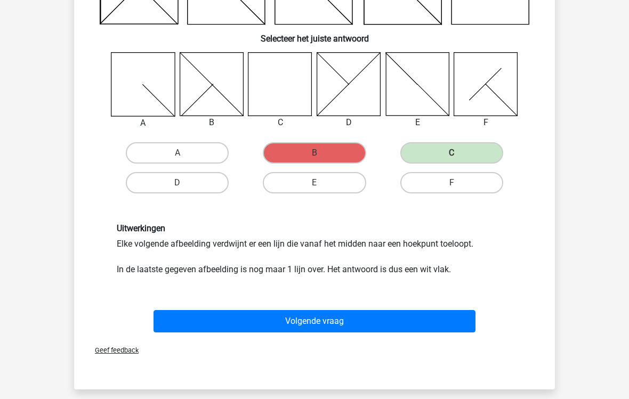
click at [214, 322] on button "Volgende vraag" at bounding box center [315, 321] width 323 height 22
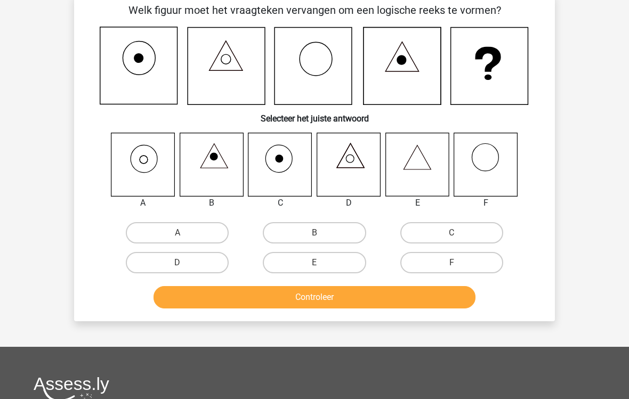
scroll to position [49, 0]
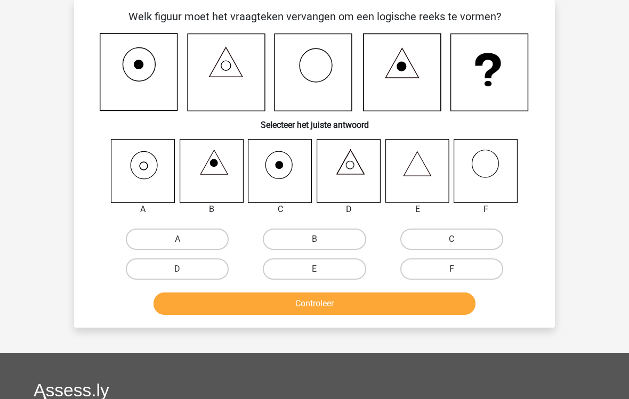
click at [136, 167] on icon at bounding box center [142, 170] width 63 height 63
click at [190, 233] on label "A" at bounding box center [177, 239] width 103 height 21
click at [185, 239] on input "A" at bounding box center [181, 242] width 7 height 7
radio input "true"
click at [270, 307] on button "Controleer" at bounding box center [315, 304] width 323 height 22
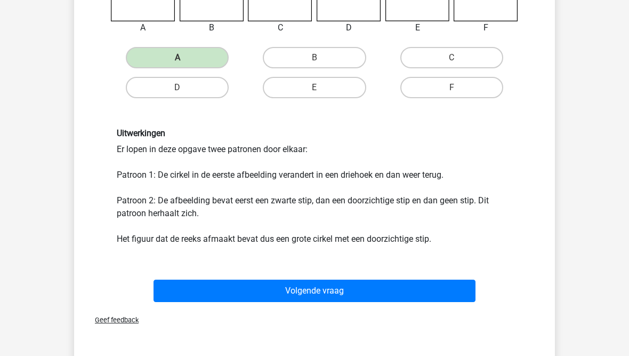
click at [285, 291] on button "Volgende vraag" at bounding box center [315, 291] width 323 height 22
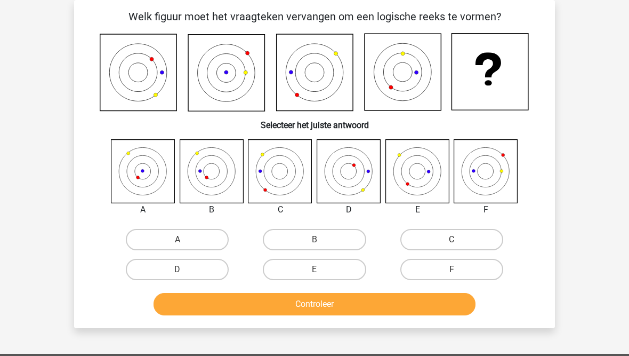
click at [294, 234] on label "B" at bounding box center [314, 239] width 103 height 21
click at [315, 239] on input "B" at bounding box center [318, 242] width 7 height 7
radio input "true"
click at [290, 305] on button "Controleer" at bounding box center [315, 304] width 323 height 22
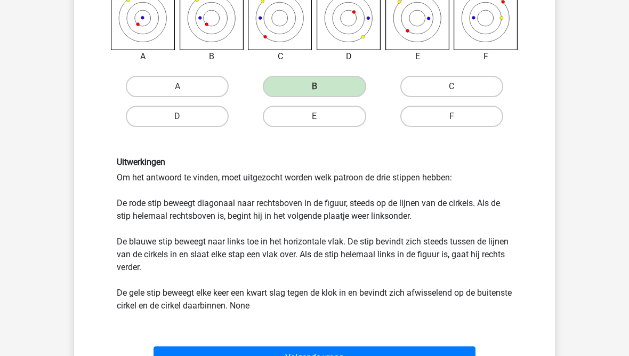
click at [290, 354] on button "Volgende vraag" at bounding box center [315, 358] width 323 height 22
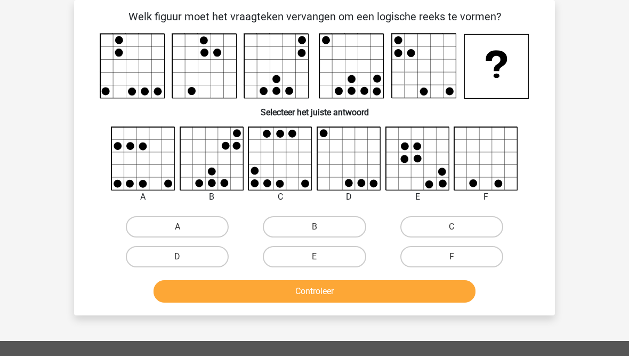
click at [292, 227] on label "B" at bounding box center [314, 226] width 103 height 21
click at [315, 227] on input "B" at bounding box center [318, 230] width 7 height 7
radio input "true"
click at [300, 289] on button "Controleer" at bounding box center [315, 291] width 323 height 22
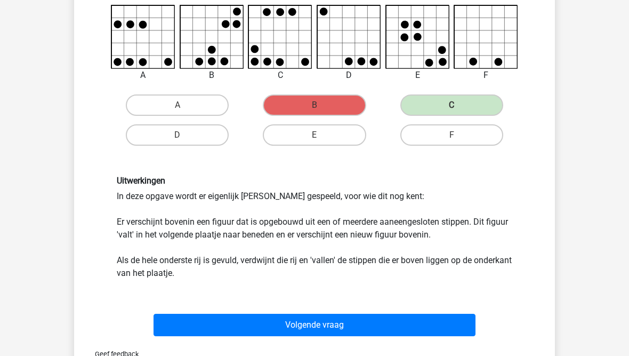
scroll to position [222, 0]
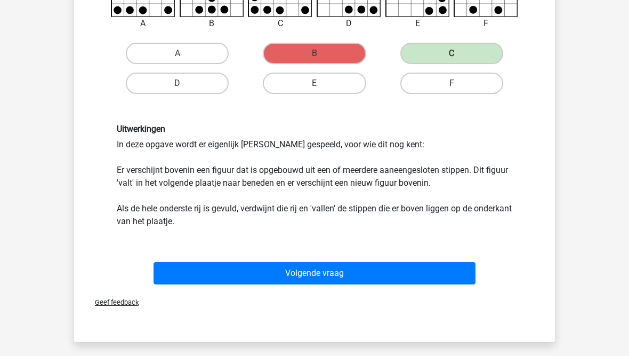
click at [183, 277] on button "Volgende vraag" at bounding box center [315, 273] width 323 height 22
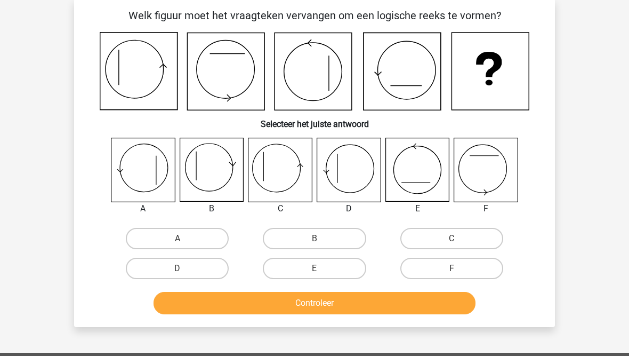
scroll to position [49, 0]
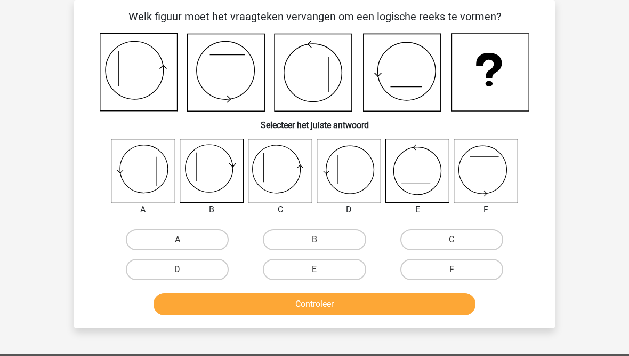
click at [432, 242] on label "C" at bounding box center [452, 239] width 103 height 21
click at [452, 242] on input "C" at bounding box center [455, 242] width 7 height 7
radio input "true"
click at [380, 305] on button "Controleer" at bounding box center [315, 304] width 323 height 22
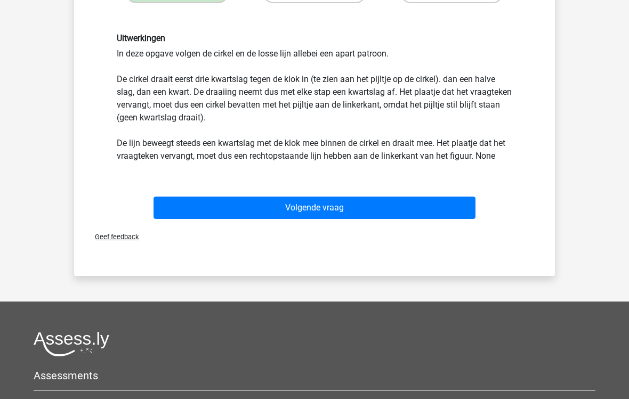
scroll to position [387, 0]
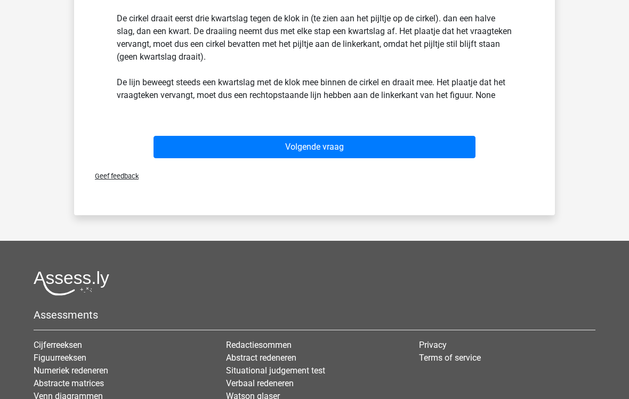
click at [272, 148] on button "Volgende vraag" at bounding box center [315, 147] width 323 height 22
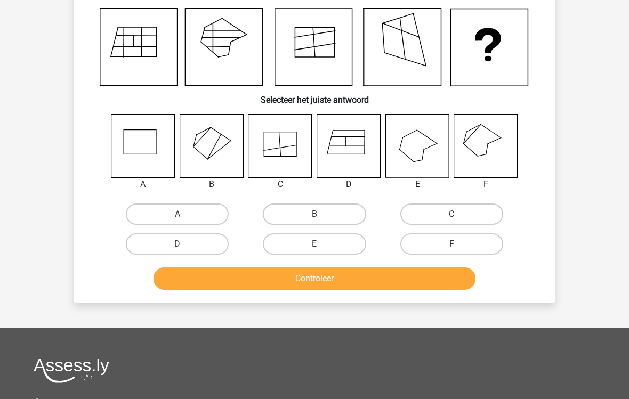
scroll to position [74, 0]
click at [443, 215] on label "C" at bounding box center [452, 214] width 103 height 21
click at [452, 215] on input "C" at bounding box center [455, 217] width 7 height 7
radio input "true"
click at [338, 282] on button "Controleer" at bounding box center [315, 279] width 323 height 22
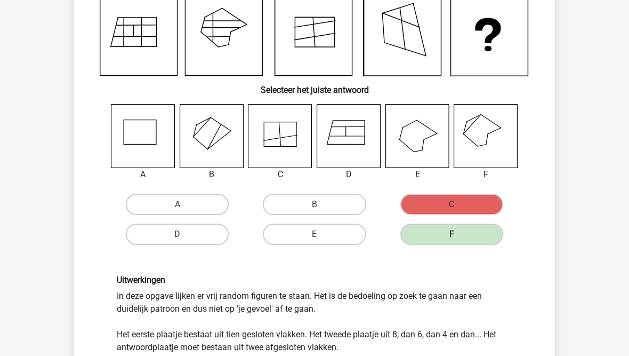
scroll to position [84, 0]
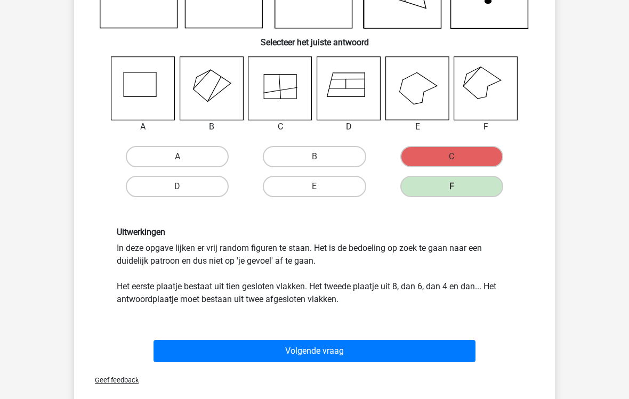
click at [172, 352] on button "Volgende vraag" at bounding box center [315, 352] width 323 height 22
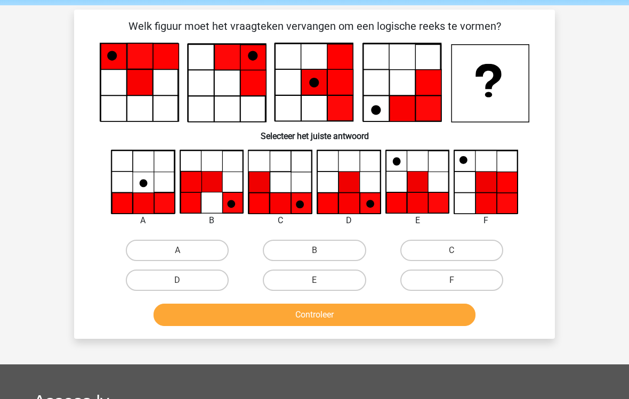
scroll to position [39, 0]
click at [429, 247] on label "C" at bounding box center [452, 250] width 103 height 21
click at [452, 251] on input "C" at bounding box center [455, 254] width 7 height 7
radio input "true"
click at [361, 313] on button "Controleer" at bounding box center [315, 315] width 323 height 22
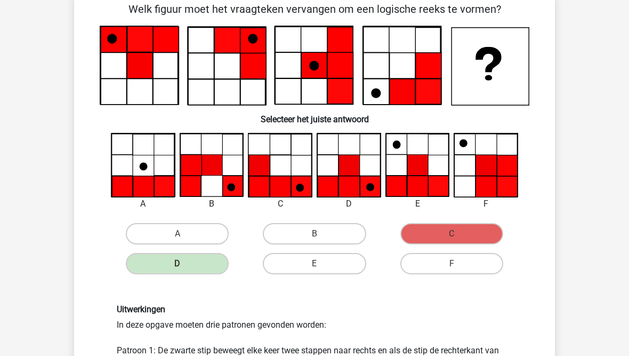
scroll to position [57, 0]
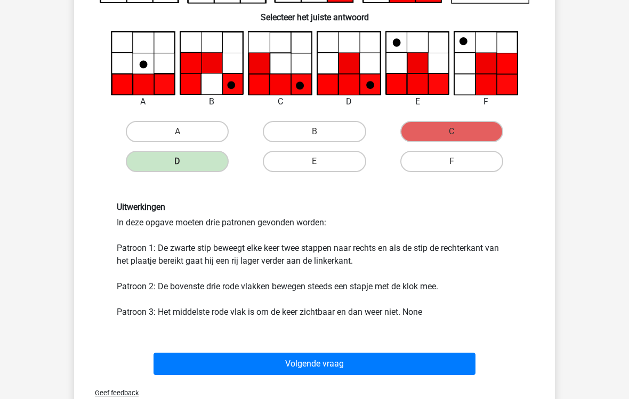
click at [180, 355] on button "Volgende vraag" at bounding box center [315, 365] width 323 height 22
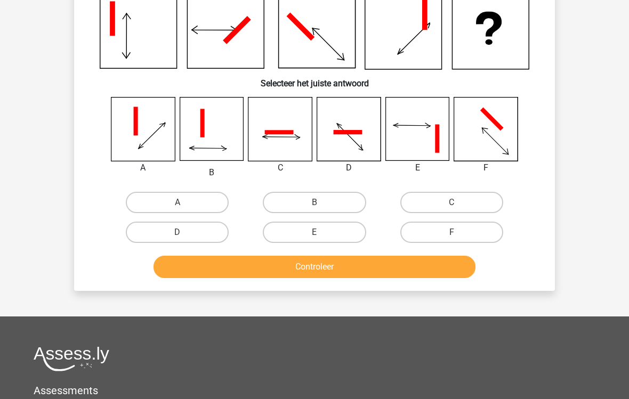
scroll to position [49, 0]
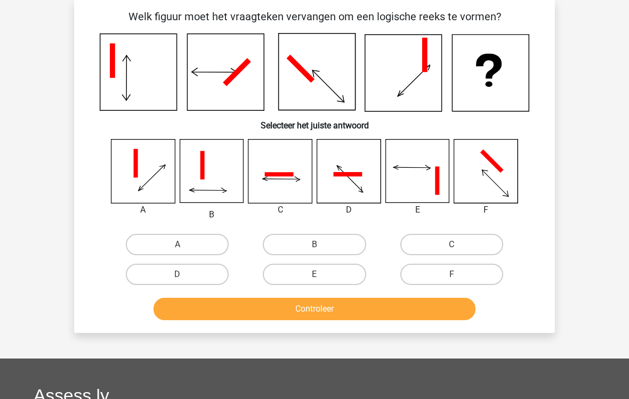
click at [273, 237] on label "B" at bounding box center [314, 244] width 103 height 21
click at [315, 245] on input "B" at bounding box center [318, 248] width 7 height 7
radio input "true"
click at [281, 241] on label "B" at bounding box center [314, 244] width 103 height 21
click at [315, 245] on input "B" at bounding box center [318, 248] width 7 height 7
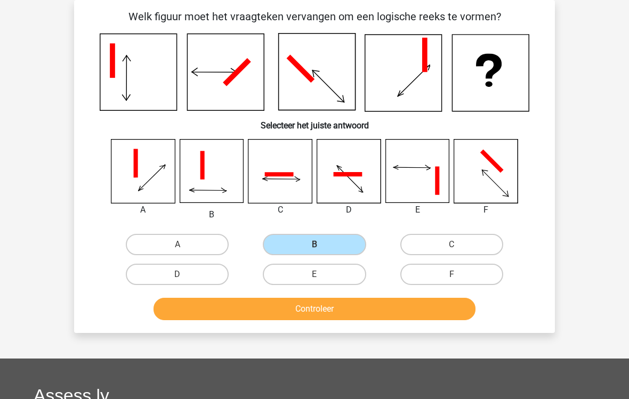
click at [248, 315] on button "Controleer" at bounding box center [315, 309] width 323 height 22
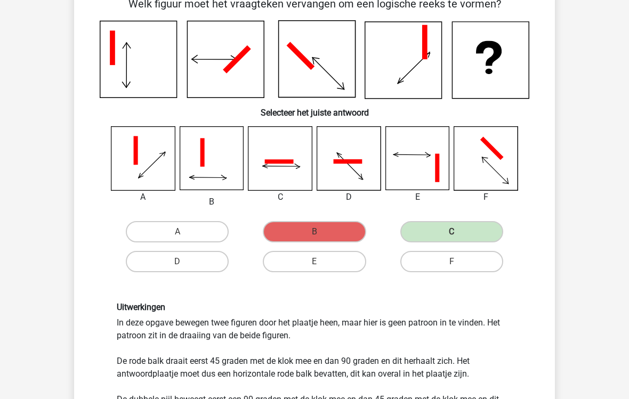
scroll to position [62, 0]
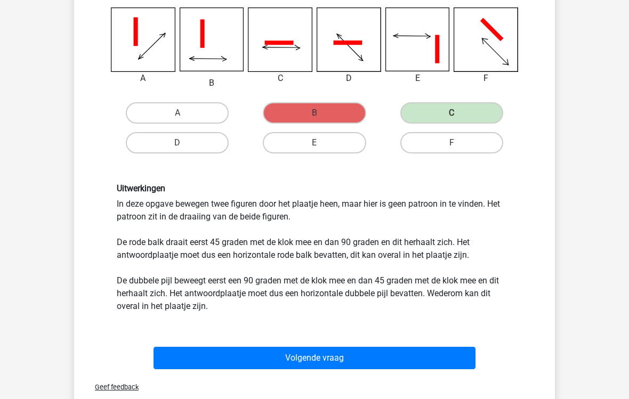
click at [238, 355] on button "Volgende vraag" at bounding box center [315, 359] width 323 height 22
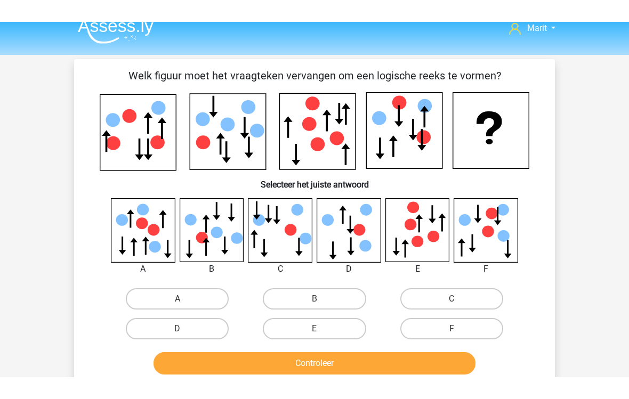
scroll to position [0, 0]
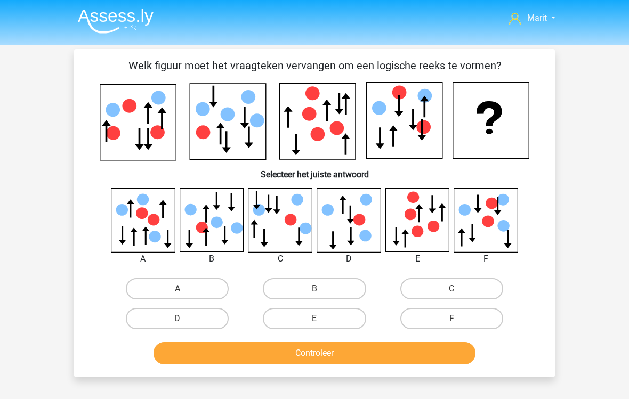
click at [137, 220] on icon at bounding box center [142, 219] width 63 height 63
click at [145, 290] on label "A" at bounding box center [177, 288] width 103 height 21
click at [178, 290] on input "A" at bounding box center [181, 292] width 7 height 7
radio input "true"
click at [198, 353] on button "Controleer" at bounding box center [315, 353] width 323 height 22
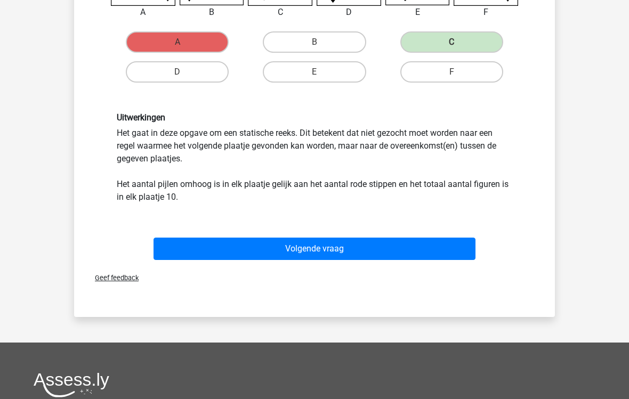
click at [194, 246] on button "Volgende vraag" at bounding box center [315, 249] width 323 height 22
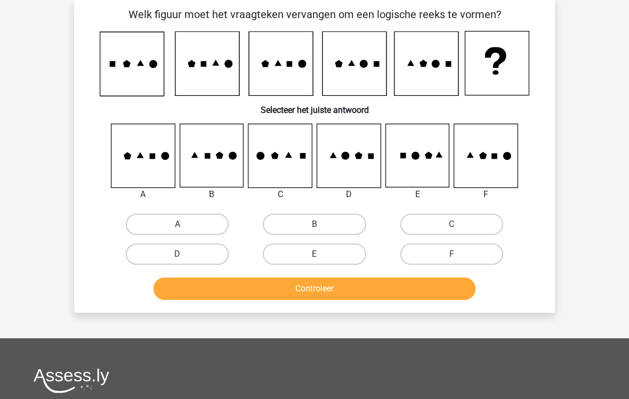
scroll to position [49, 0]
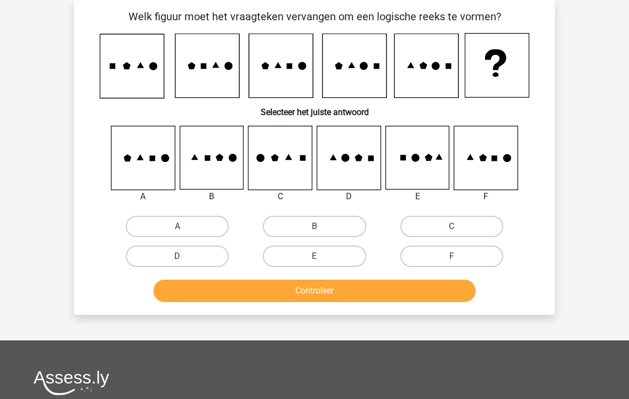
click at [430, 258] on label "F" at bounding box center [452, 256] width 103 height 21
click at [452, 258] on input "F" at bounding box center [455, 260] width 7 height 7
radio input "true"
click at [365, 297] on button "Controleer" at bounding box center [315, 291] width 323 height 22
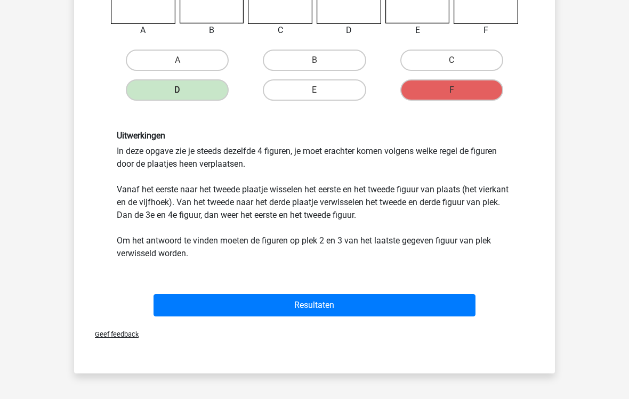
scroll to position [228, 0]
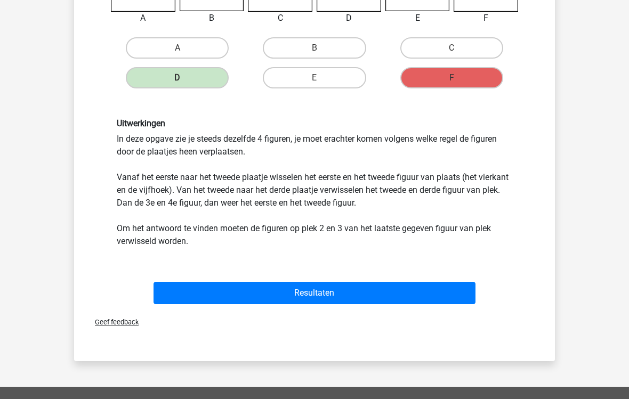
click at [192, 299] on button "Resultaten" at bounding box center [315, 293] width 323 height 22
click at [206, 293] on button "Resultaten" at bounding box center [315, 293] width 323 height 22
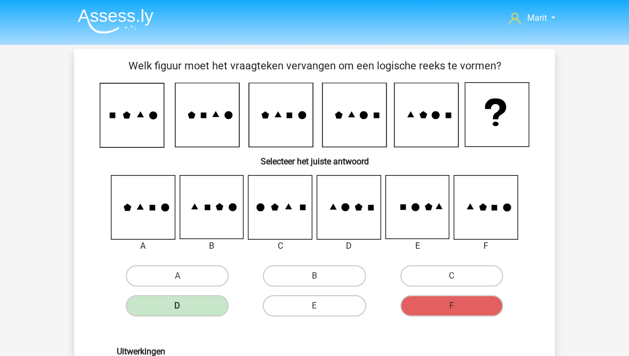
scroll to position [271, 0]
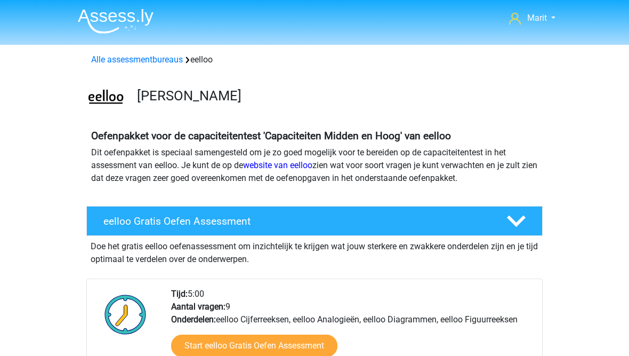
scroll to position [584, 0]
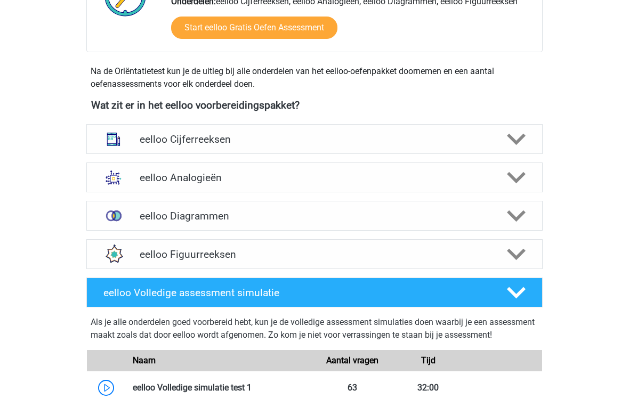
click at [153, 142] on h4 "eelloo Cijferreeksen" at bounding box center [314, 140] width 349 height 12
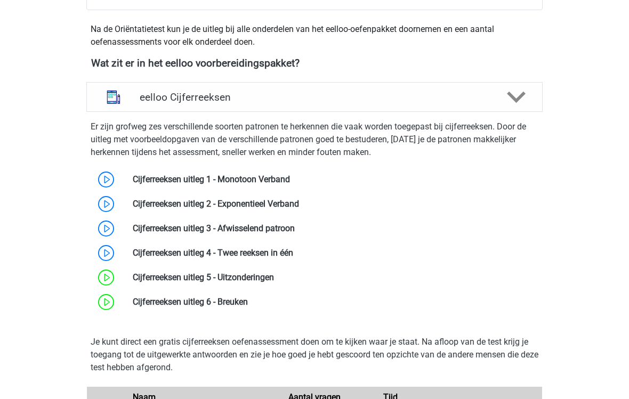
scroll to position [360, 0]
click at [248, 303] on link at bounding box center [248, 302] width 0 height 10
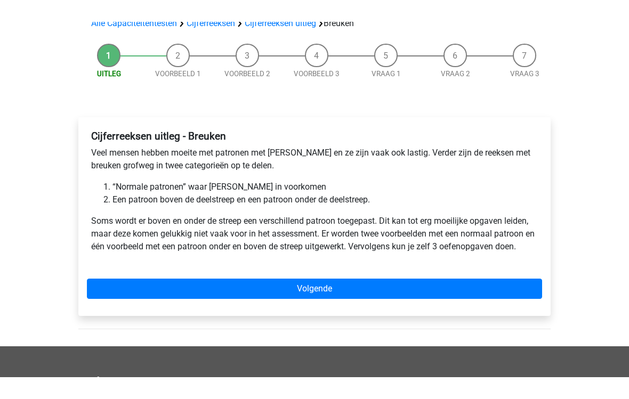
scroll to position [44, 0]
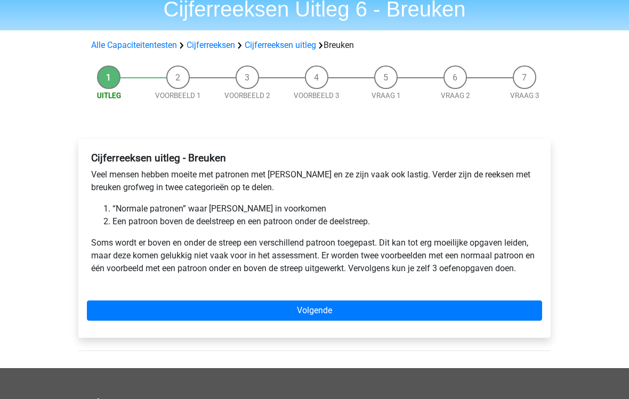
click at [242, 313] on link "Volgende" at bounding box center [314, 311] width 455 height 20
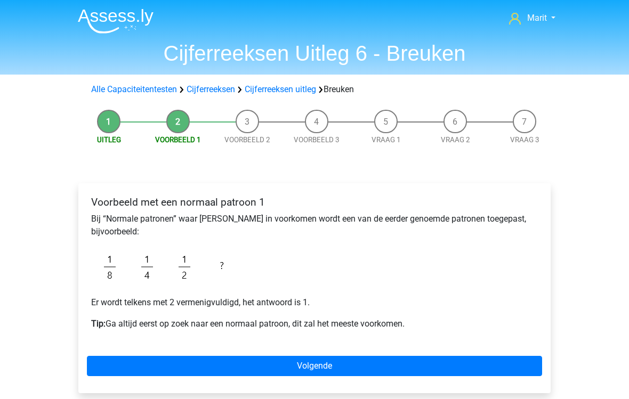
click at [165, 355] on link "Volgende" at bounding box center [314, 366] width 455 height 20
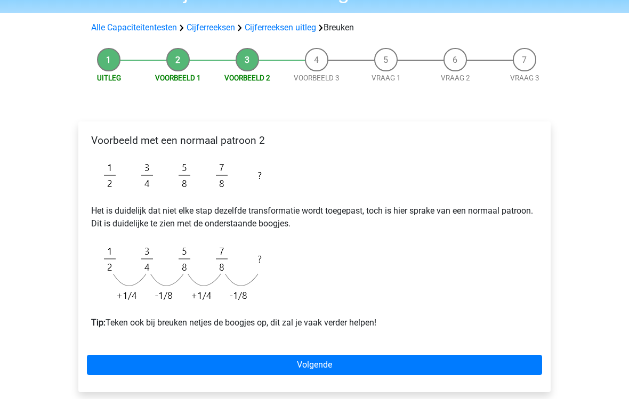
scroll to position [62, 0]
click at [235, 355] on link "Volgende" at bounding box center [314, 365] width 455 height 20
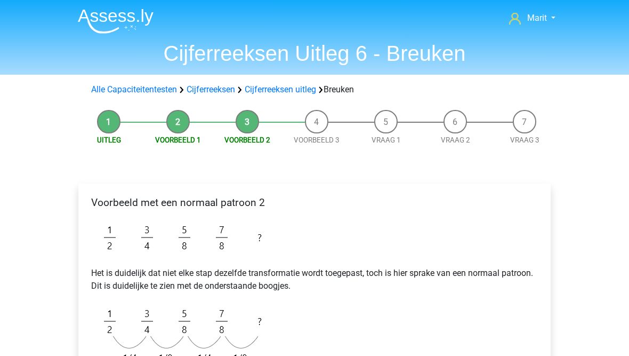
scroll to position [106, 0]
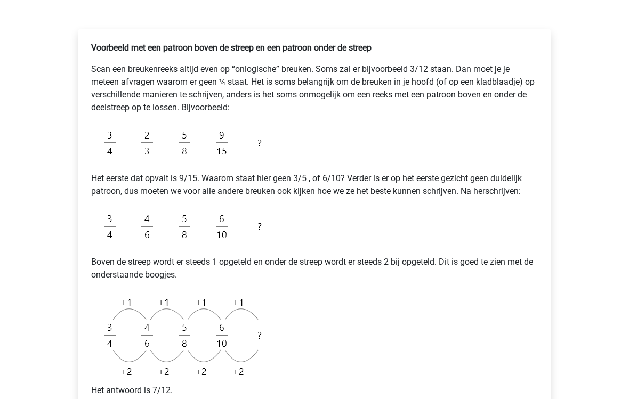
scroll to position [296, 0]
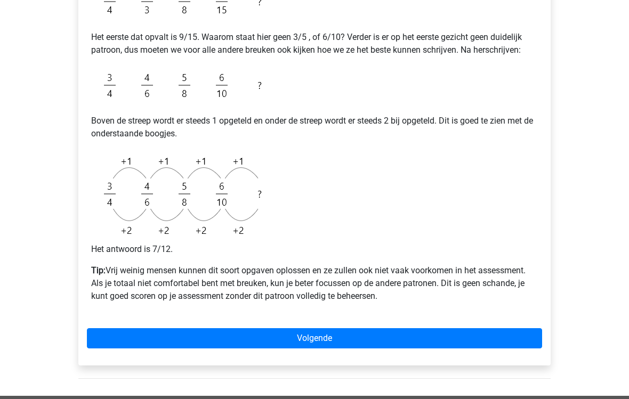
click at [199, 339] on link "Volgende" at bounding box center [314, 339] width 455 height 20
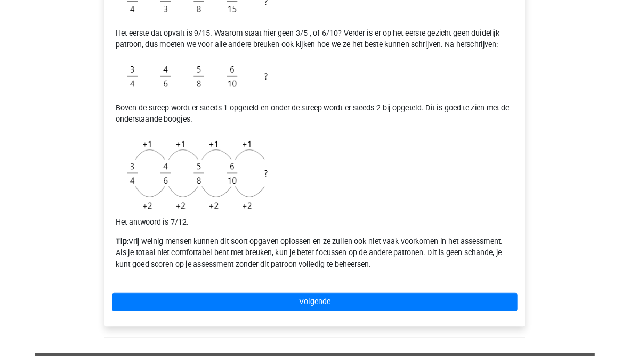
scroll to position [340, 0]
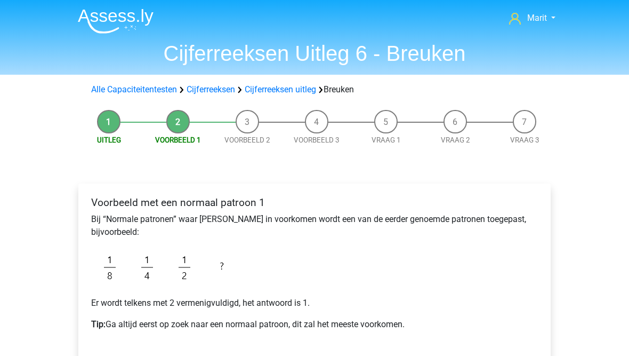
scroll to position [44, 0]
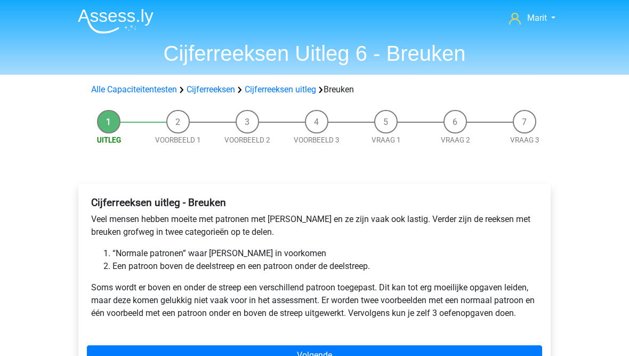
scroll to position [88, 0]
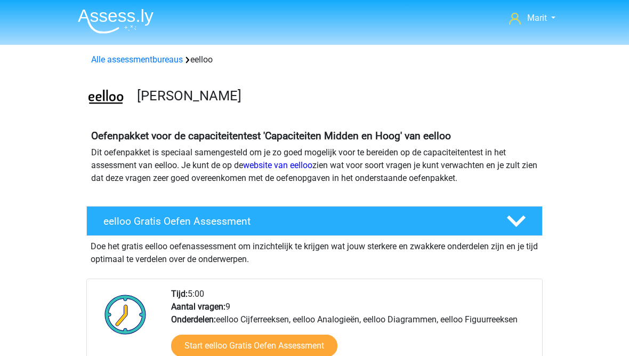
scroll to position [404, 0]
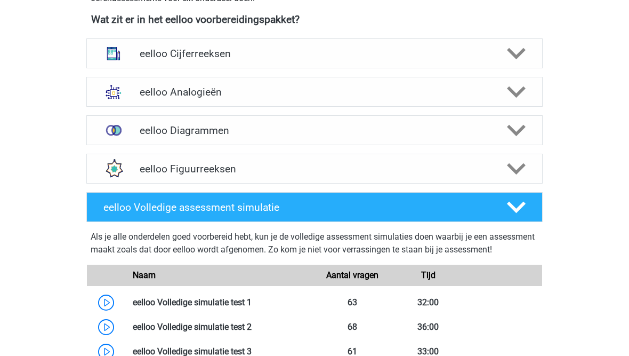
click at [150, 98] on h4 "eelloo Analogieën" at bounding box center [314, 92] width 349 height 12
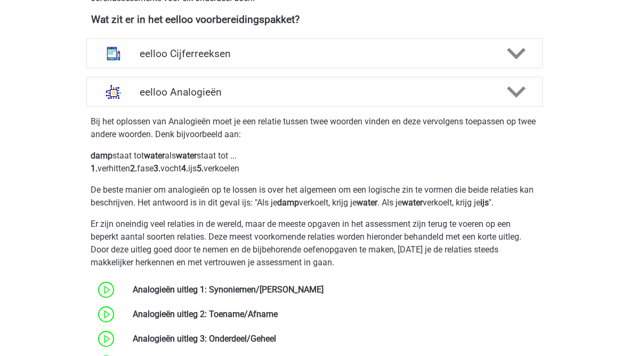
click at [117, 96] on img at bounding box center [114, 92] width 28 height 28
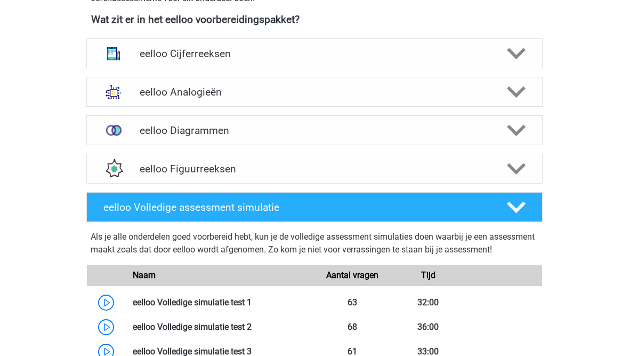
click at [141, 136] on h4 "eelloo Diagrammen" at bounding box center [314, 130] width 349 height 12
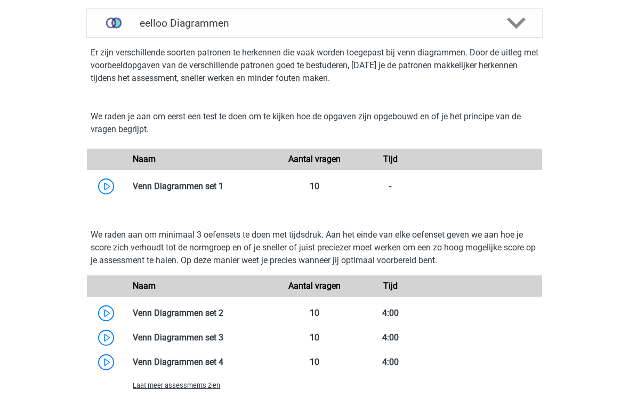
scroll to position [511, 0]
click at [223, 317] on link at bounding box center [223, 313] width 0 height 10
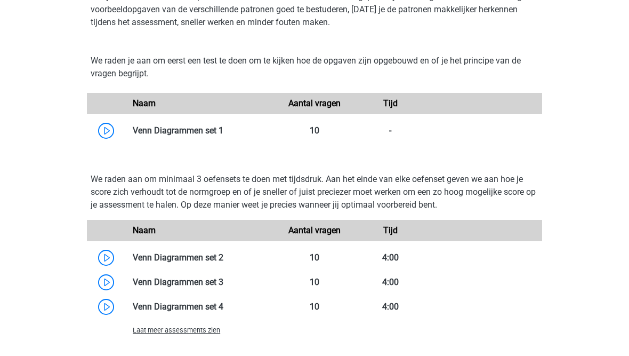
scroll to position [567, 0]
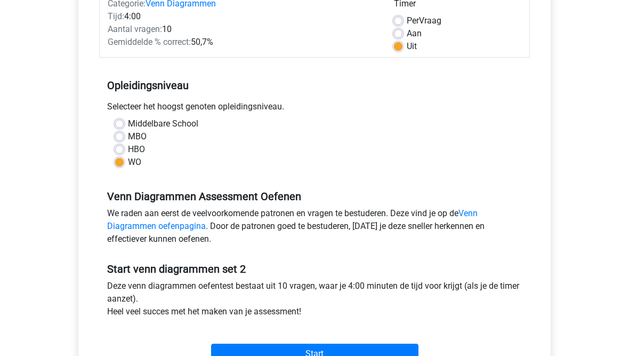
scroll to position [180, 0]
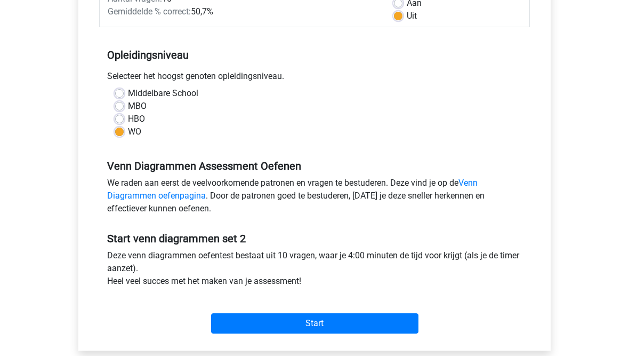
click at [260, 327] on input "Start" at bounding box center [314, 324] width 207 height 20
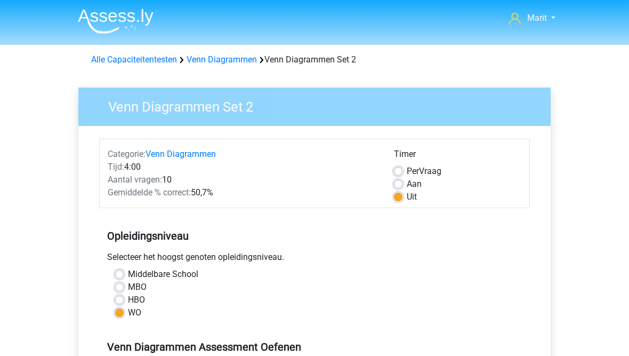
scroll to position [181, 0]
